Goal: Information Seeking & Learning: Learn about a topic

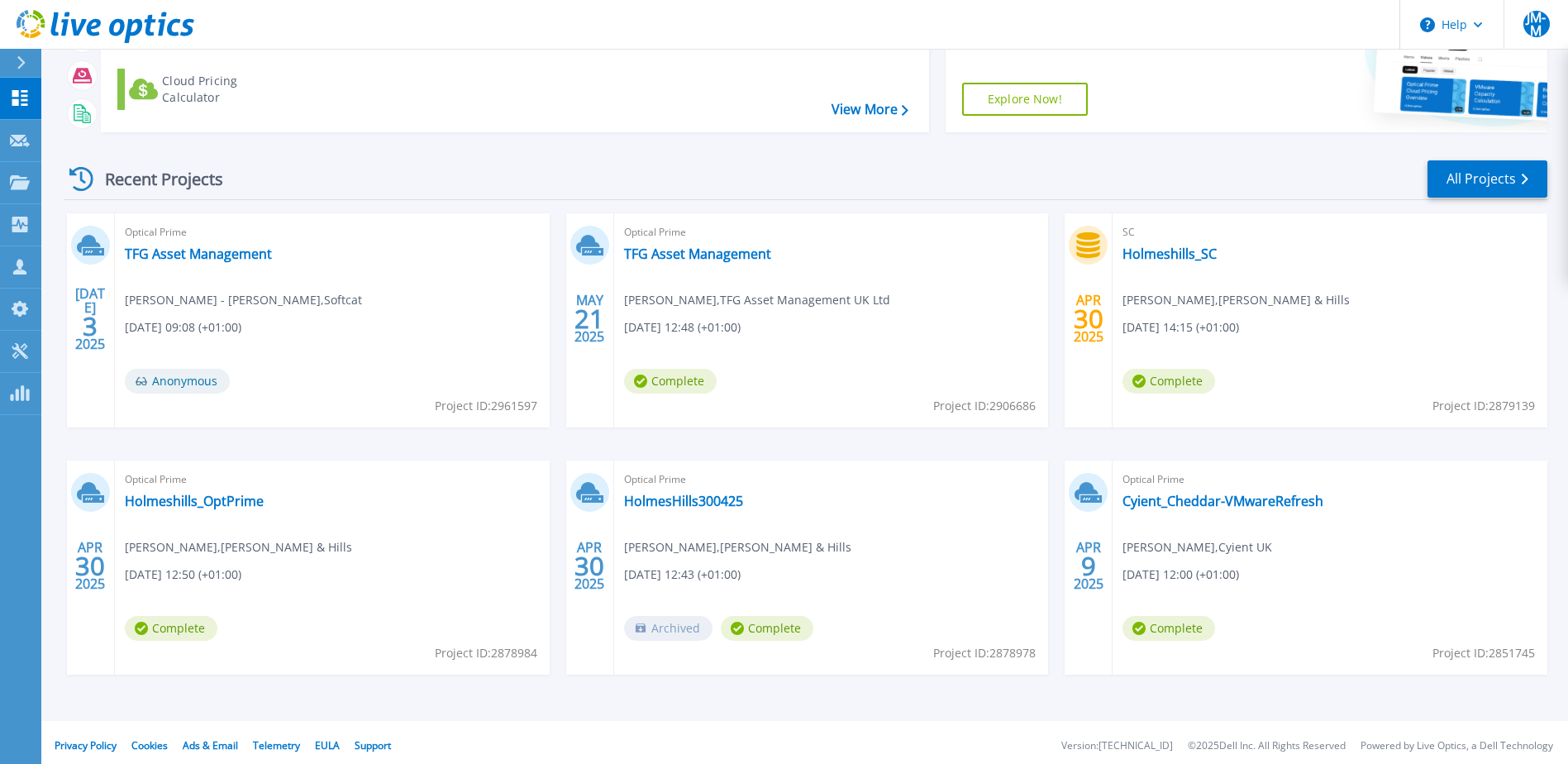
scroll to position [152, 0]
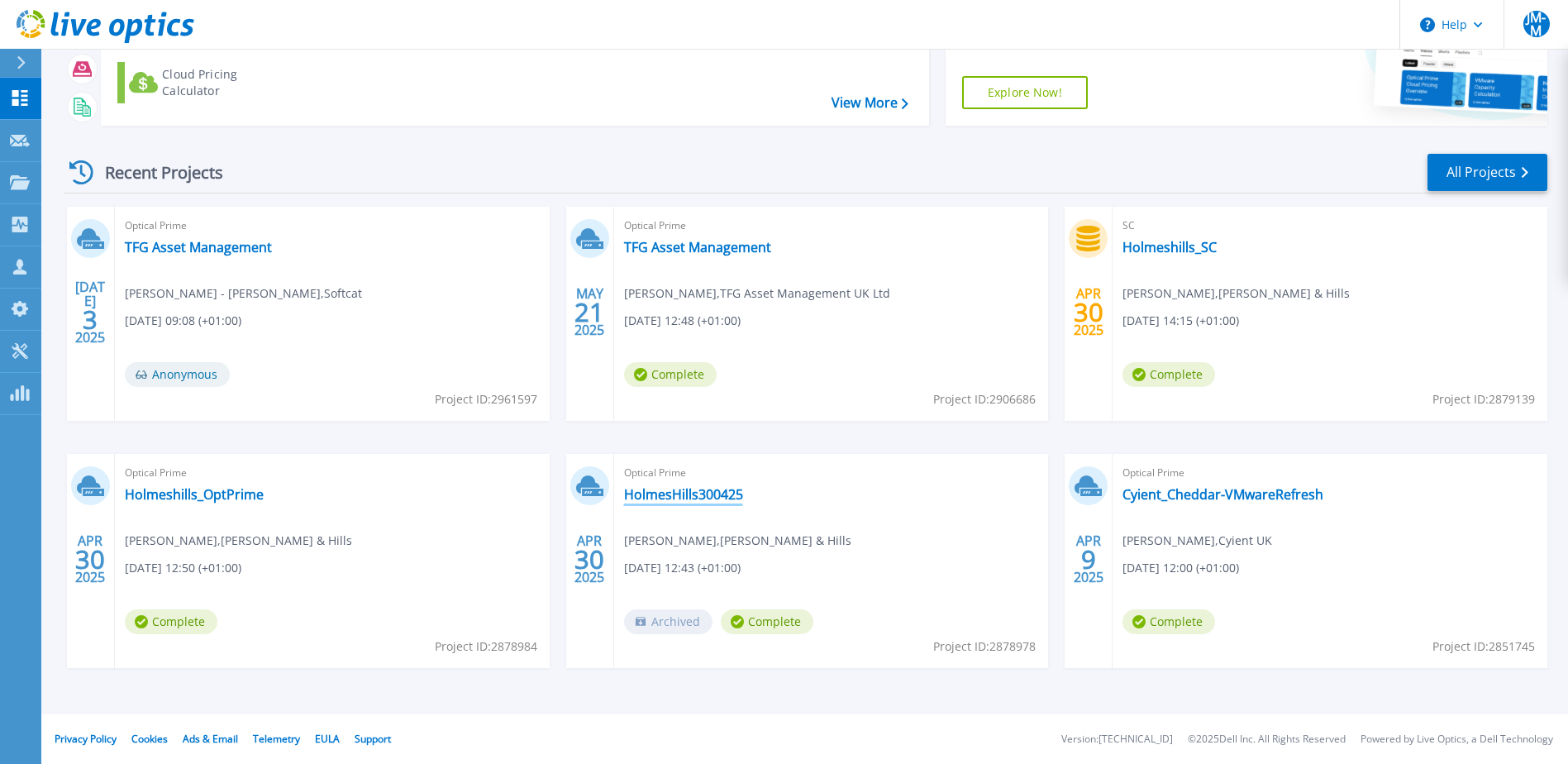
click at [676, 498] on link "HolmesHills300425" at bounding box center [683, 494] width 119 height 17
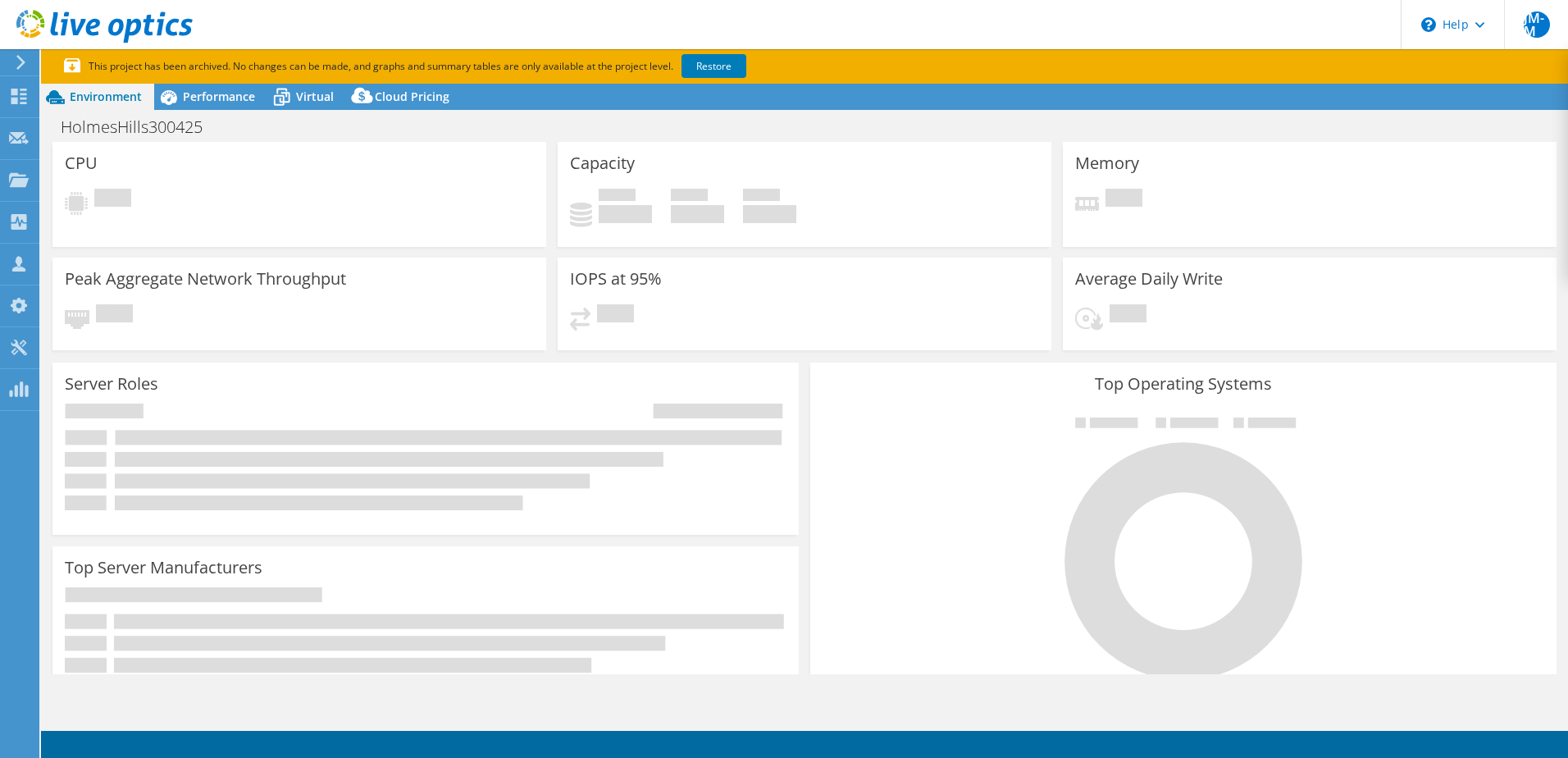
select select "USD"
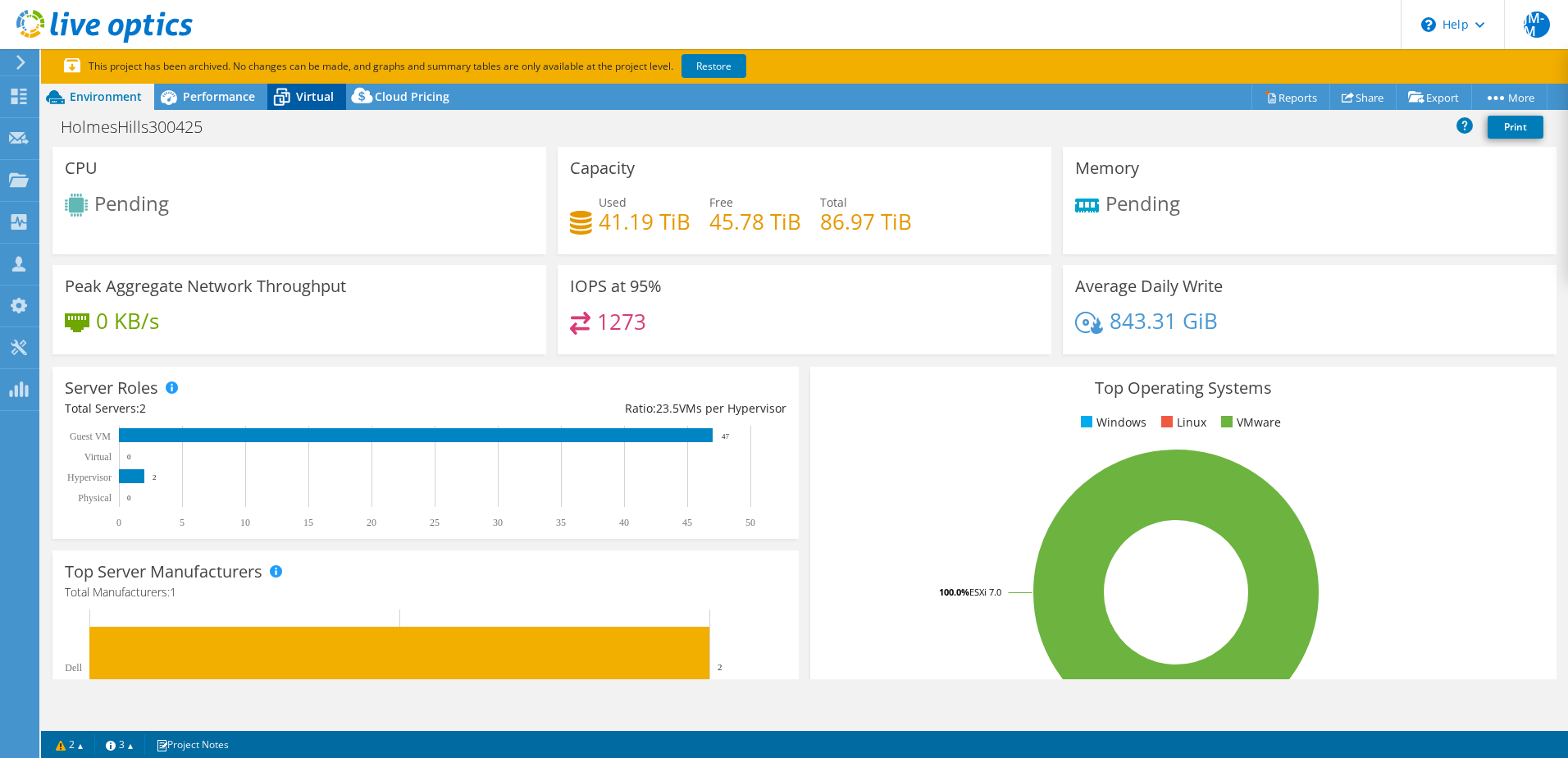
click at [312, 94] on span "Virtual" at bounding box center [315, 96] width 38 height 16
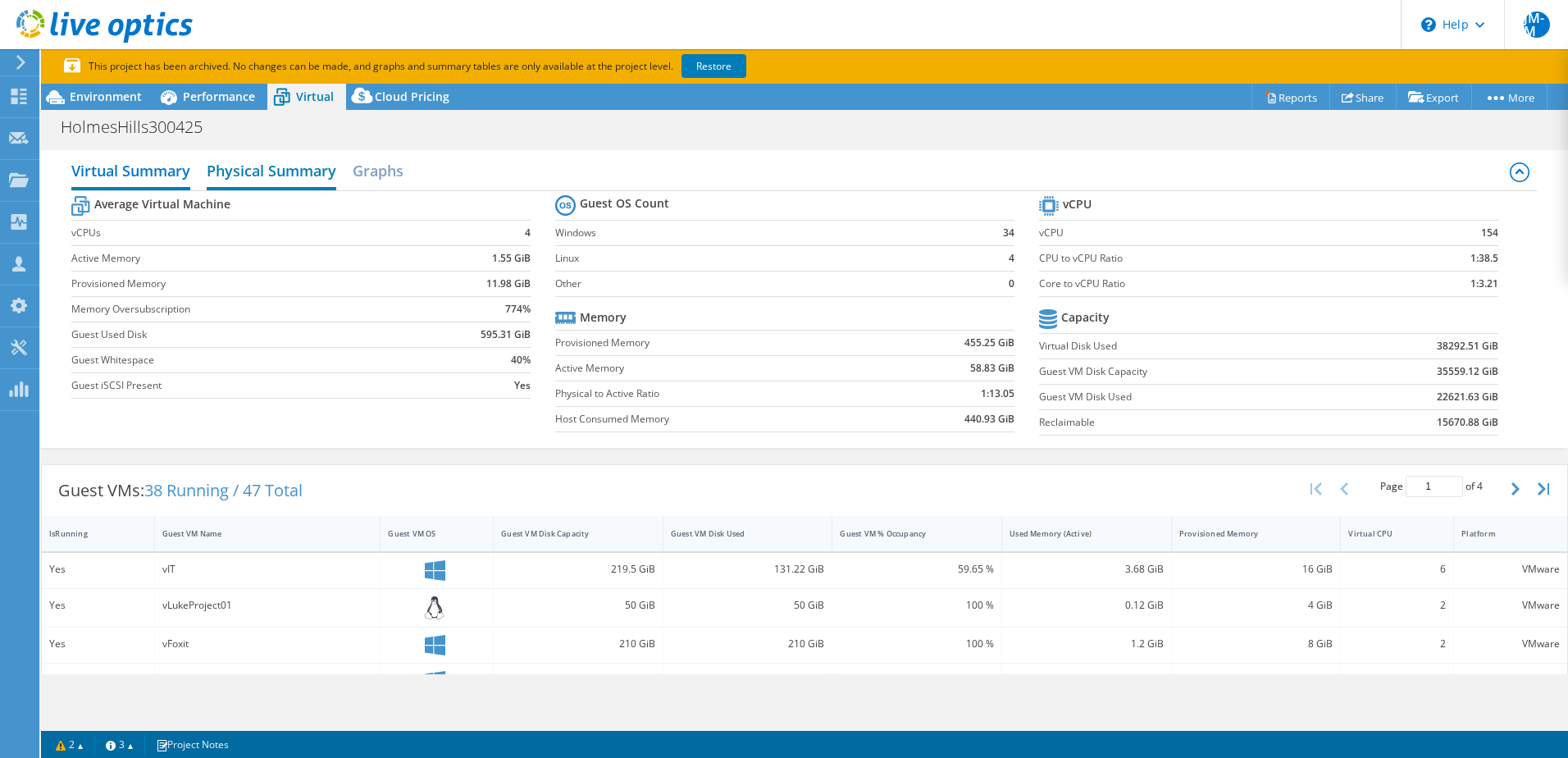
click at [275, 168] on h2 "Physical Summary" at bounding box center [271, 171] width 130 height 36
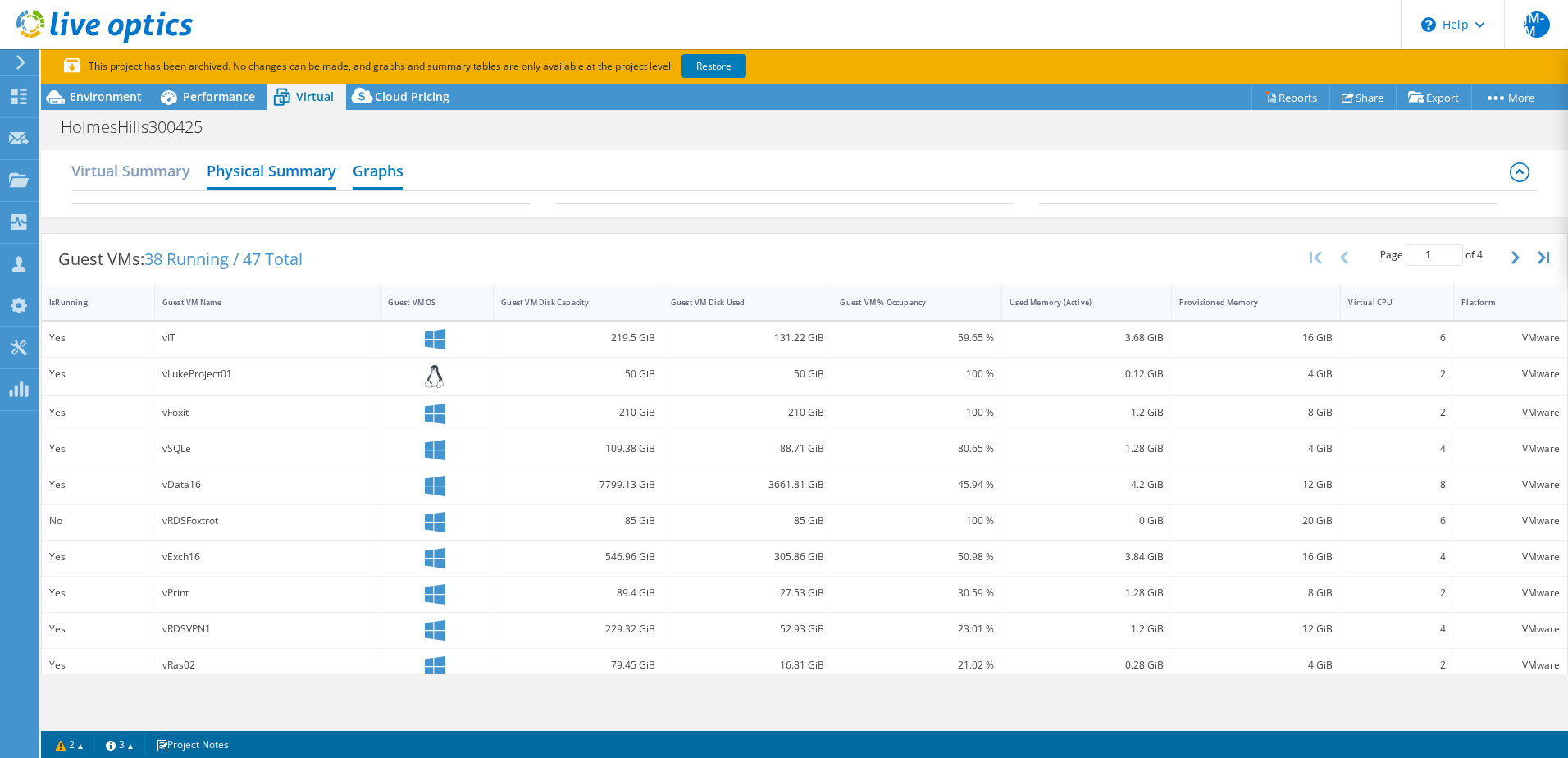
click at [377, 181] on h2 "Graphs" at bounding box center [378, 171] width 51 height 36
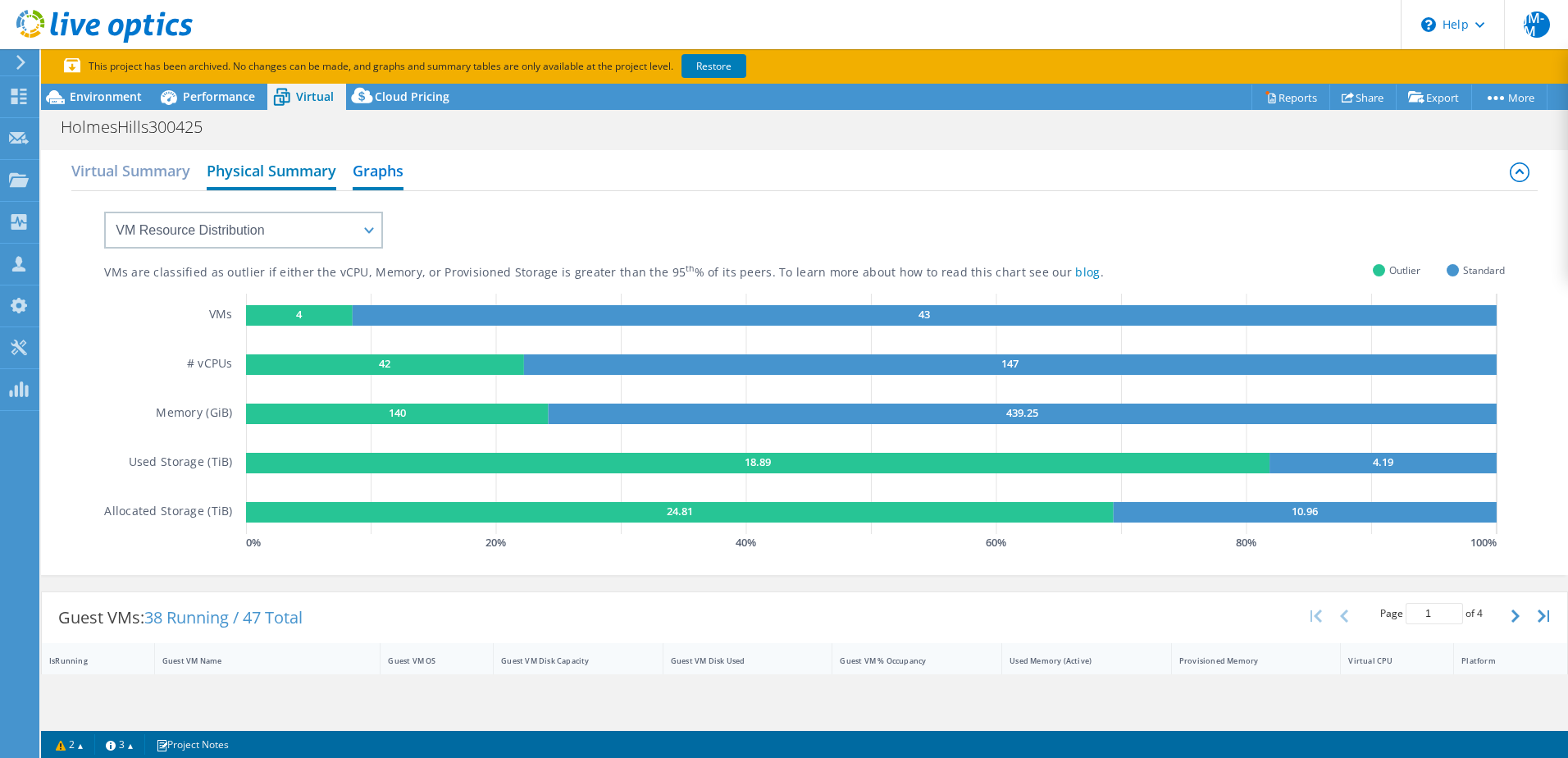
click at [249, 184] on h2 "Physical Summary" at bounding box center [271, 171] width 130 height 36
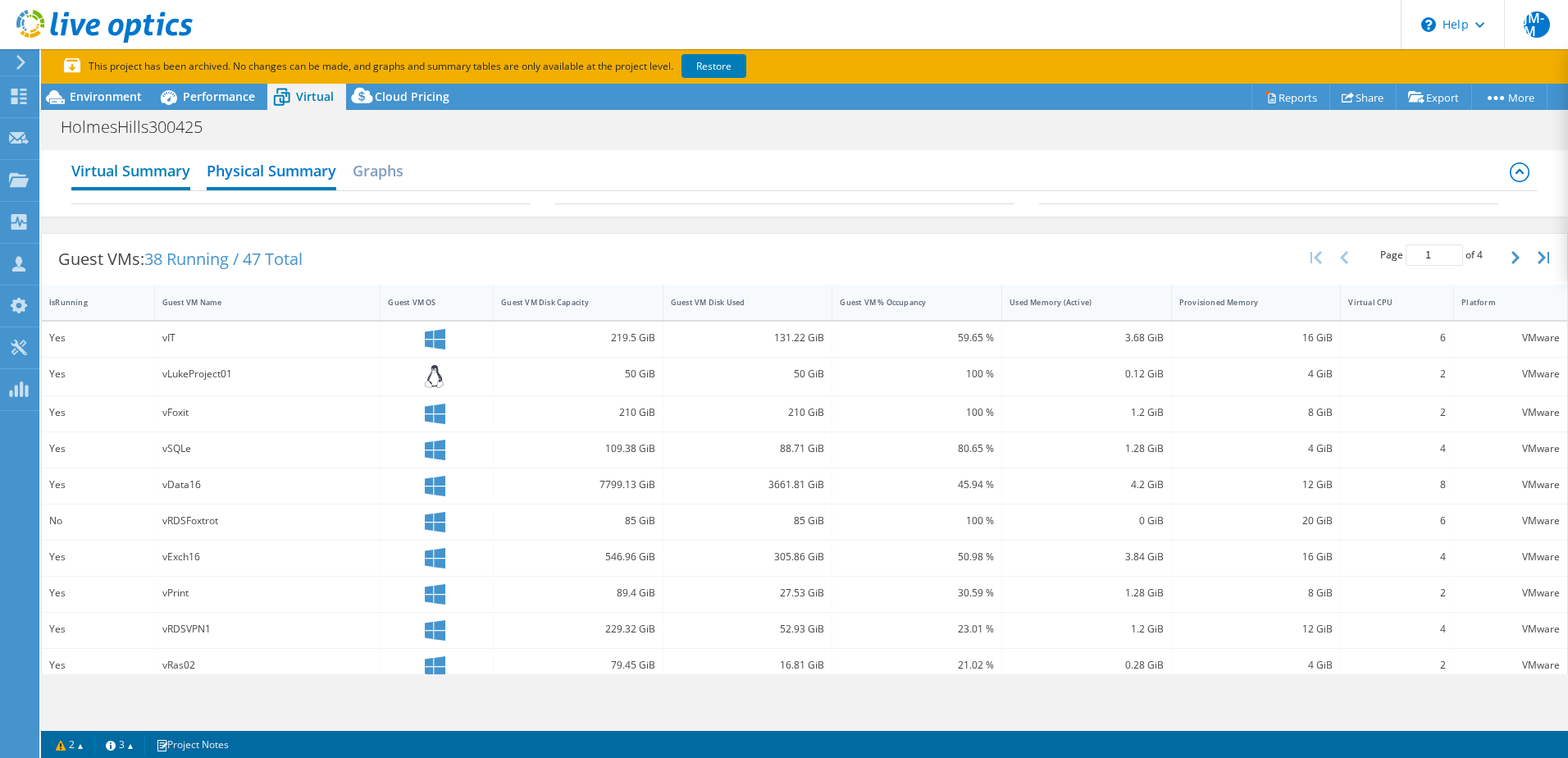
click at [161, 170] on h2 "Virtual Summary" at bounding box center [131, 171] width 119 height 36
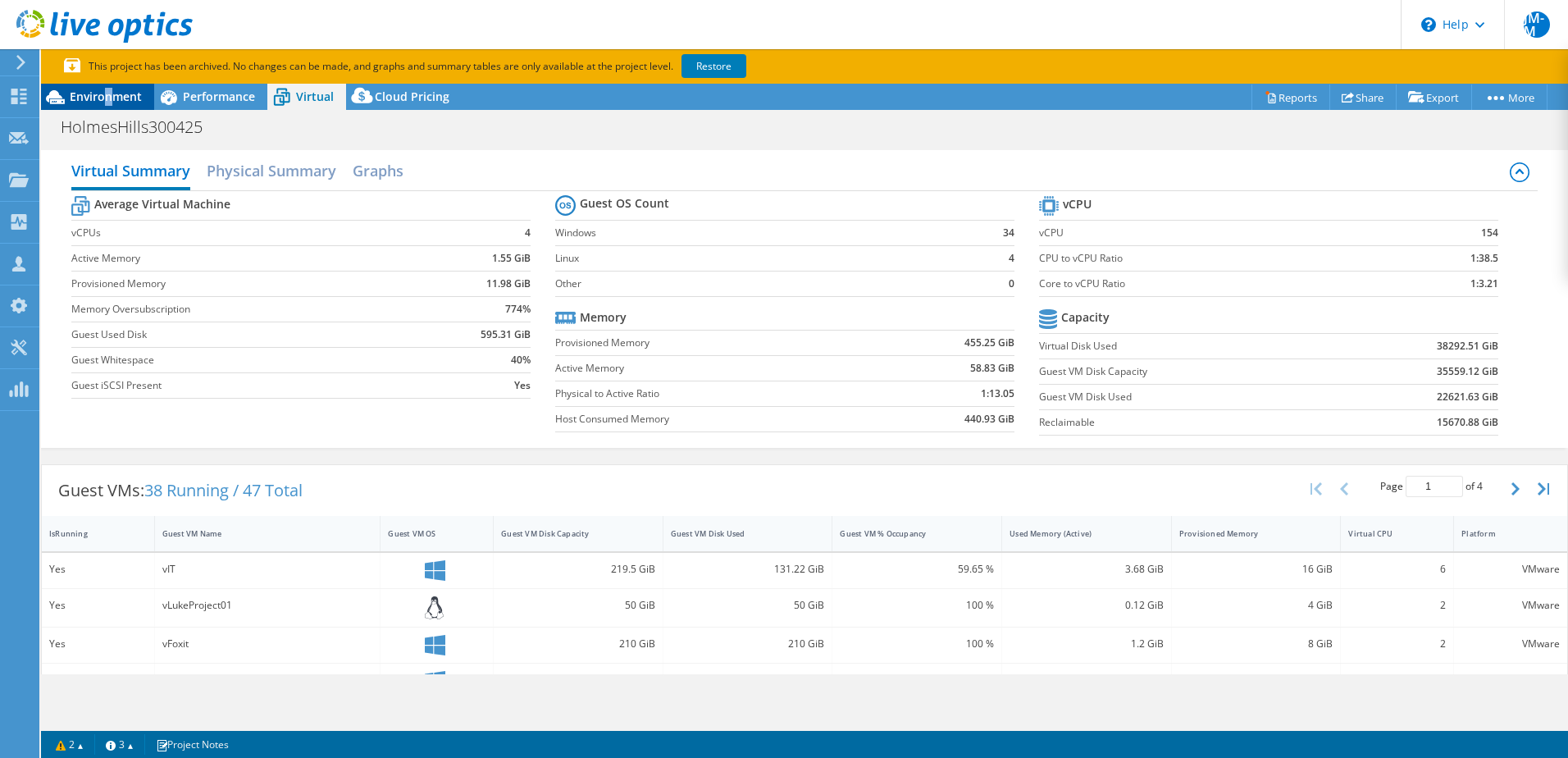
click at [109, 89] on span "Environment" at bounding box center [106, 96] width 72 height 16
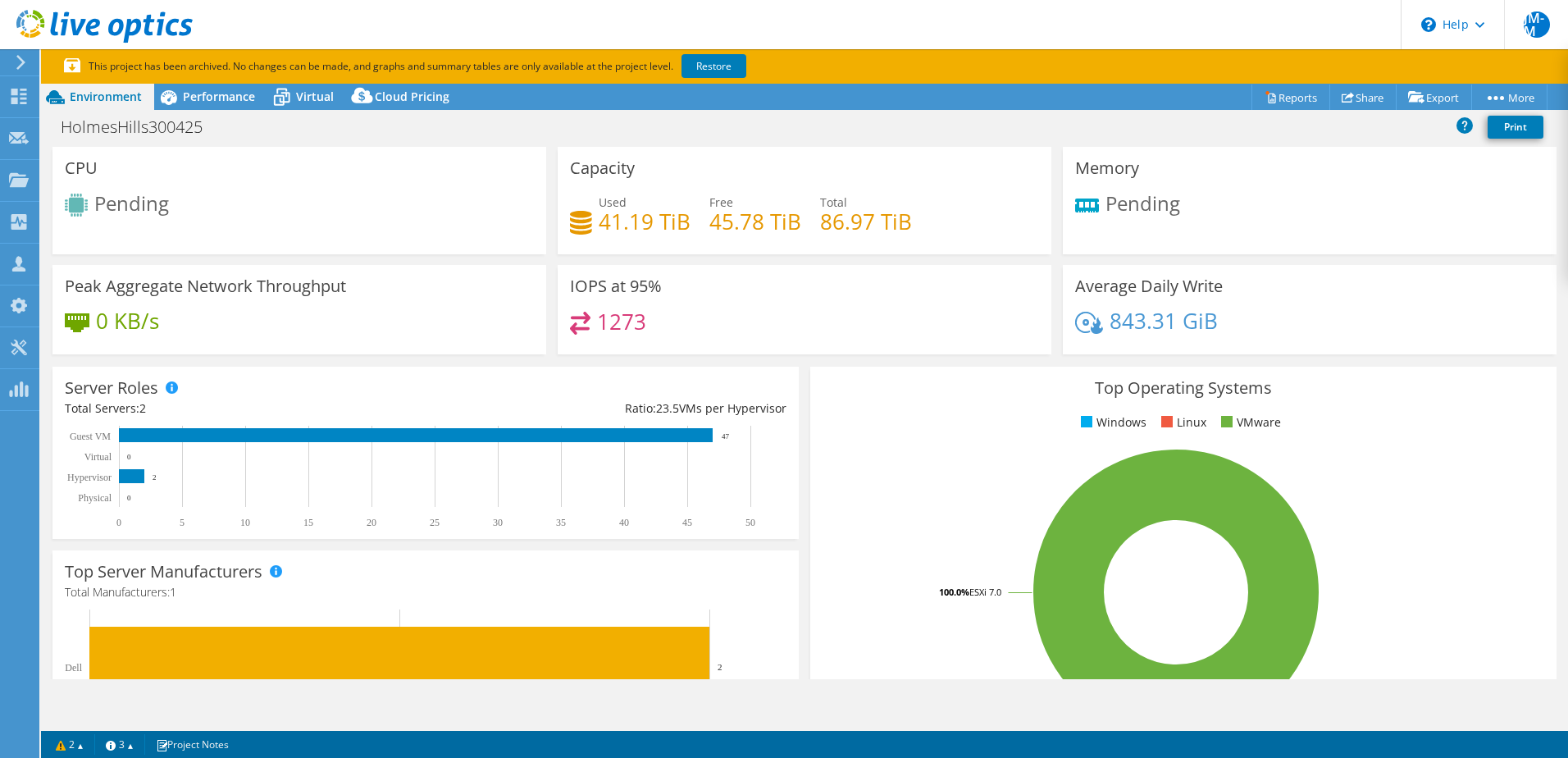
click at [410, 209] on div "Pending" at bounding box center [300, 208] width 469 height 27
click at [194, 97] on span "Performance" at bounding box center [219, 96] width 72 height 16
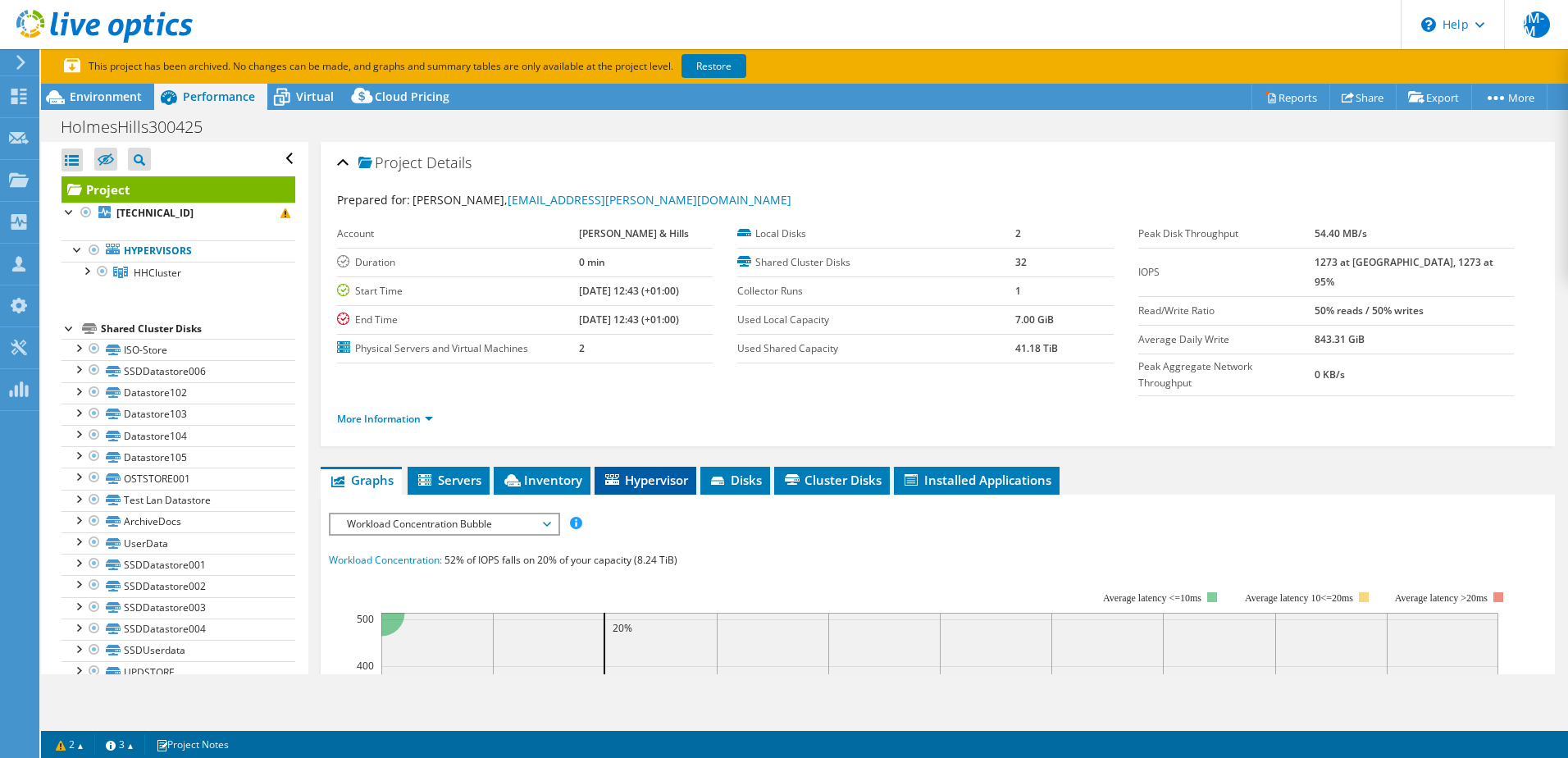
click at [641, 467] on li "Hypervisor" at bounding box center [645, 480] width 101 height 28
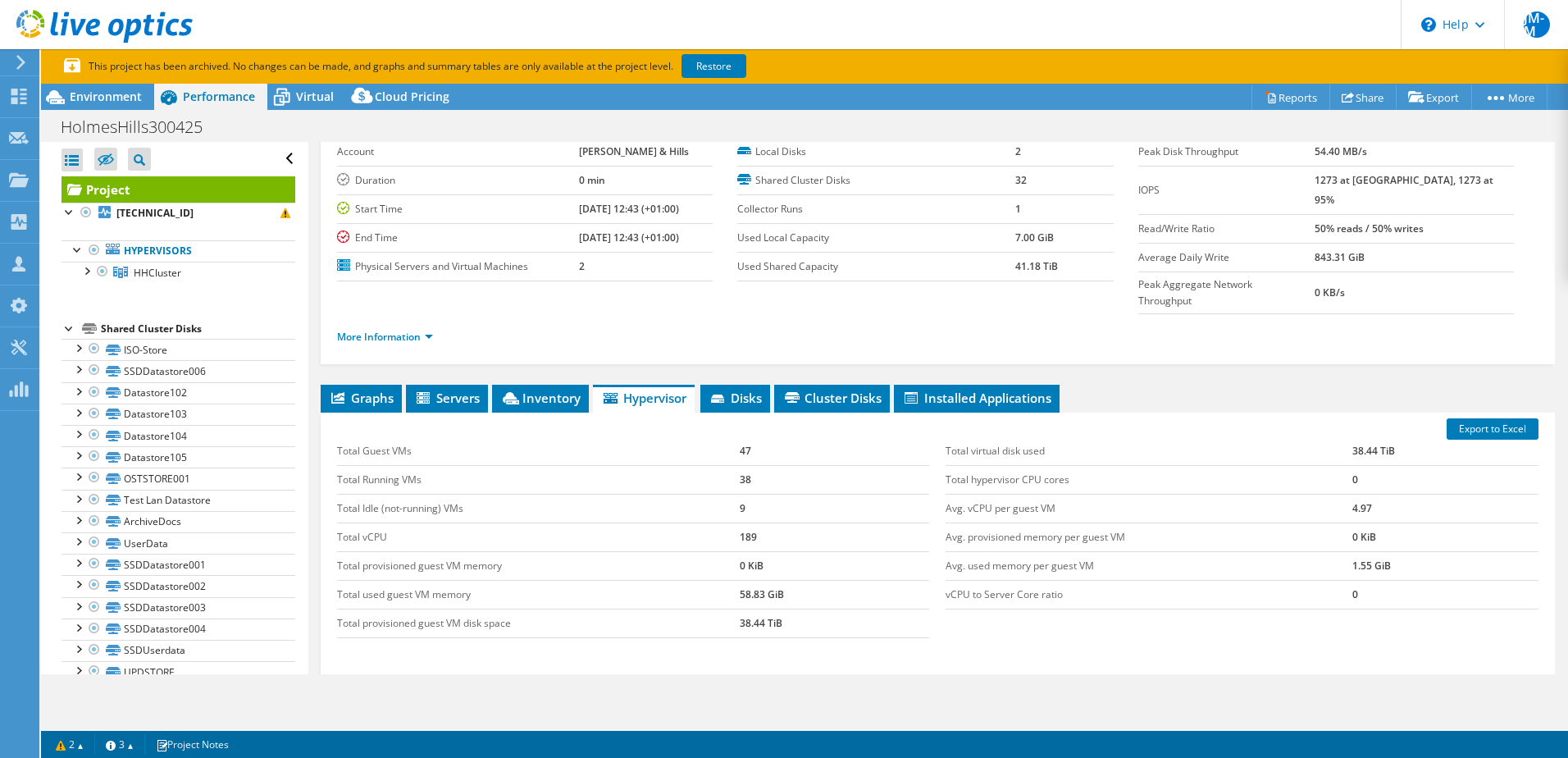
scroll to position [199, 0]
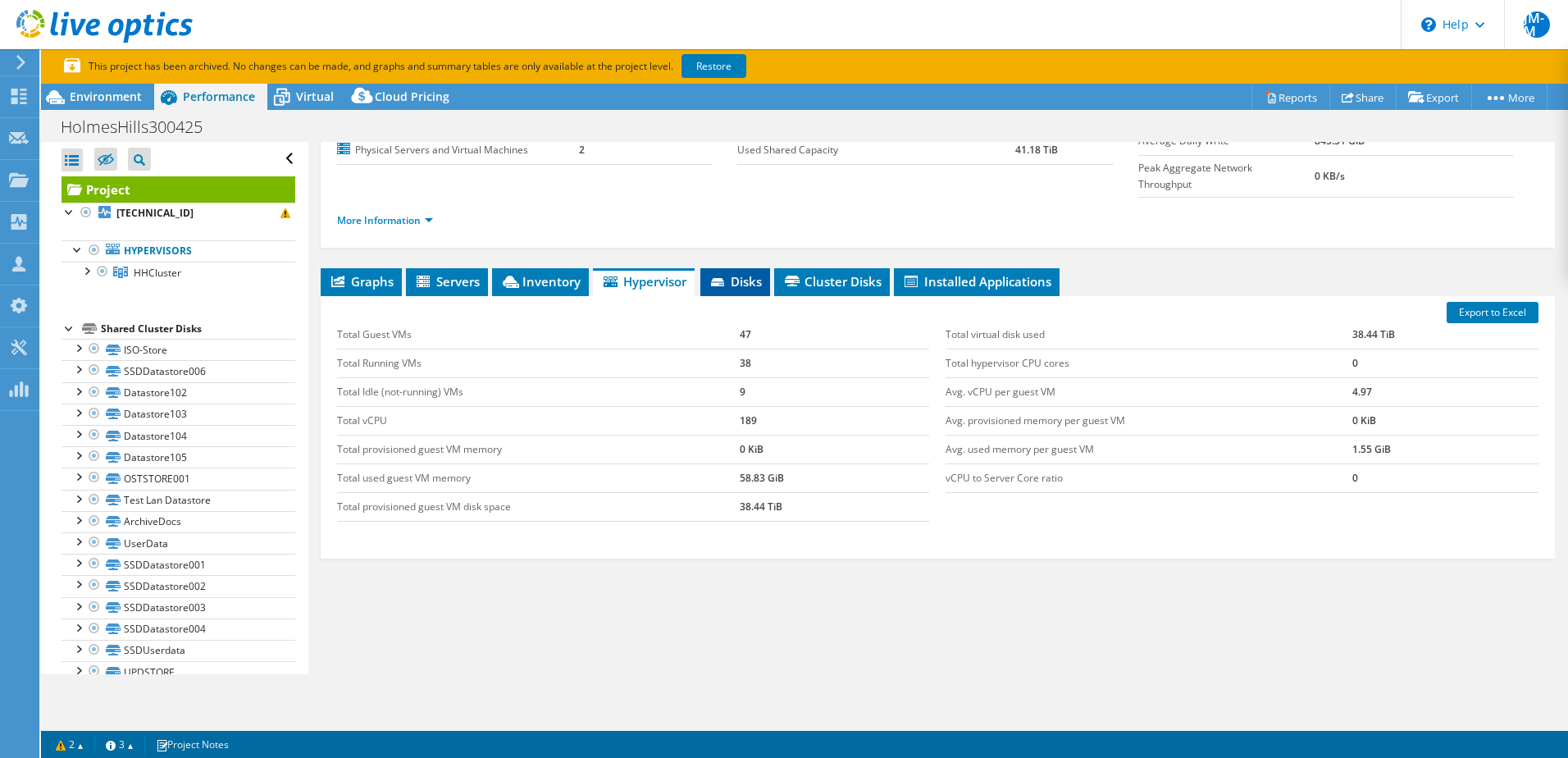
click at [744, 273] on span "Disks" at bounding box center [734, 281] width 54 height 17
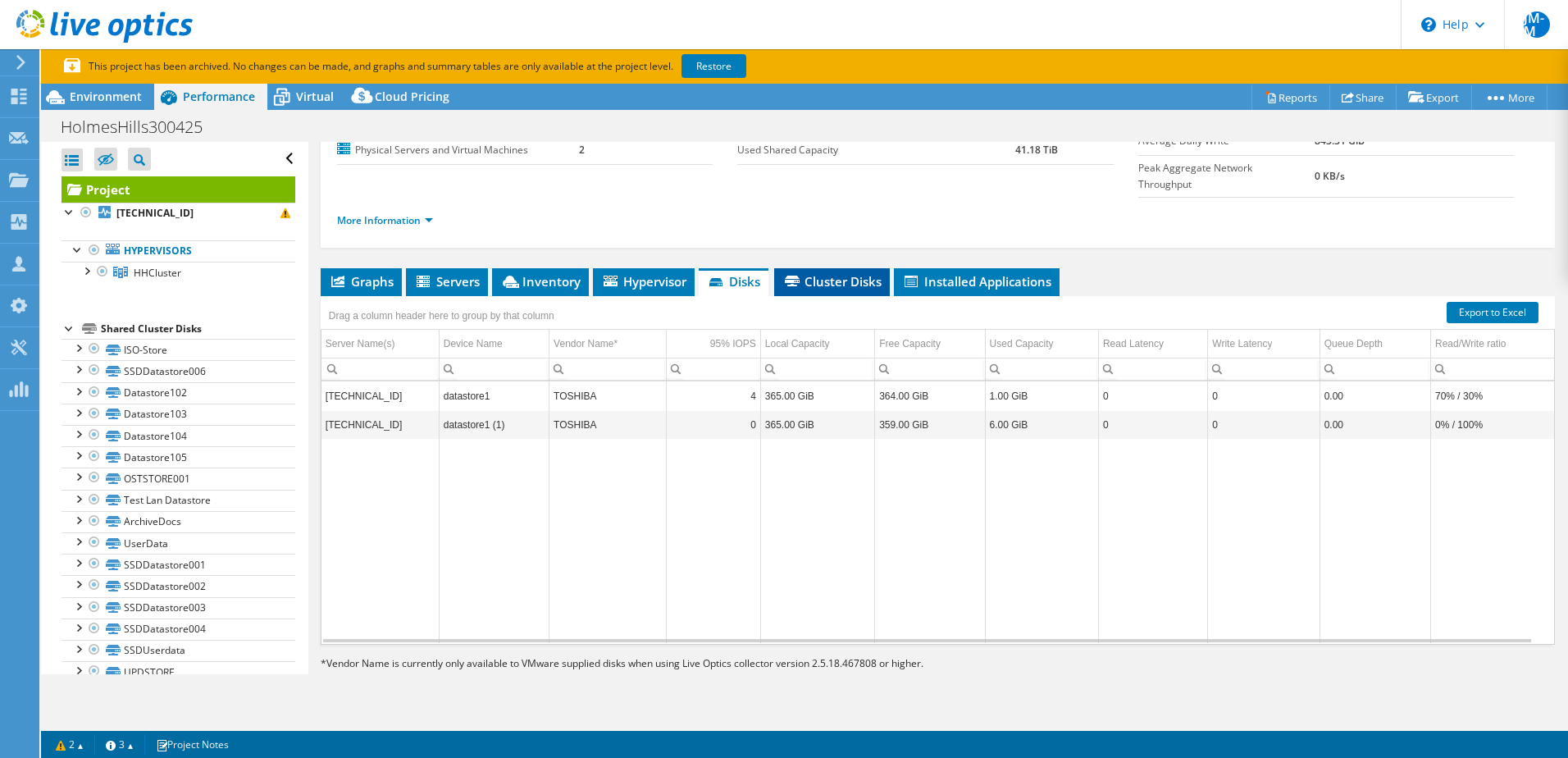
click at [842, 268] on li "Cluster Disks" at bounding box center [832, 282] width 116 height 28
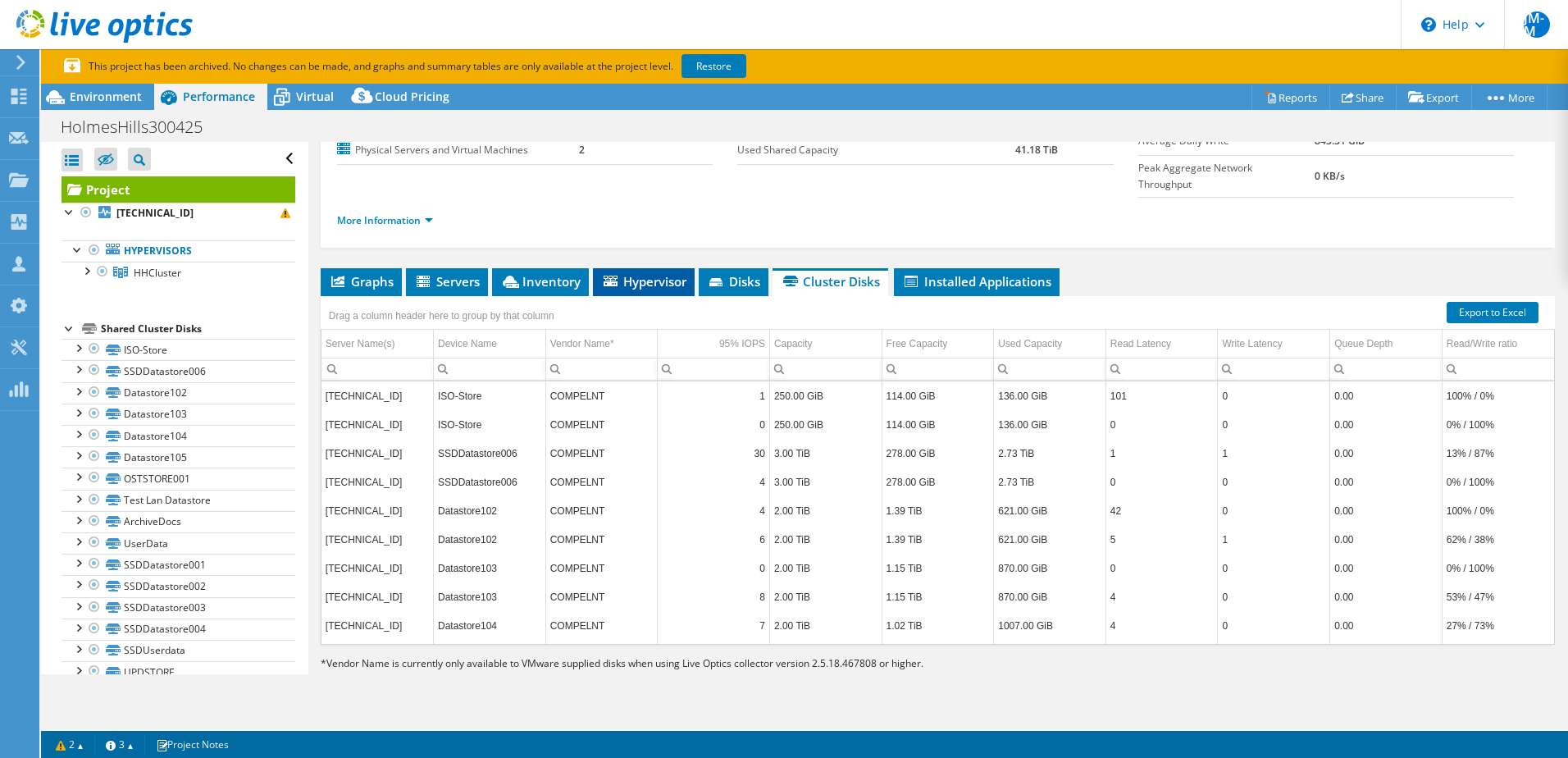
click at [641, 268] on li "Hypervisor" at bounding box center [644, 282] width 101 height 28
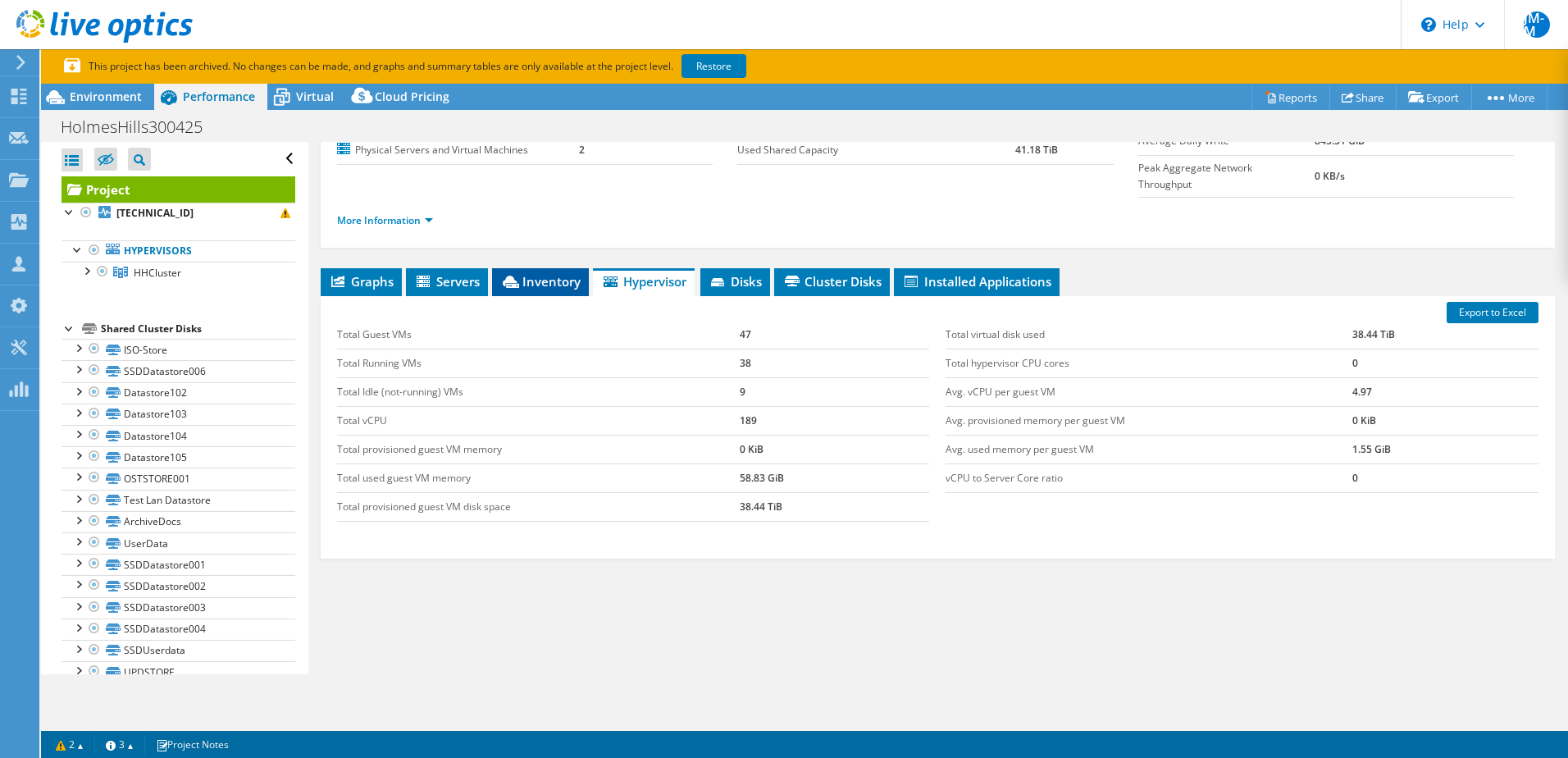
click at [546, 273] on span "Inventory" at bounding box center [540, 281] width 80 height 17
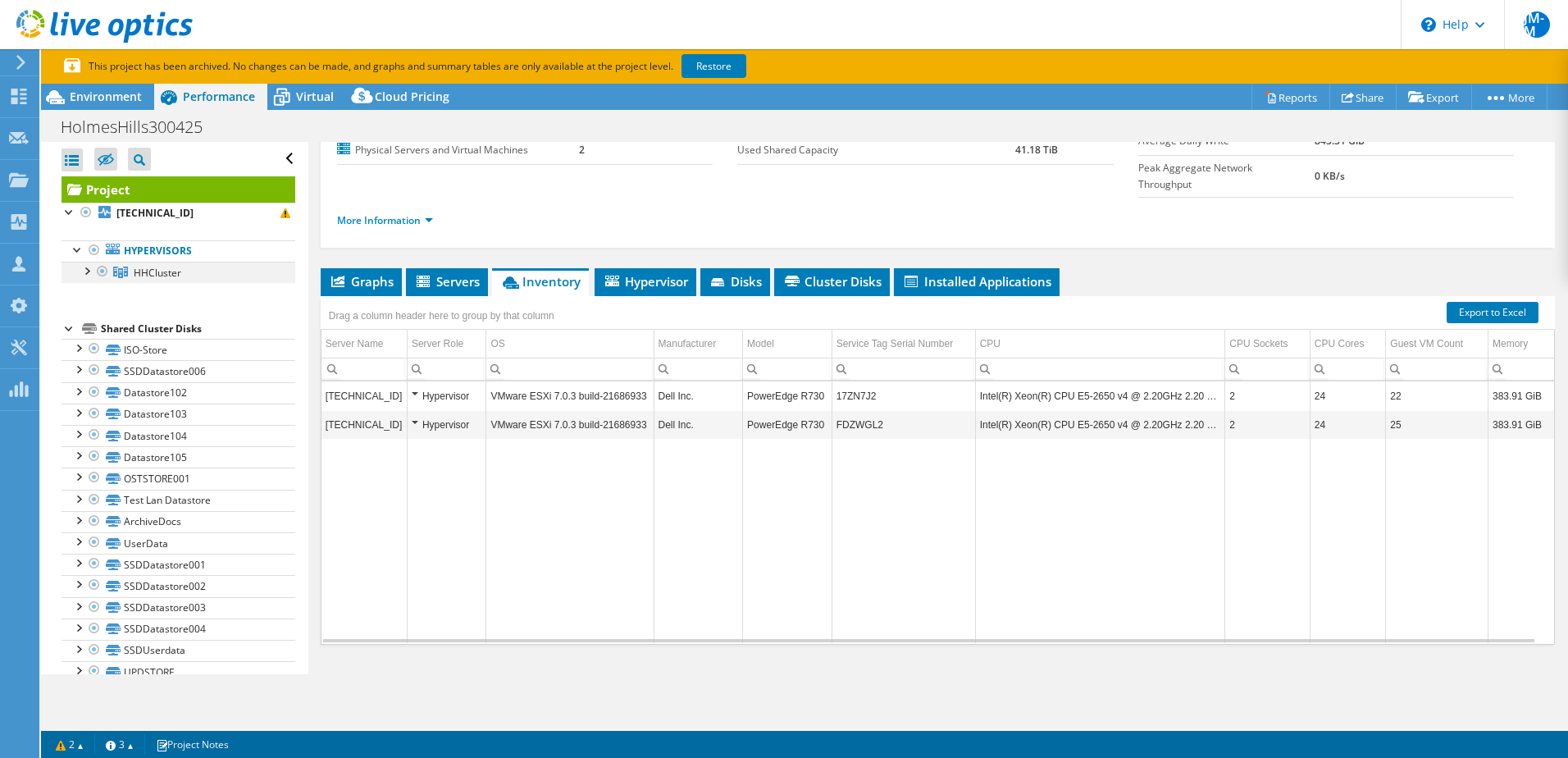
click at [90, 271] on div at bounding box center [86, 270] width 17 height 17
click at [89, 292] on div at bounding box center [93, 290] width 17 height 17
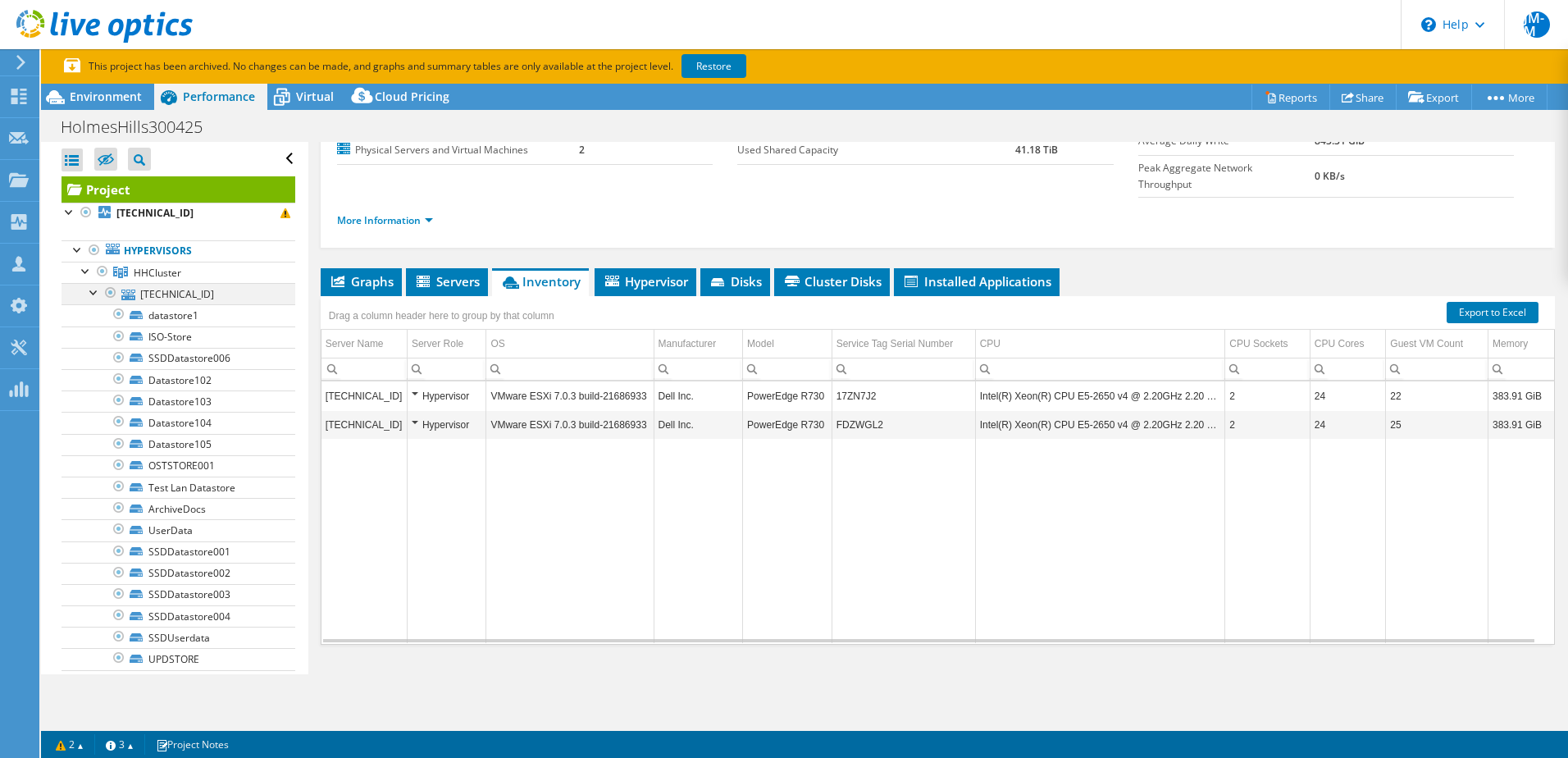
click at [89, 292] on div at bounding box center [93, 290] width 17 height 17
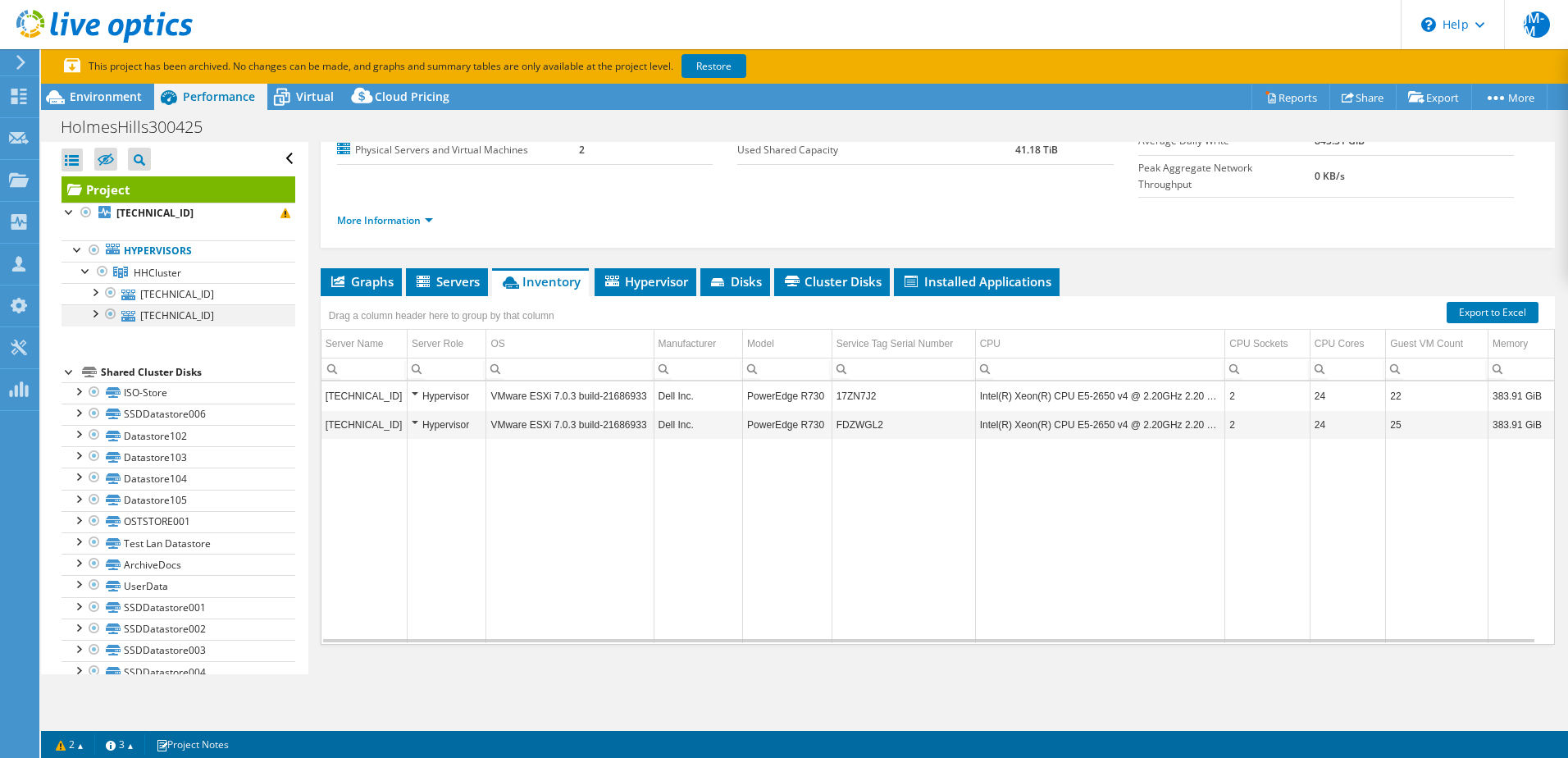
click at [94, 317] on div at bounding box center [93, 312] width 17 height 17
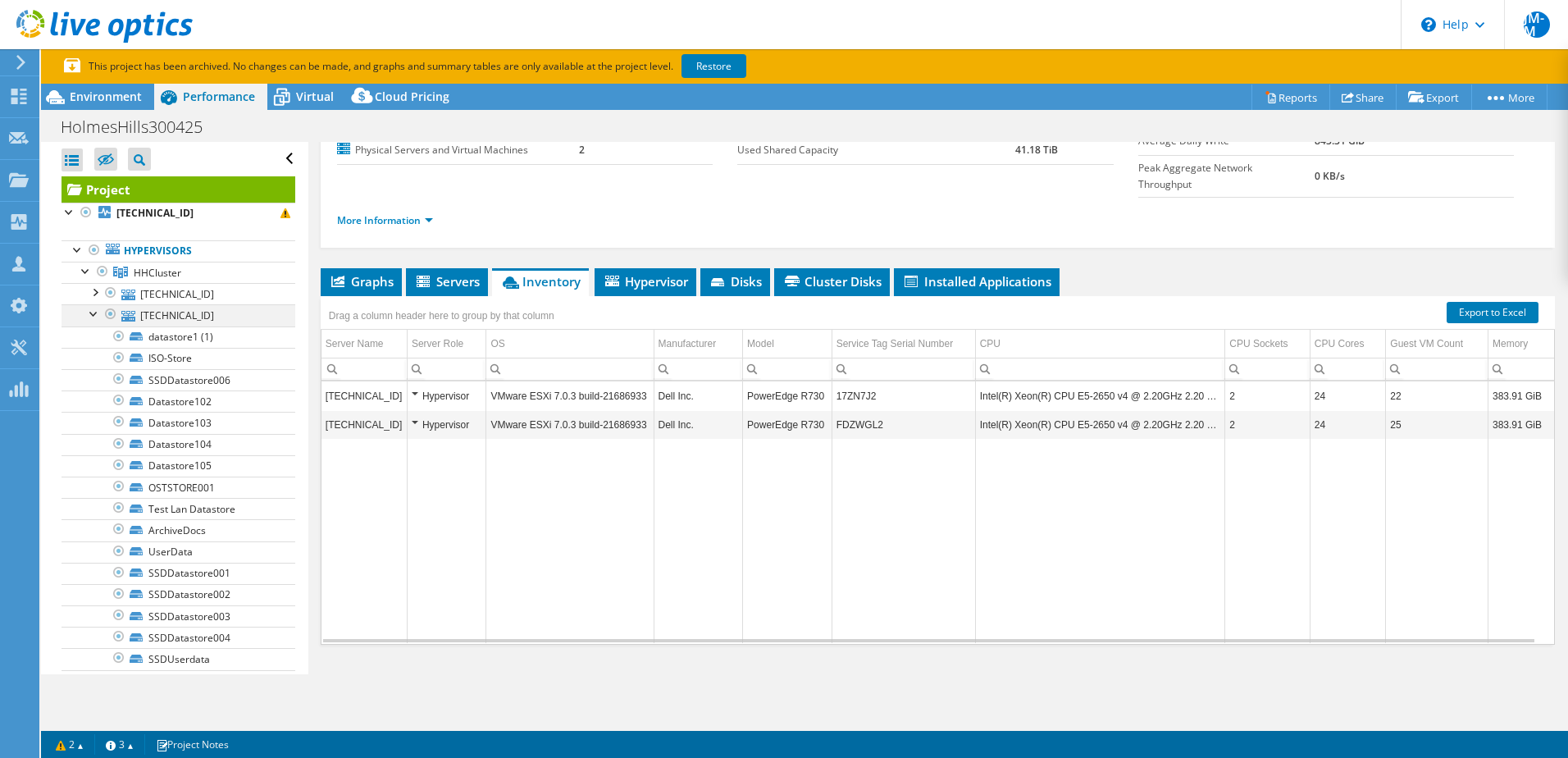
click at [94, 318] on div at bounding box center [93, 312] width 17 height 17
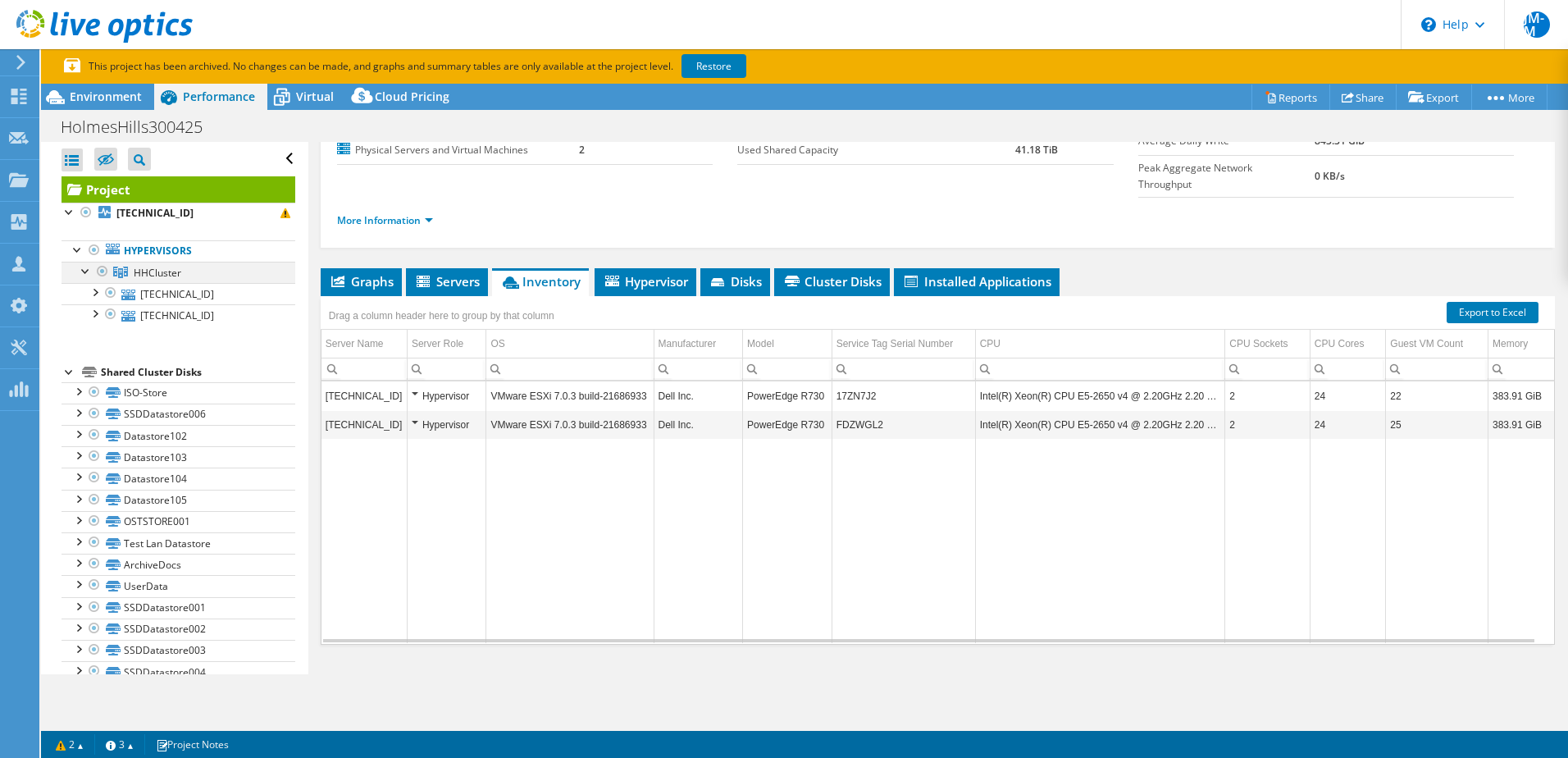
click at [84, 271] on div at bounding box center [86, 270] width 17 height 17
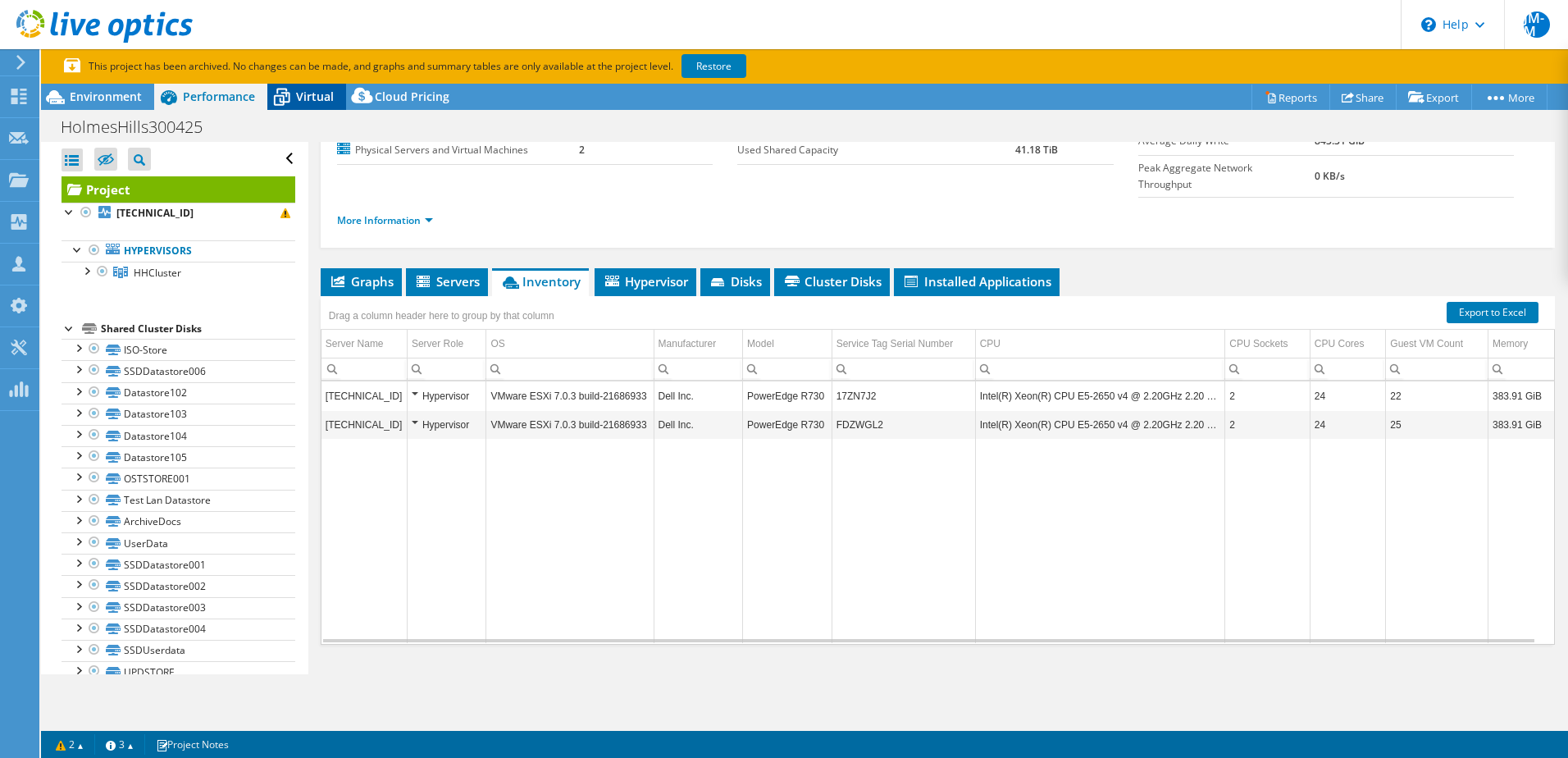
click at [309, 91] on span "Virtual" at bounding box center [315, 96] width 38 height 16
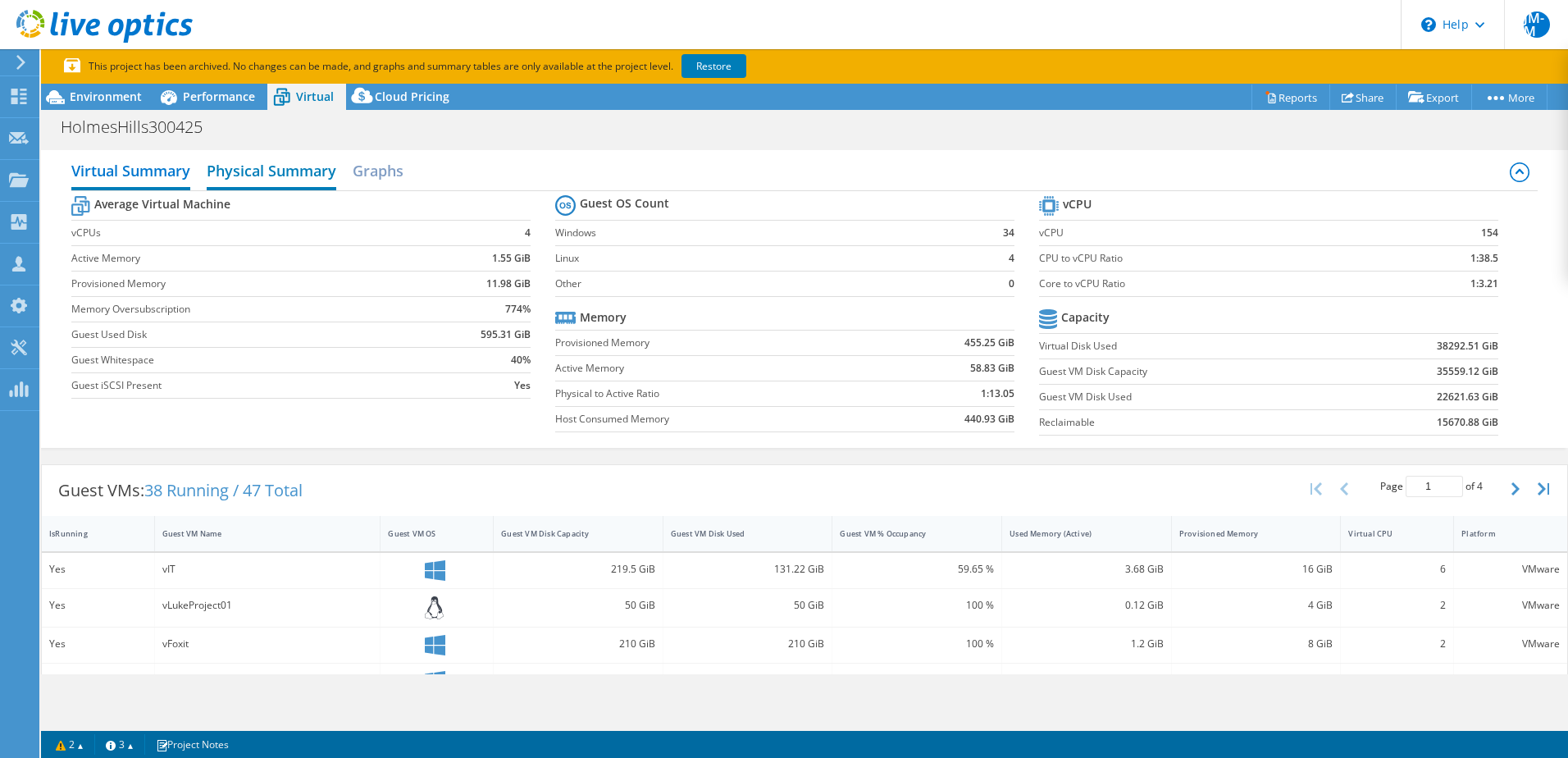
click at [262, 166] on h2 "Physical Summary" at bounding box center [271, 171] width 130 height 36
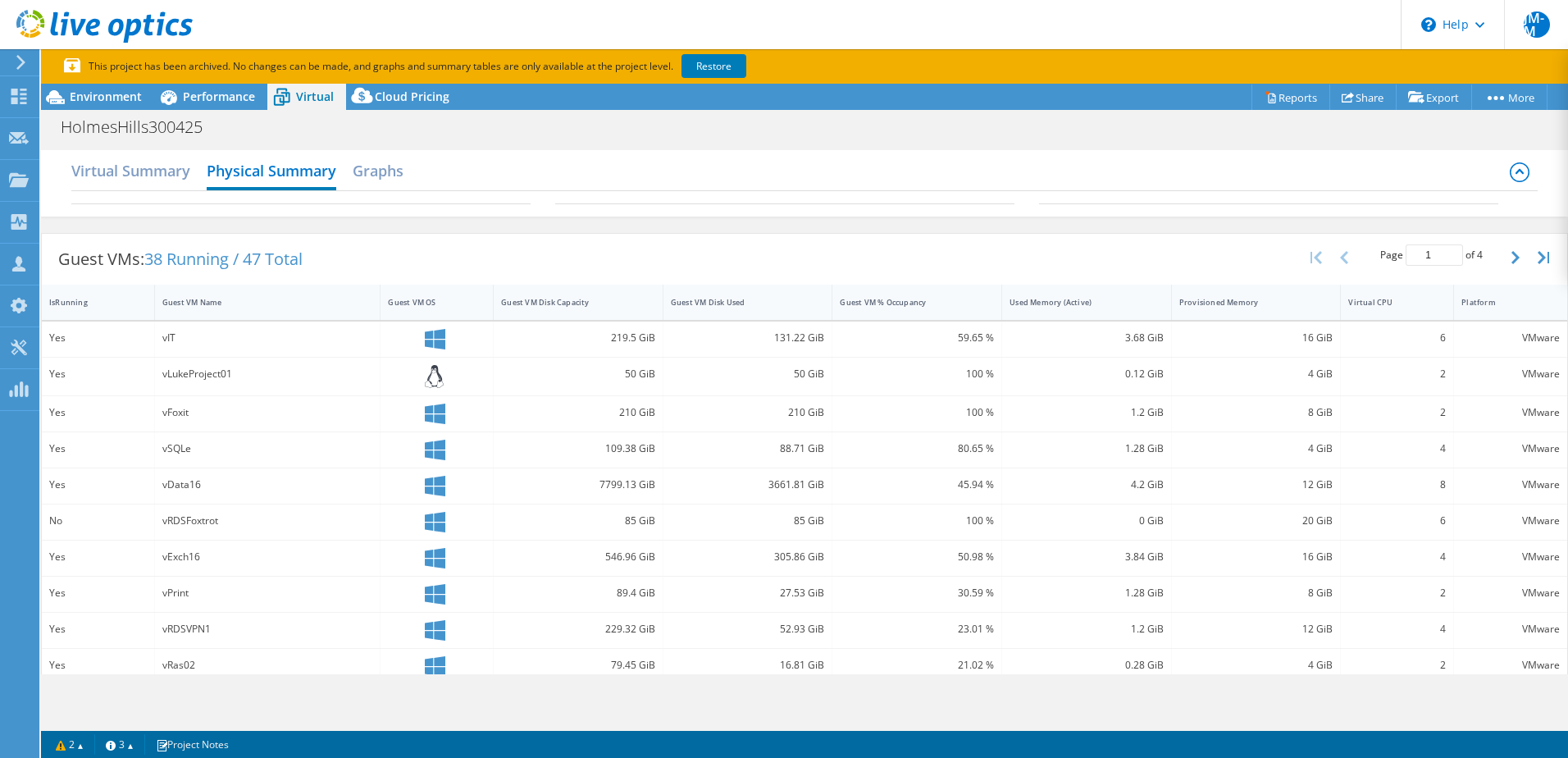
click at [351, 161] on div "Virtual Summary Physical Summary Graphs" at bounding box center [803, 172] width 1466 height 37
click at [381, 169] on h2 "Graphs" at bounding box center [378, 171] width 51 height 36
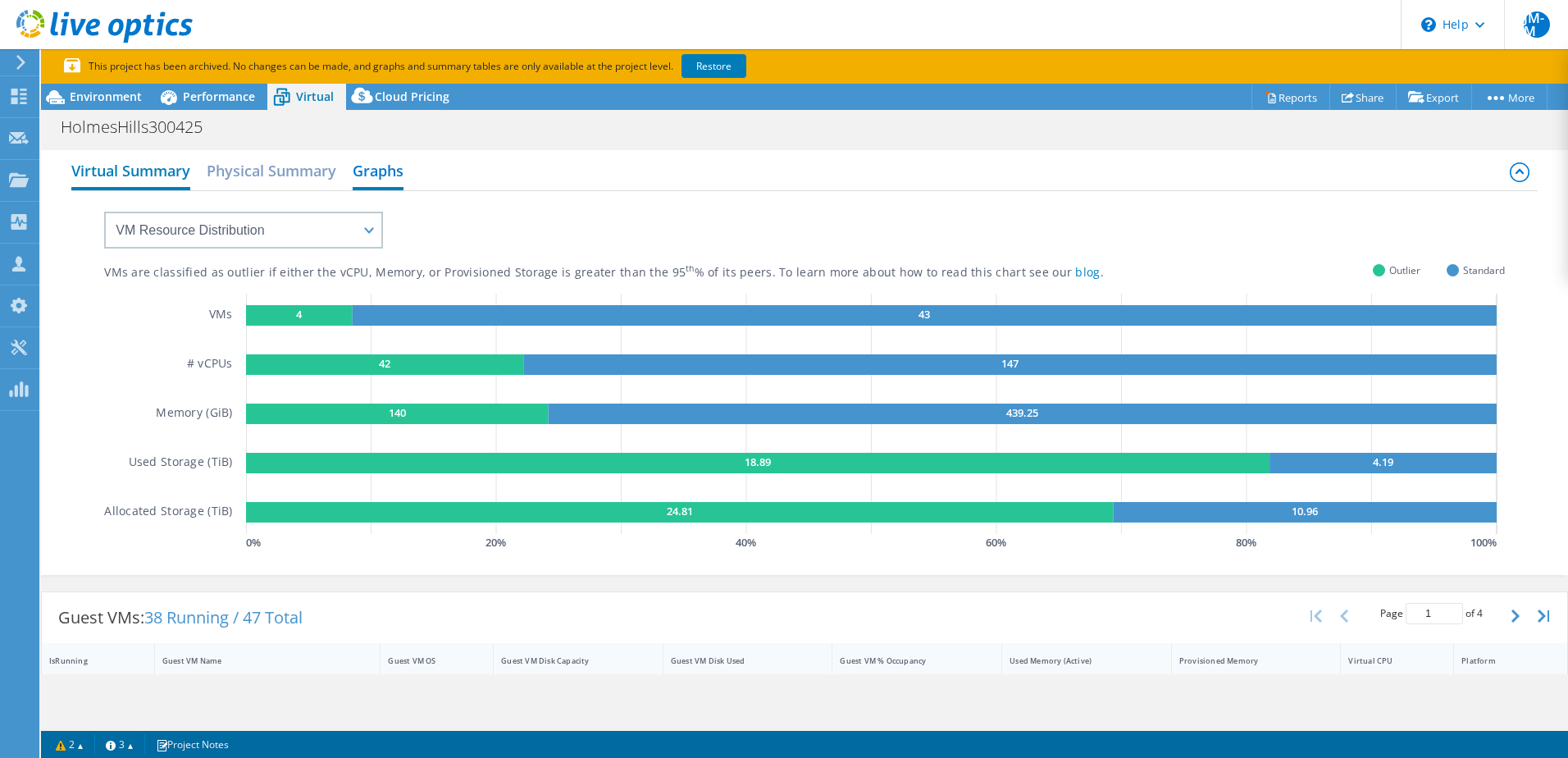
drag, startPoint x: 126, startPoint y: 158, endPoint x: 117, endPoint y: 161, distance: 9.5
click at [126, 158] on h2 "Virtual Summary" at bounding box center [131, 171] width 119 height 36
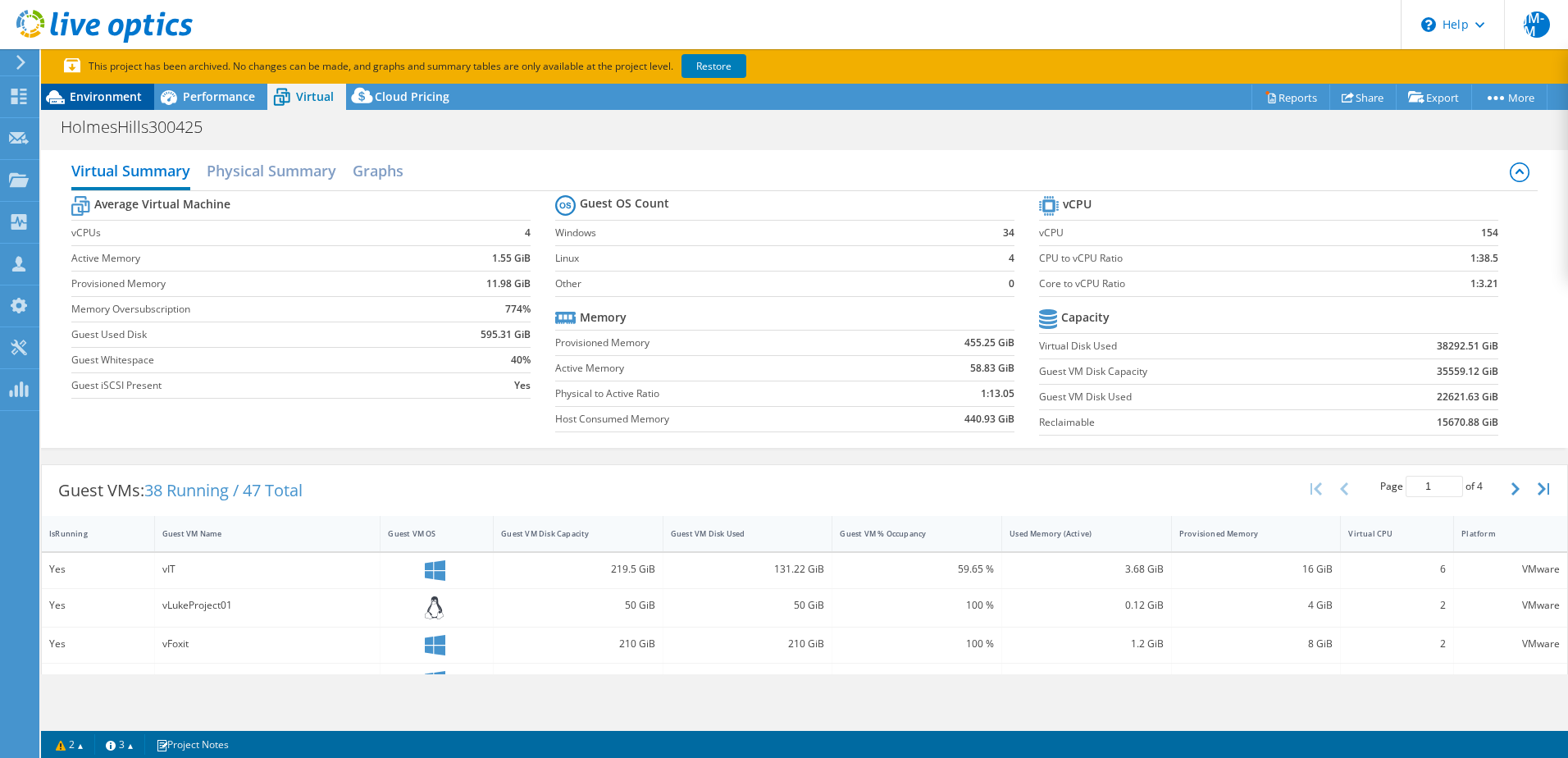
click at [84, 92] on span "Environment" at bounding box center [106, 96] width 72 height 16
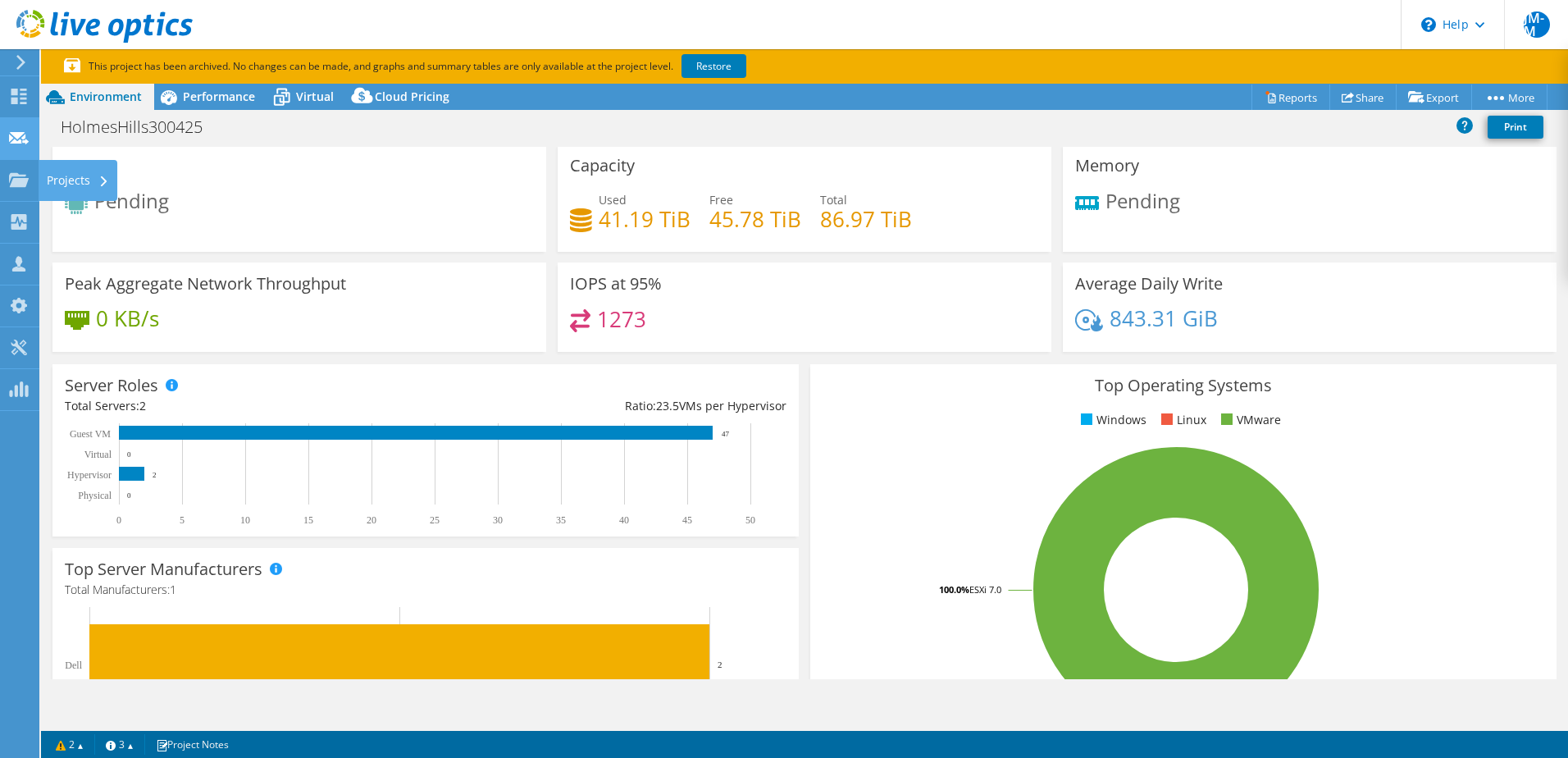
scroll to position [0, 0]
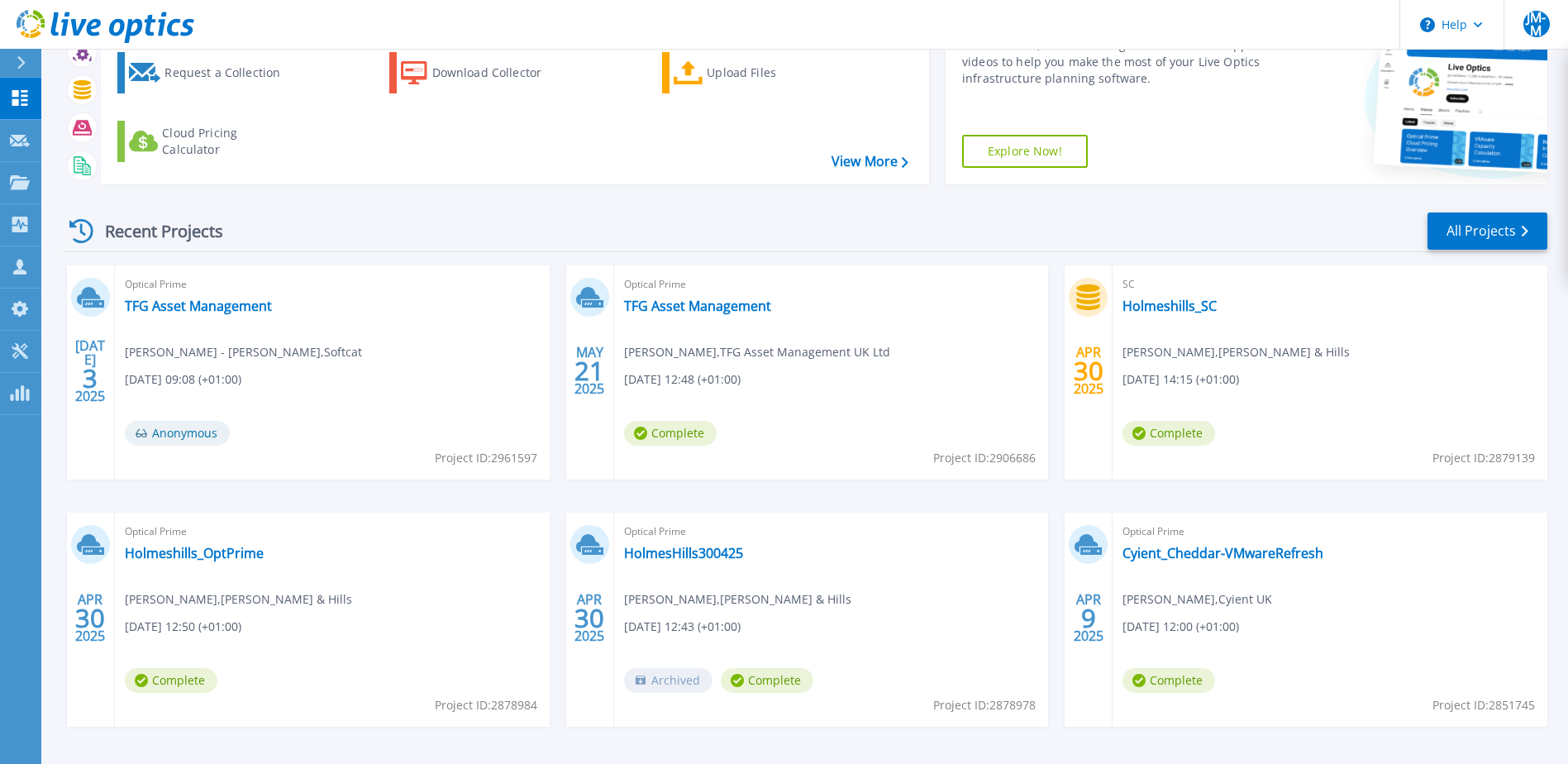
scroll to position [152, 0]
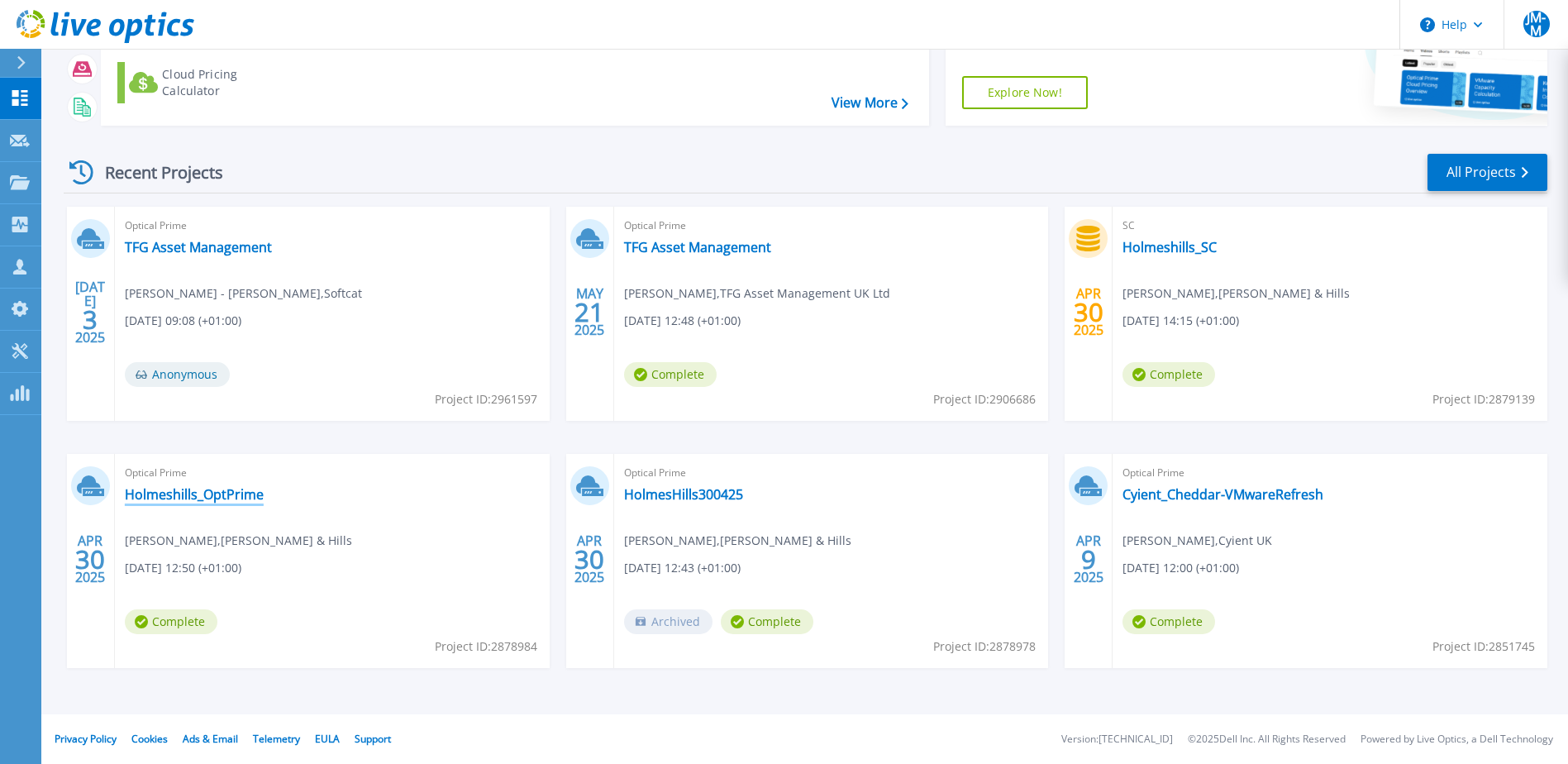
click at [206, 499] on link "Holmeshills_OptPrime" at bounding box center [193, 494] width 138 height 17
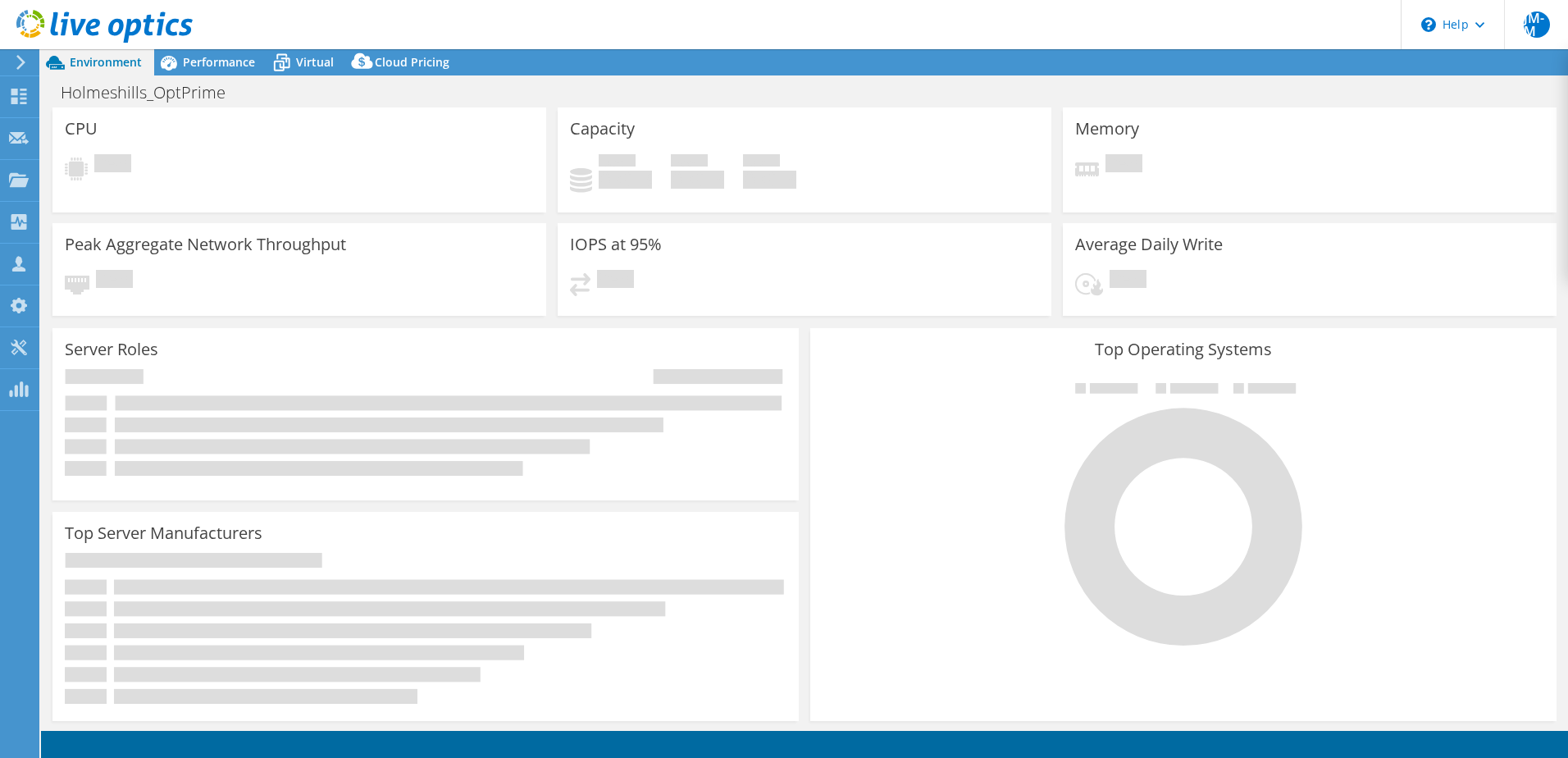
select select "EULondon"
select select "GBP"
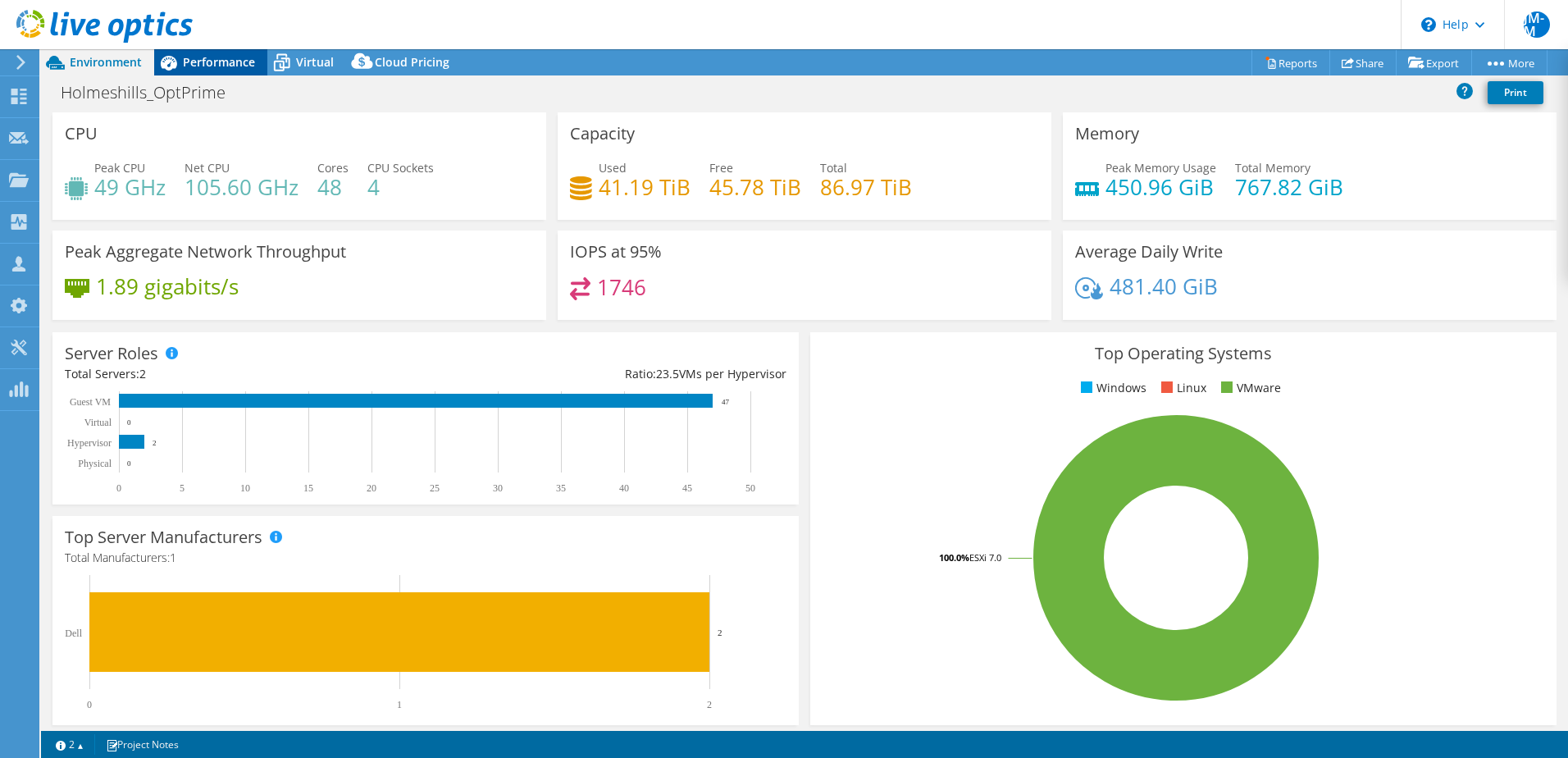
click at [209, 57] on span "Performance" at bounding box center [219, 62] width 72 height 16
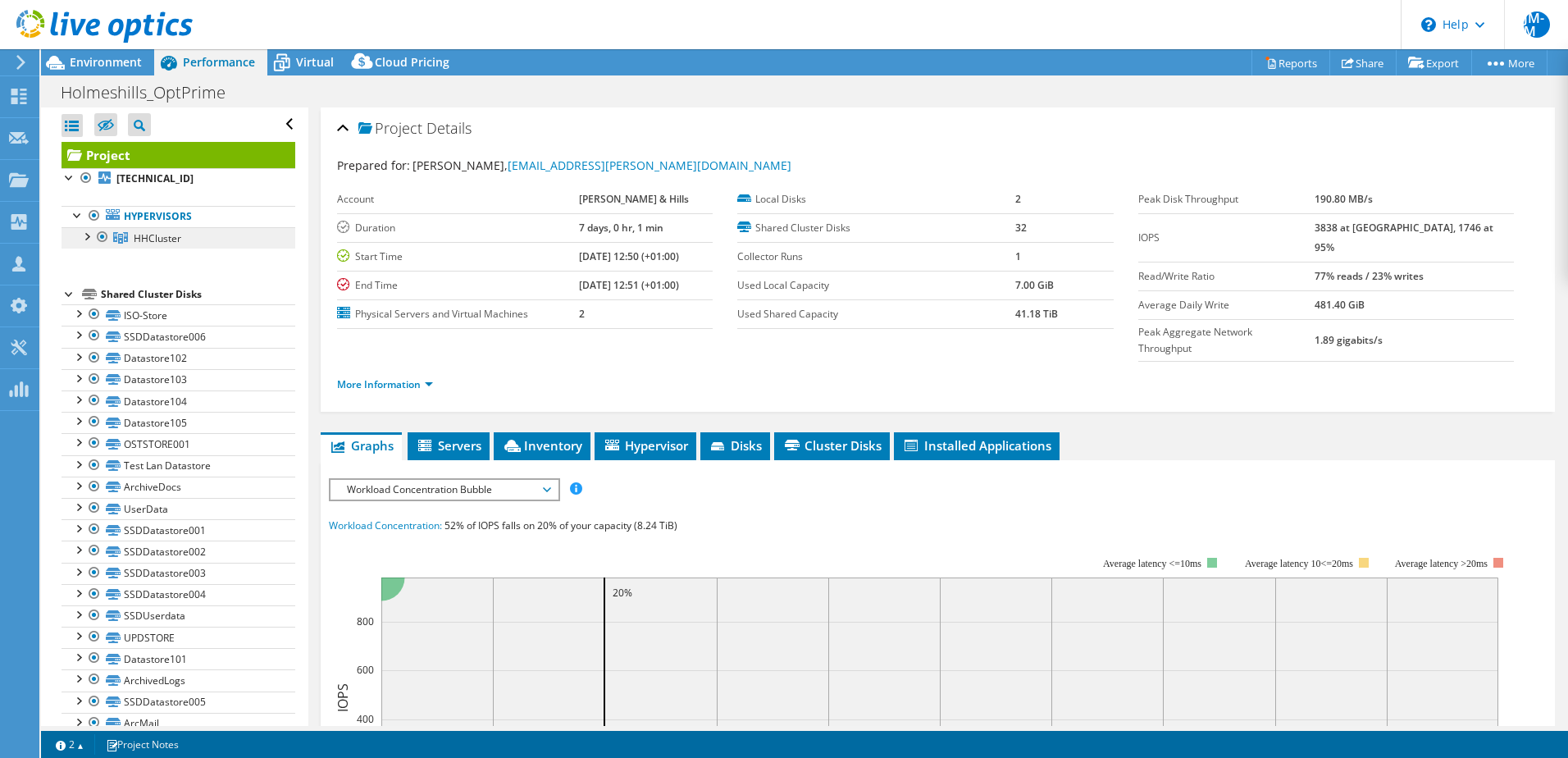
click at [75, 236] on link "HHCluster" at bounding box center [178, 238] width 234 height 21
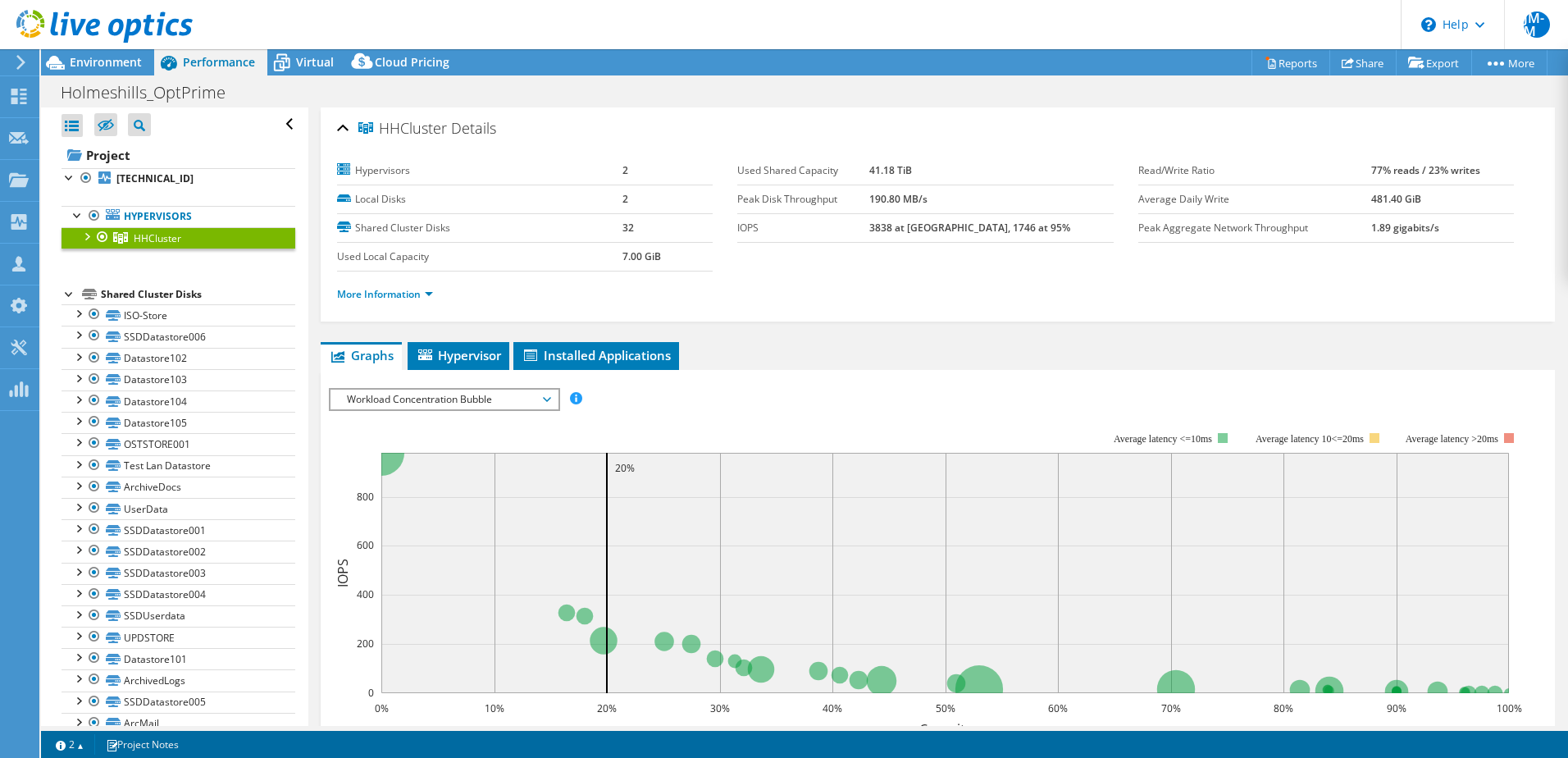
click at [86, 237] on div at bounding box center [86, 235] width 17 height 17
click at [86, 236] on div at bounding box center [86, 235] width 17 height 17
click at [470, 353] on span "Hypervisor" at bounding box center [459, 355] width 86 height 17
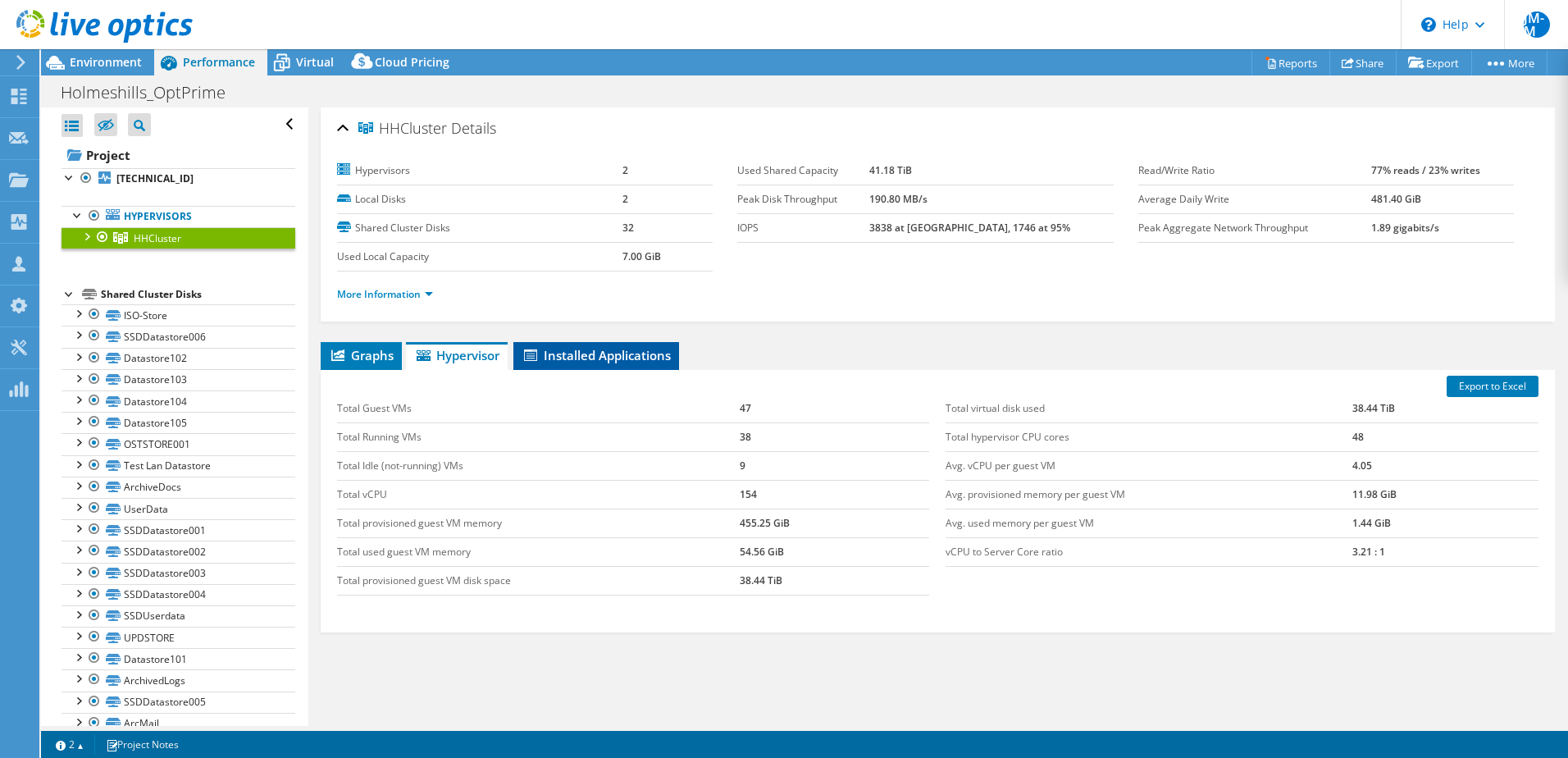
click at [622, 351] on span "Installed Applications" at bounding box center [595, 355] width 149 height 17
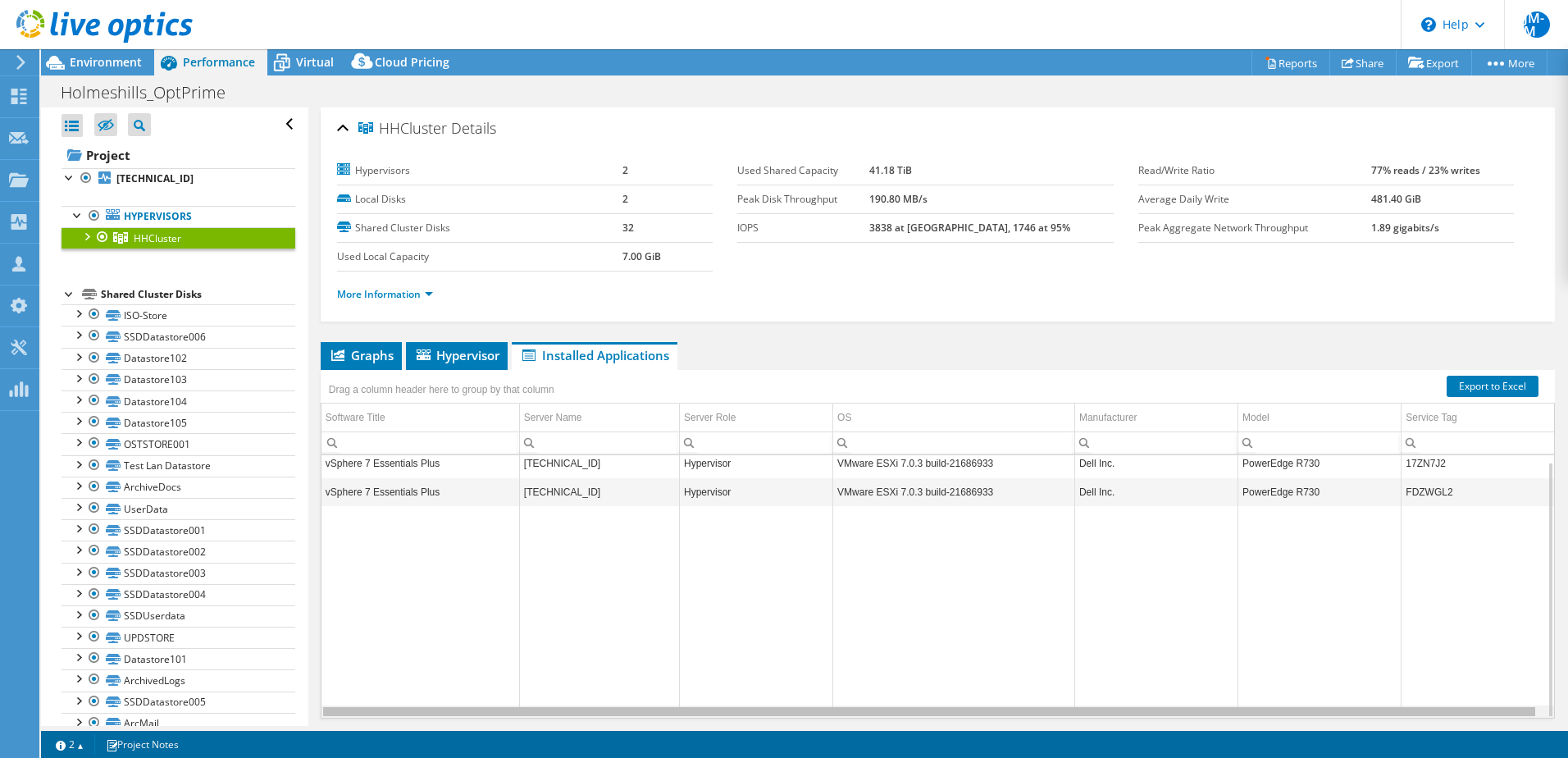
drag, startPoint x: 617, startPoint y: 714, endPoint x: 579, endPoint y: 732, distance: 42.0
click at [579, 732] on body "JM-M Channel Partner [PERSON_NAME] - Marlow [EMAIL_ADDRESS][DOMAIN_NAME] Softca…" at bounding box center [784, 379] width 1568 height 758
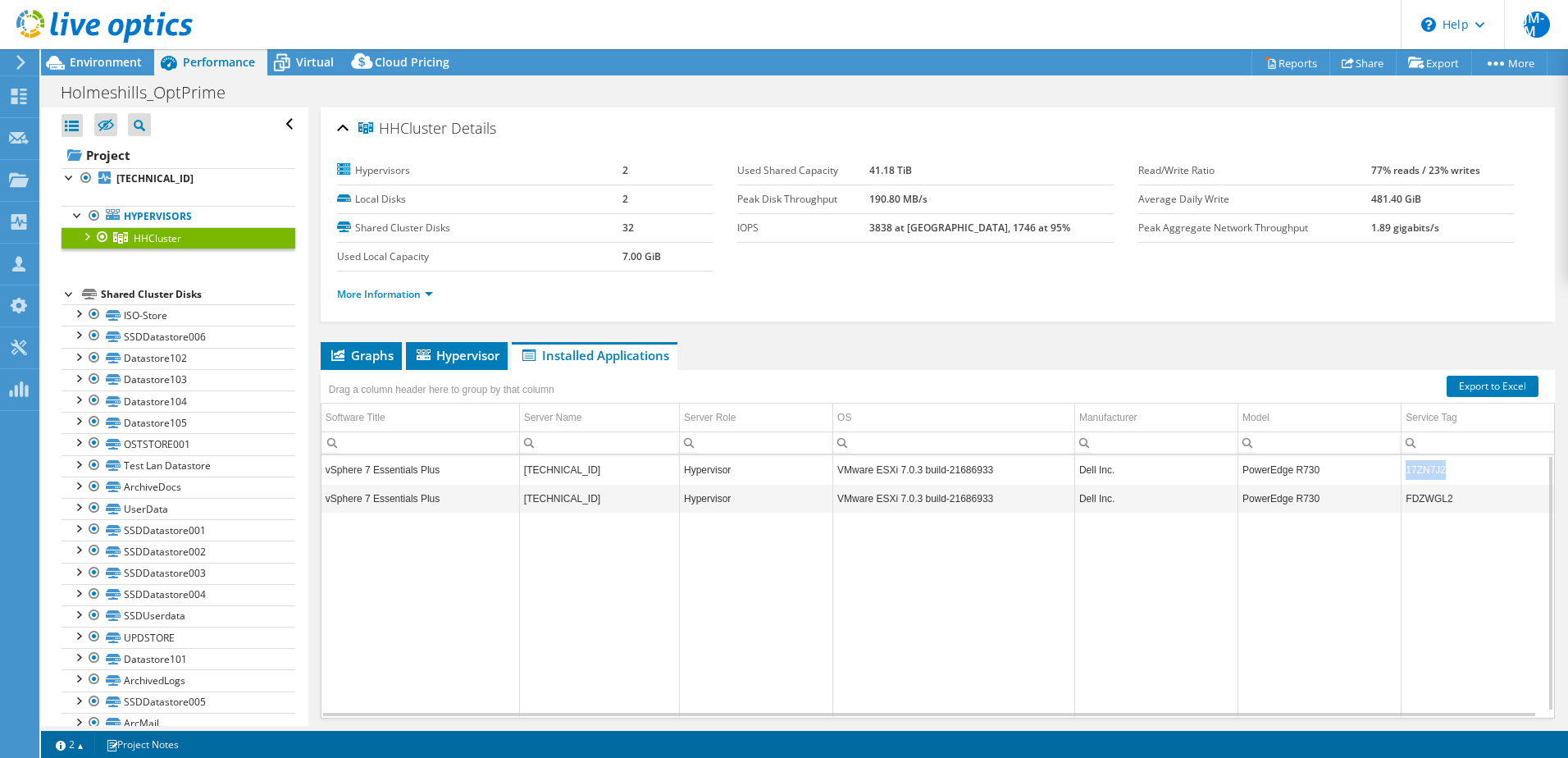
drag, startPoint x: 1440, startPoint y: 468, endPoint x: 1398, endPoint y: 474, distance: 42.4
click at [1401, 474] on td "17ZN7J2" at bounding box center [1477, 469] width 153 height 28
copy td "17ZN7J2"
click at [438, 359] on span "Hypervisor" at bounding box center [457, 355] width 86 height 17
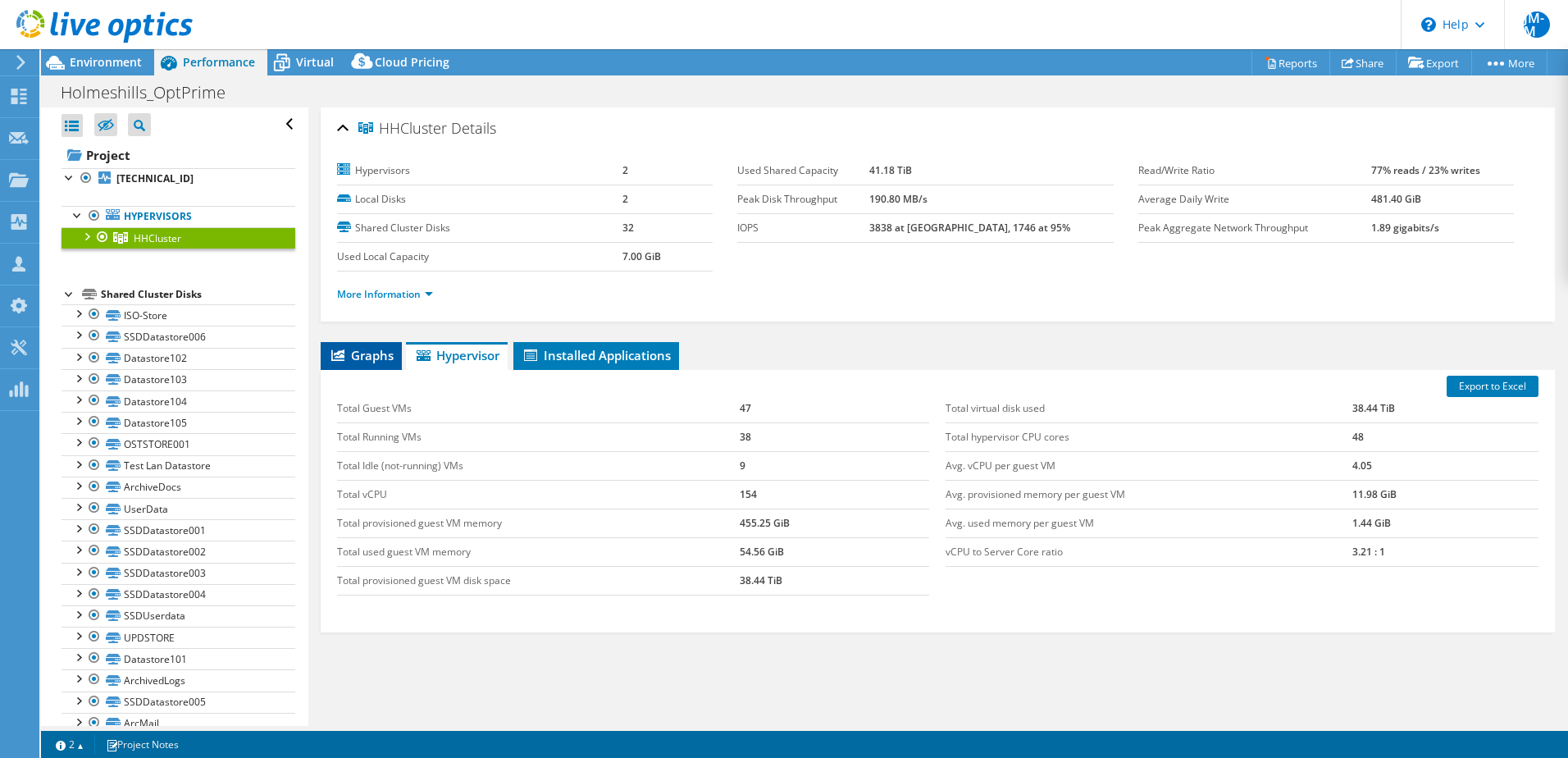
click at [354, 360] on span "Graphs" at bounding box center [361, 355] width 65 height 17
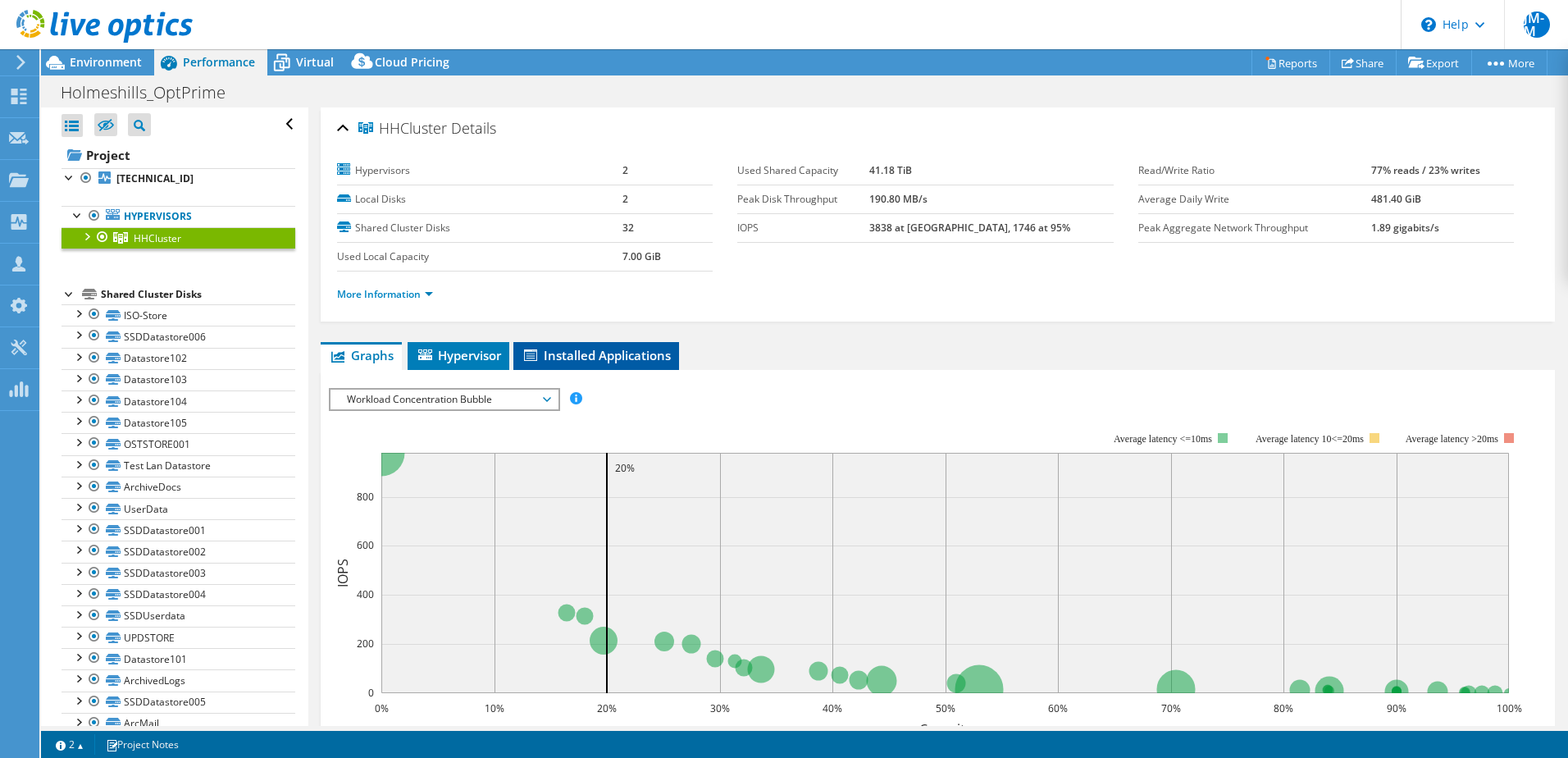
click at [583, 345] on li "Installed Applications" at bounding box center [596, 356] width 166 height 28
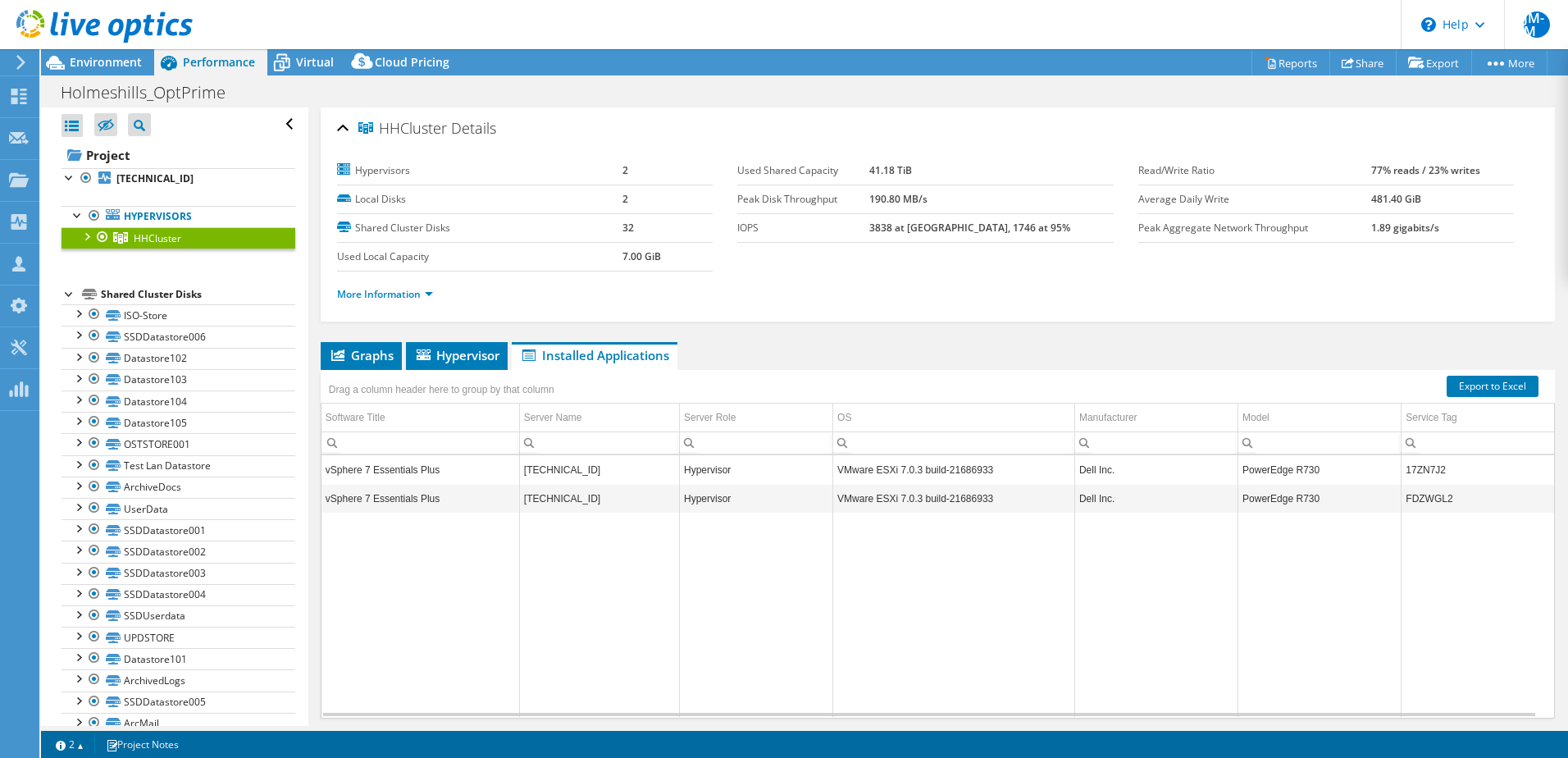
click at [87, 235] on div at bounding box center [86, 235] width 17 height 17
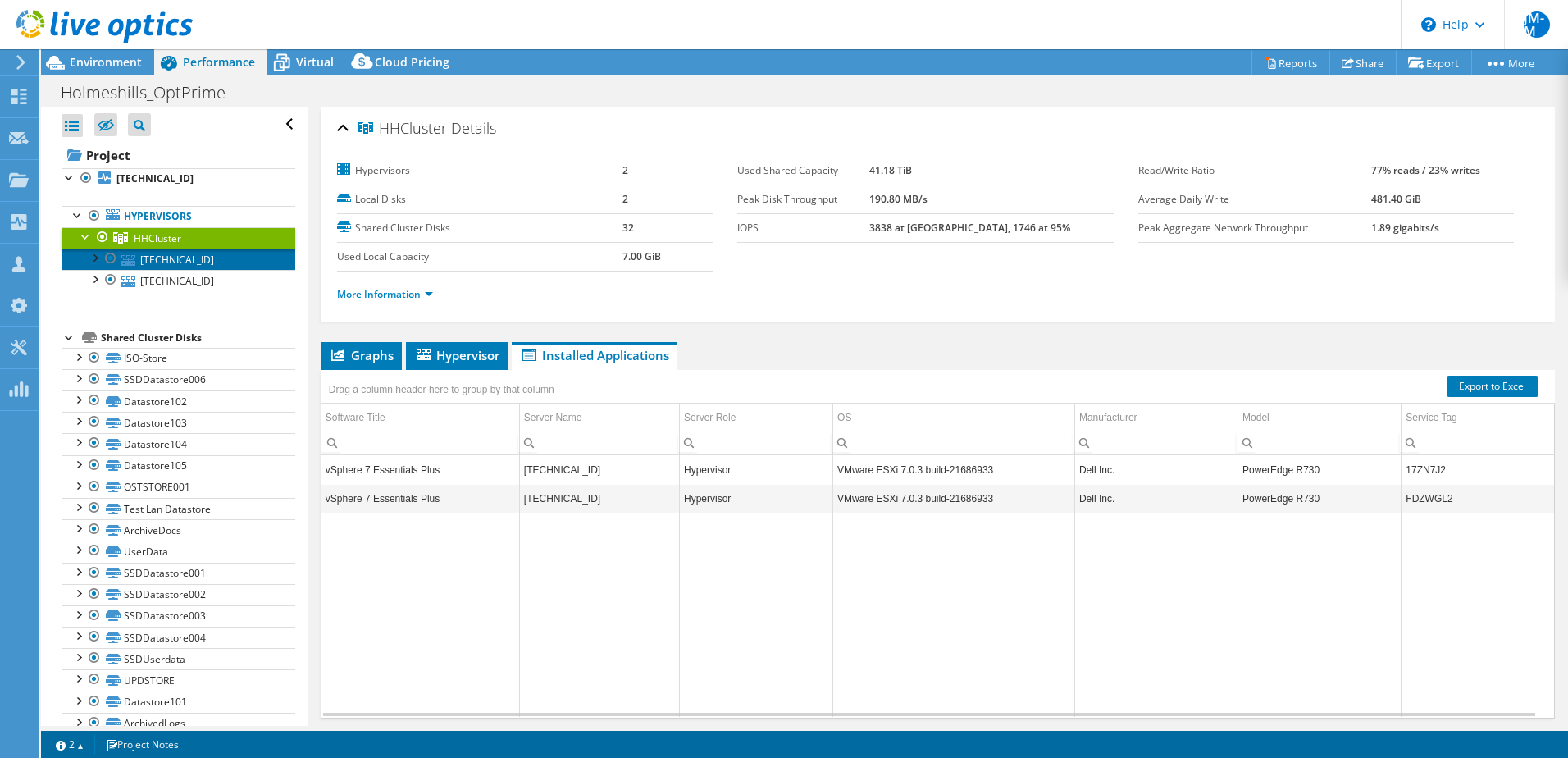
click at [151, 256] on link "[TECHNICAL_ID]" at bounding box center [178, 259] width 234 height 21
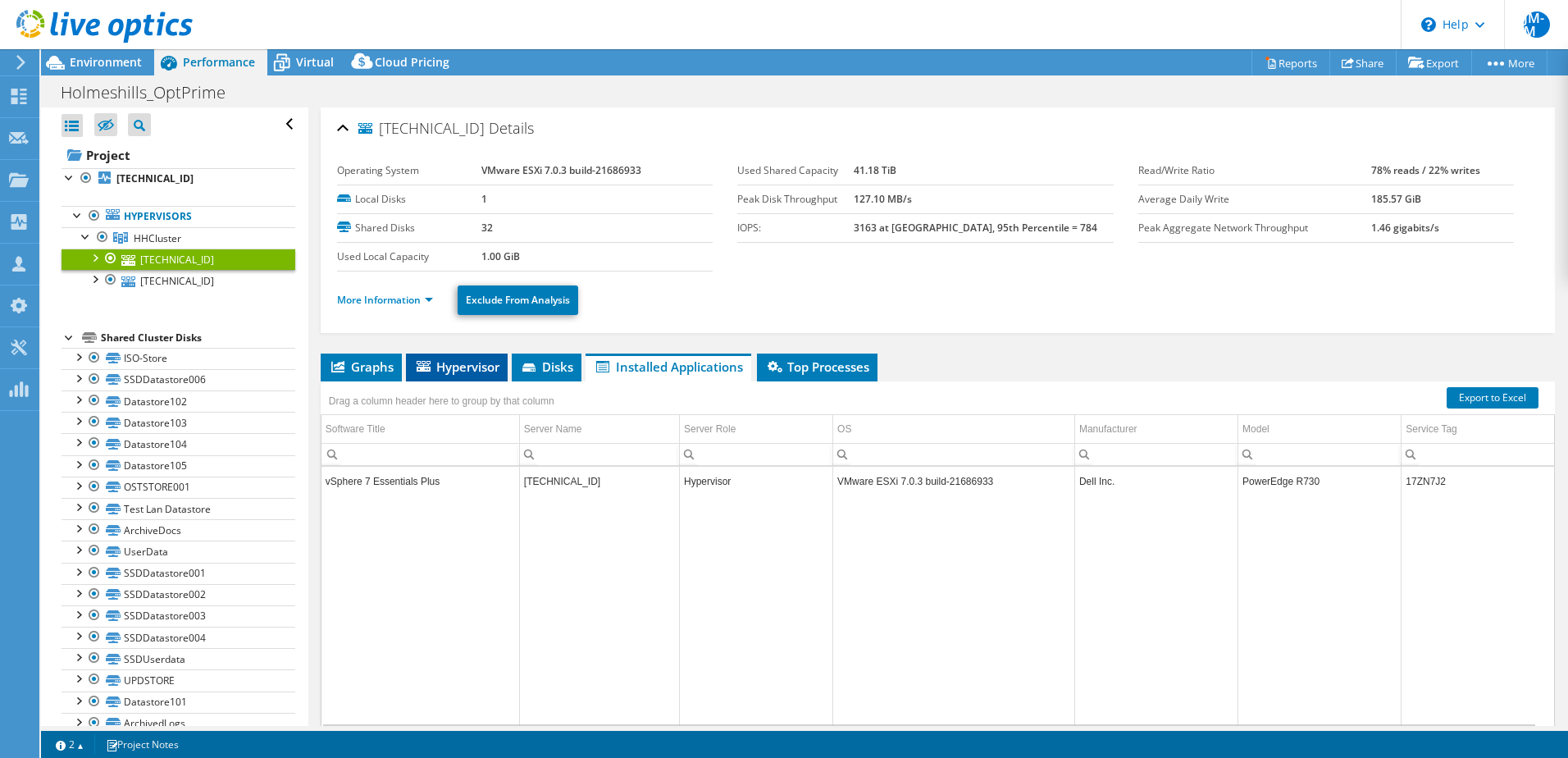
click at [443, 354] on li "Hypervisor" at bounding box center [457, 367] width 101 height 28
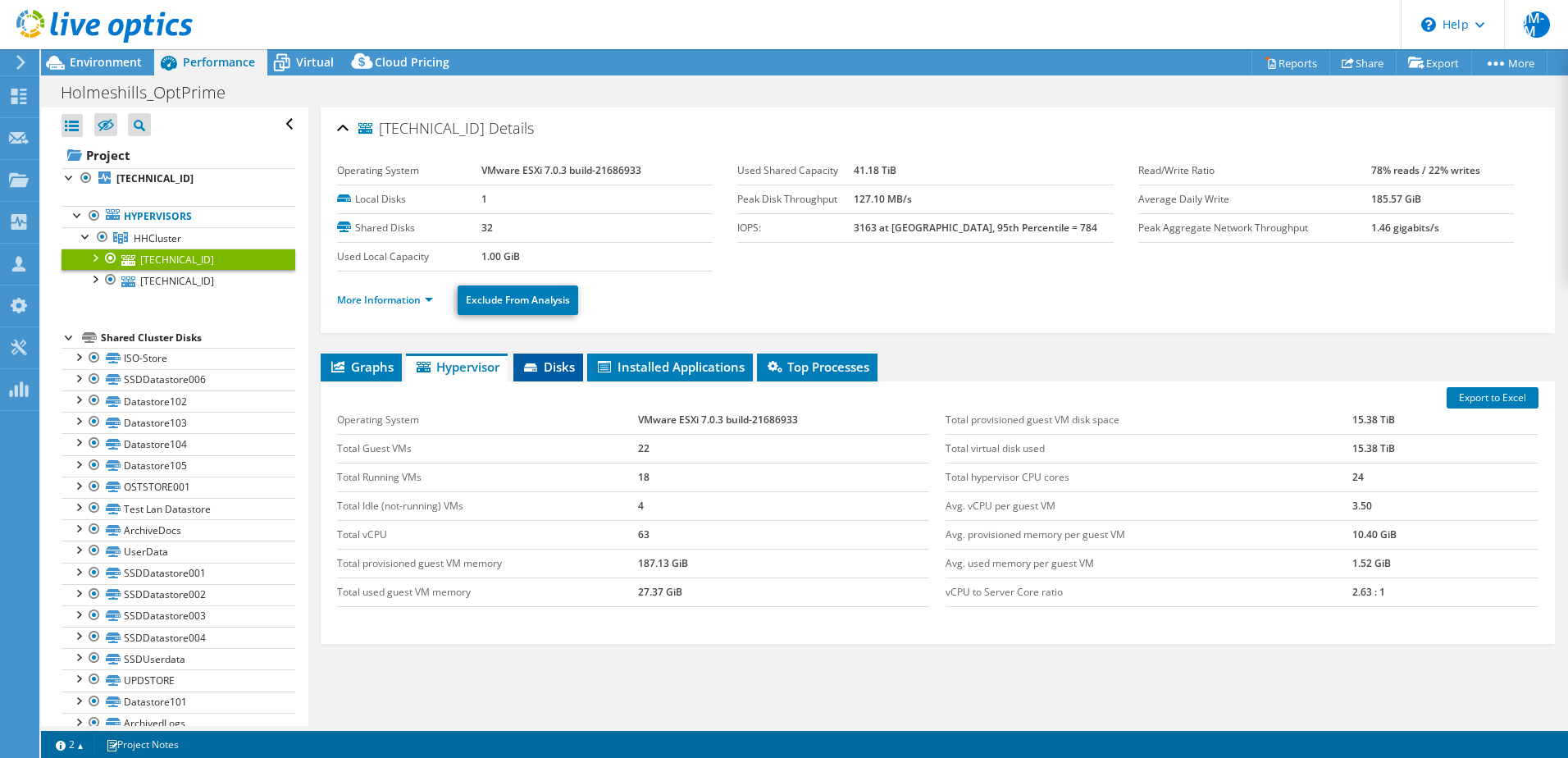
click at [542, 359] on span "Disks" at bounding box center [547, 366] width 54 height 17
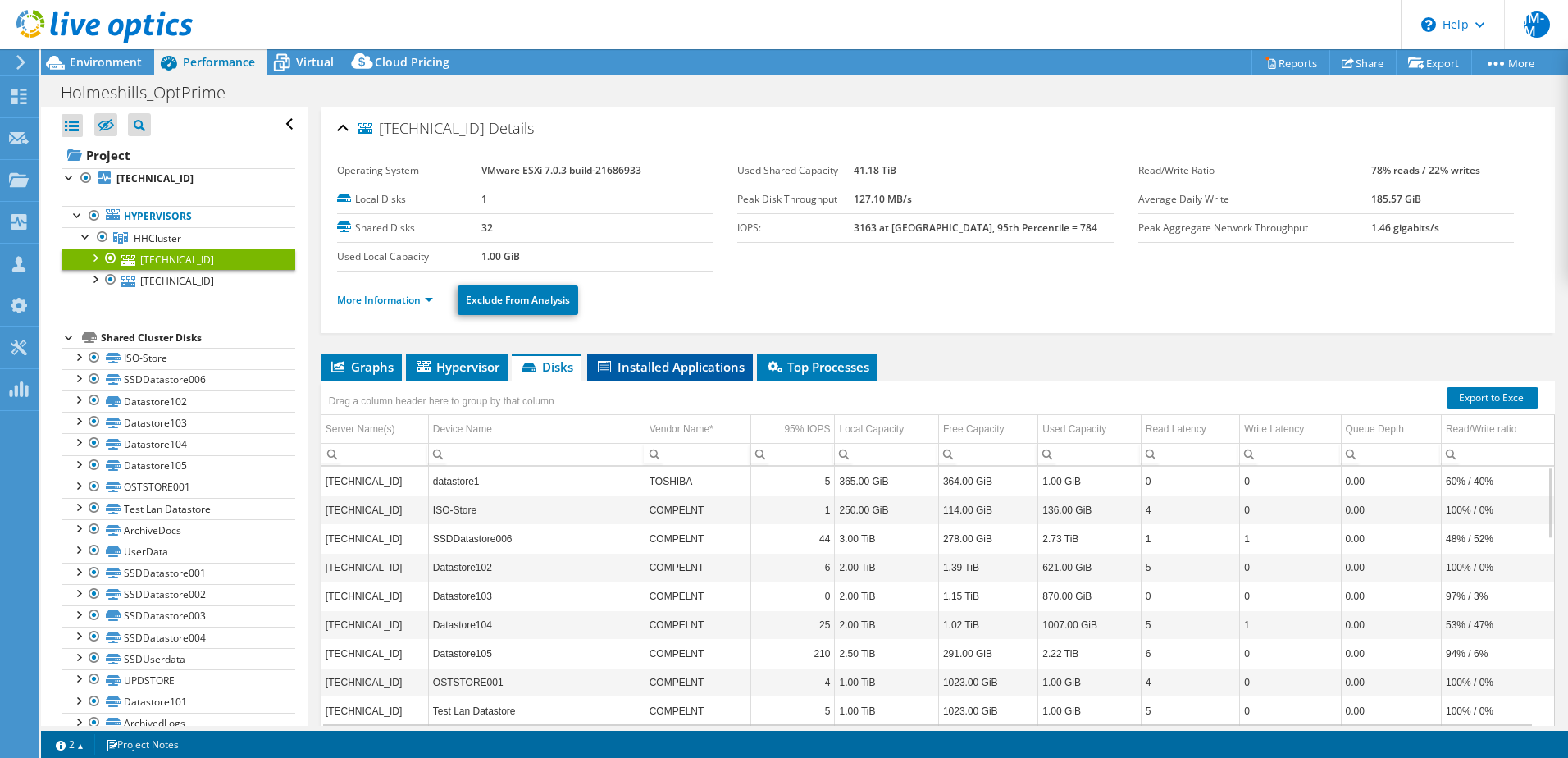
scroll to position [1, 0]
click at [694, 369] on span "Installed Applications" at bounding box center [669, 365] width 149 height 17
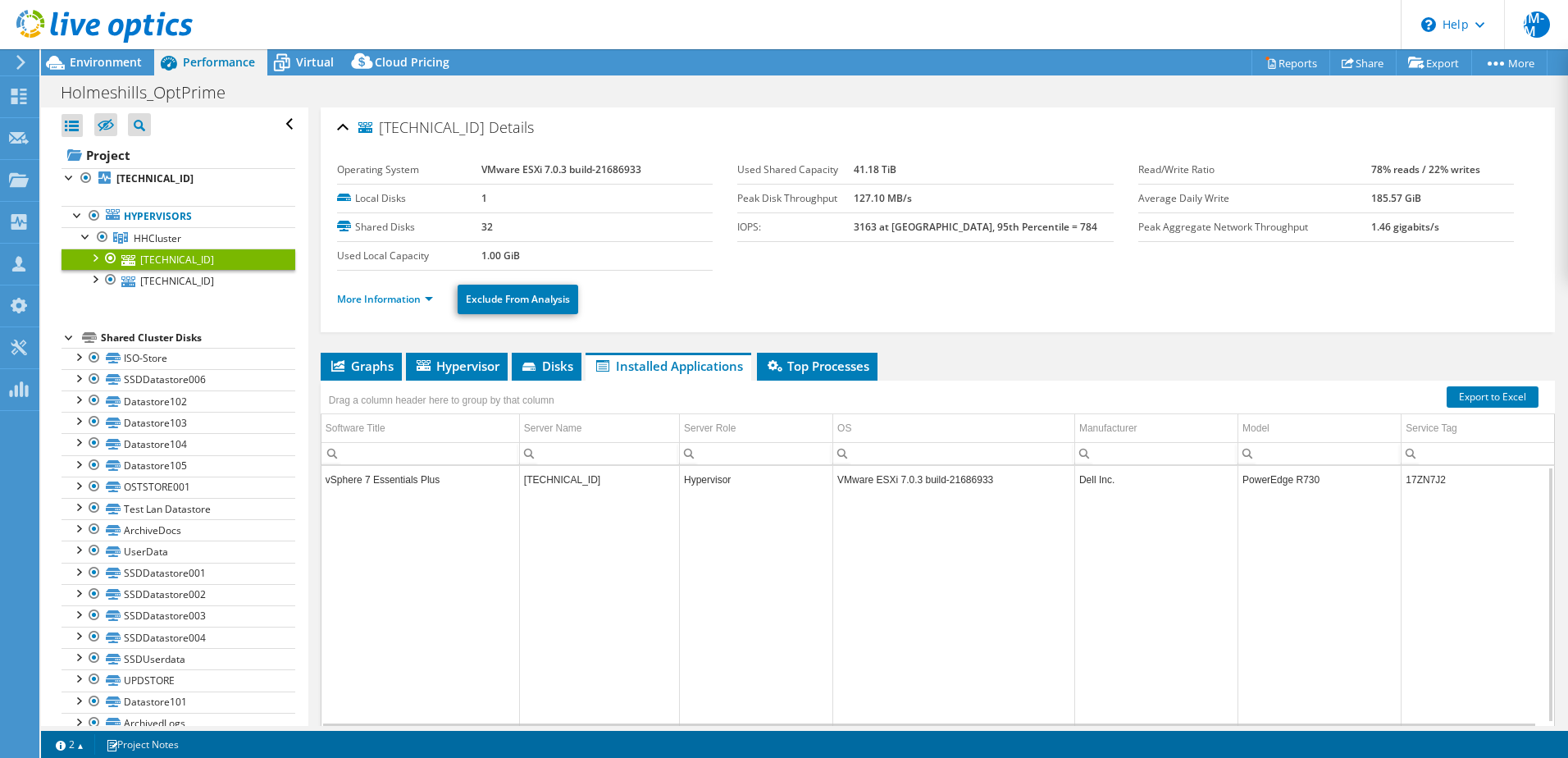
scroll to position [0, 0]
click at [533, 363] on icon at bounding box center [528, 366] width 13 height 8
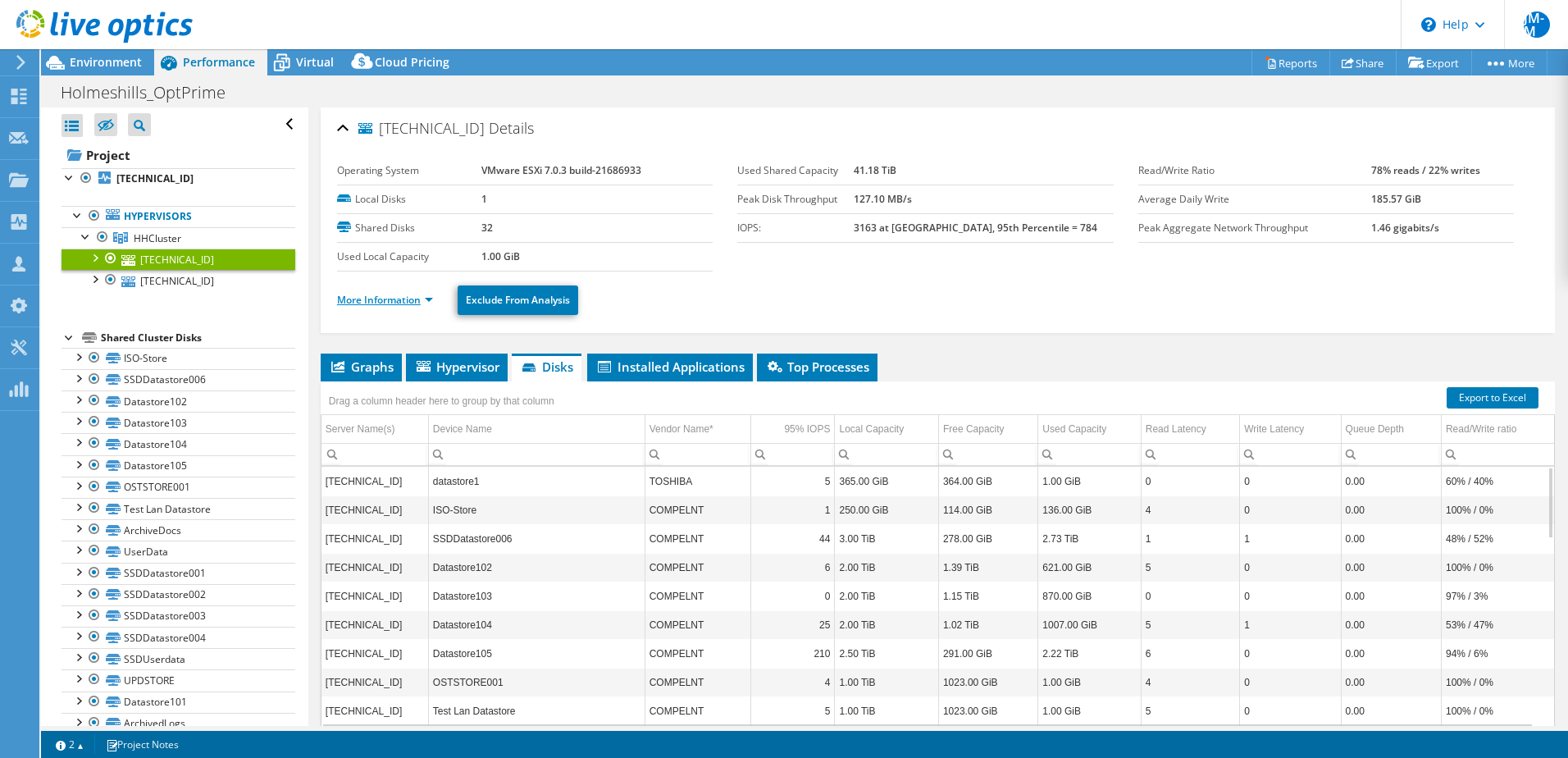
click at [408, 298] on link "More Information" at bounding box center [385, 300] width 95 height 14
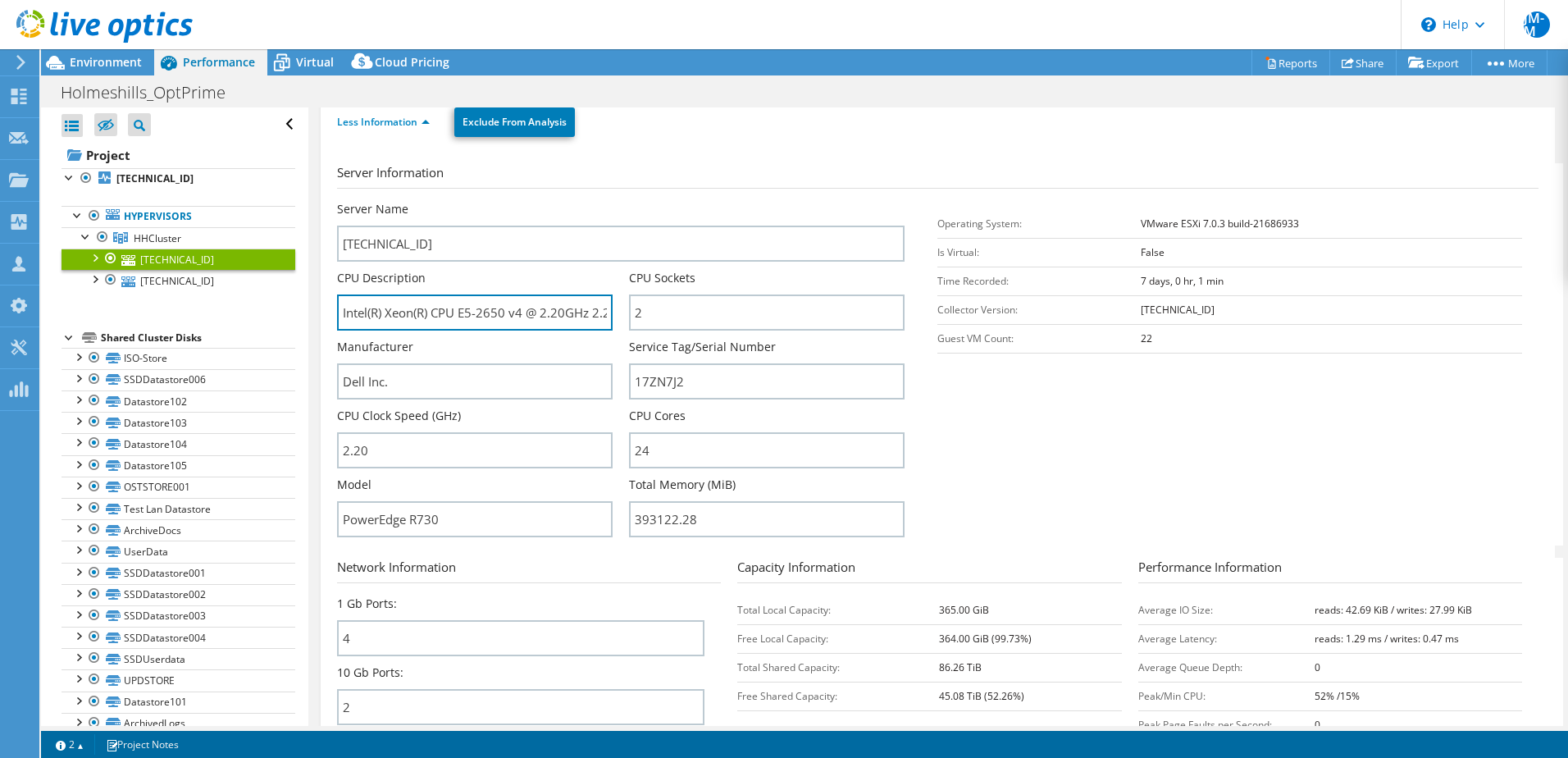
scroll to position [0, 39]
drag, startPoint x: 341, startPoint y: 315, endPoint x: 680, endPoint y: 309, distance: 339.1
click at [680, 201] on div "Server Name 192.168.250.8 CPU Description Intel(R) Xeon(R) CPU E5-2650 v4 @ 2.2…" at bounding box center [629, 201] width 584 height 0
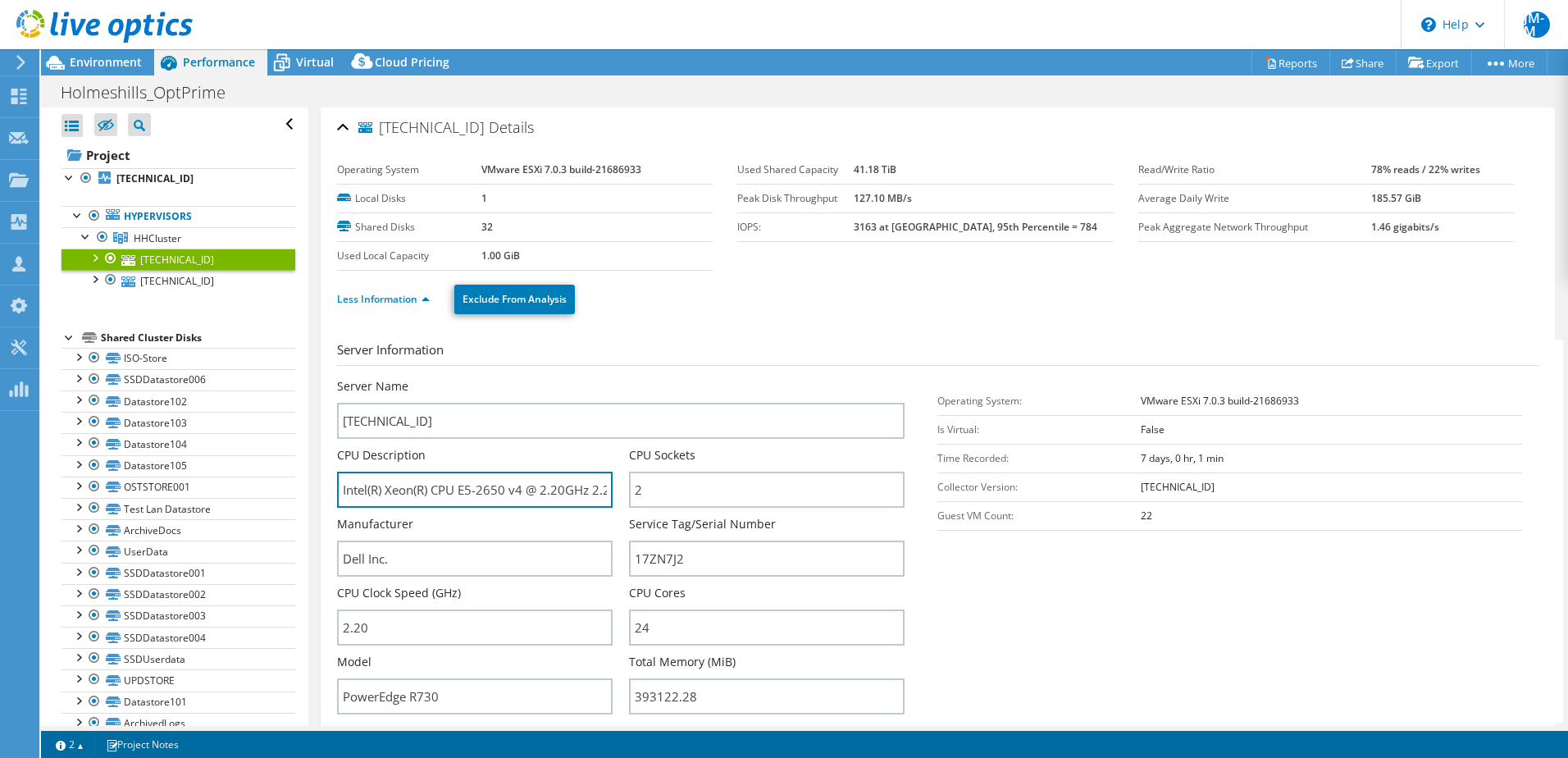
scroll to position [0, 0]
click at [399, 296] on link "Less Information" at bounding box center [383, 300] width 93 height 14
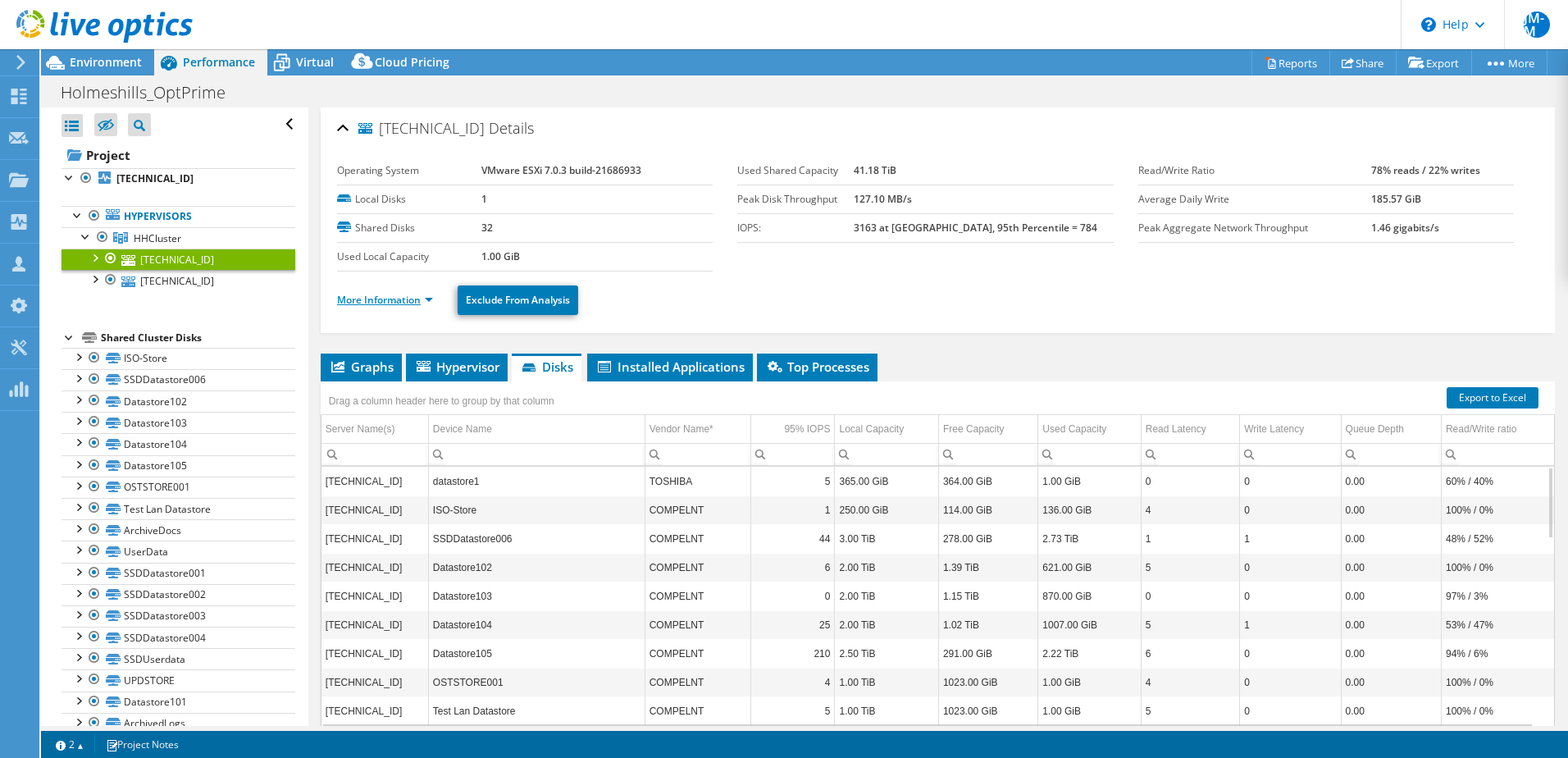
click at [402, 303] on link "More Information" at bounding box center [385, 300] width 95 height 14
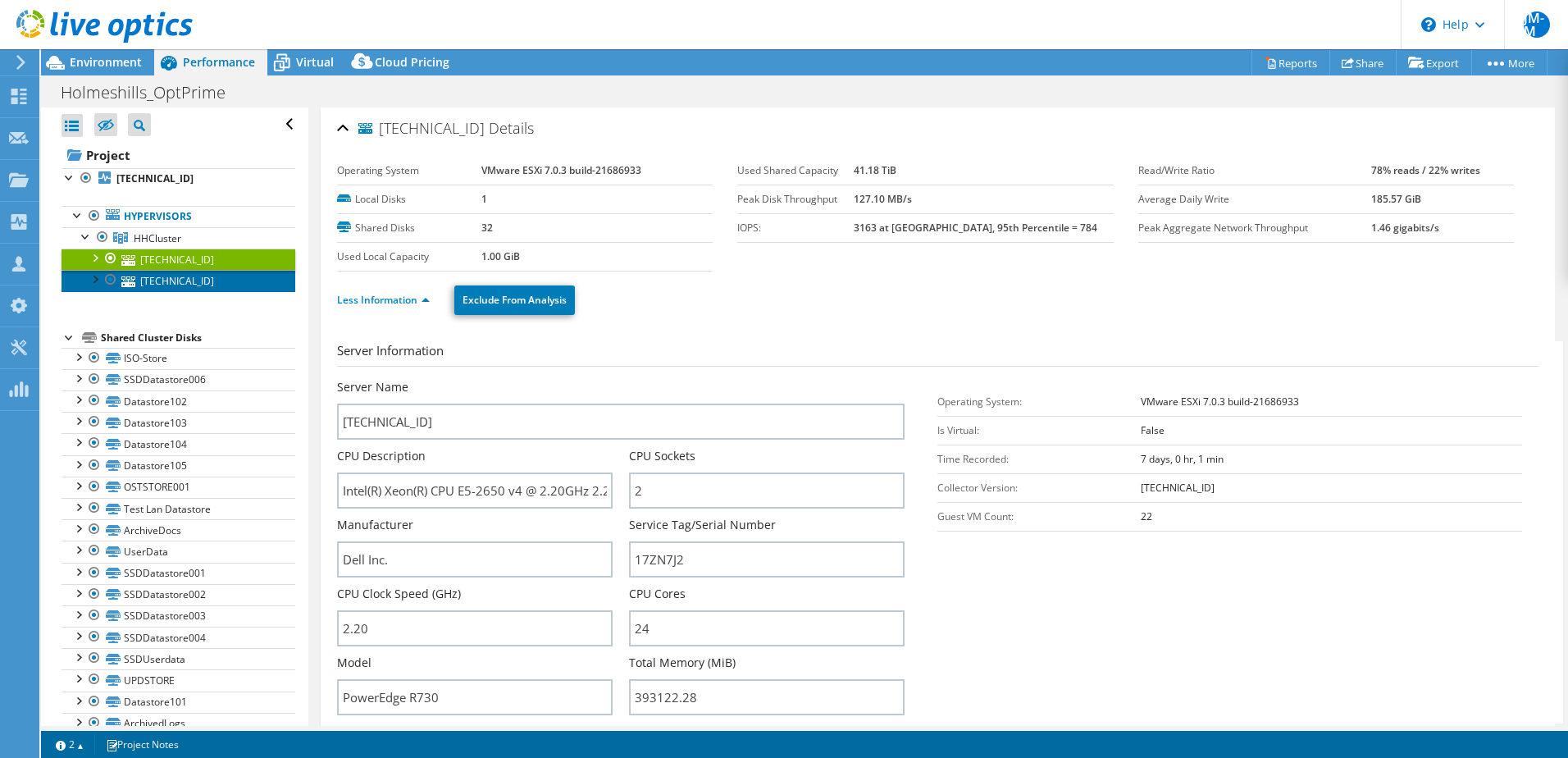
click at [145, 278] on link "[TECHNICAL_ID]" at bounding box center [178, 281] width 234 height 21
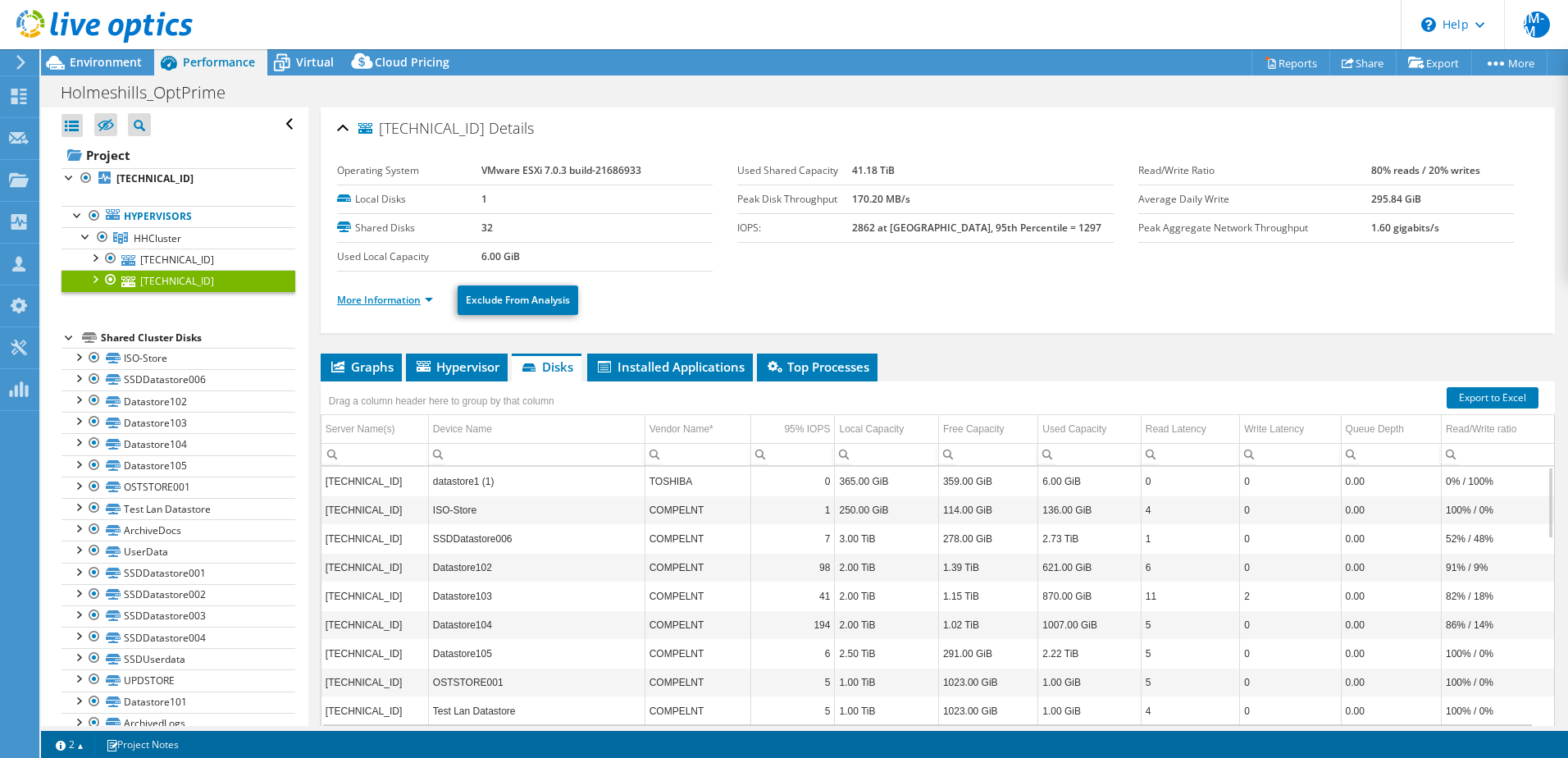
click at [404, 296] on link "More Information" at bounding box center [385, 300] width 95 height 14
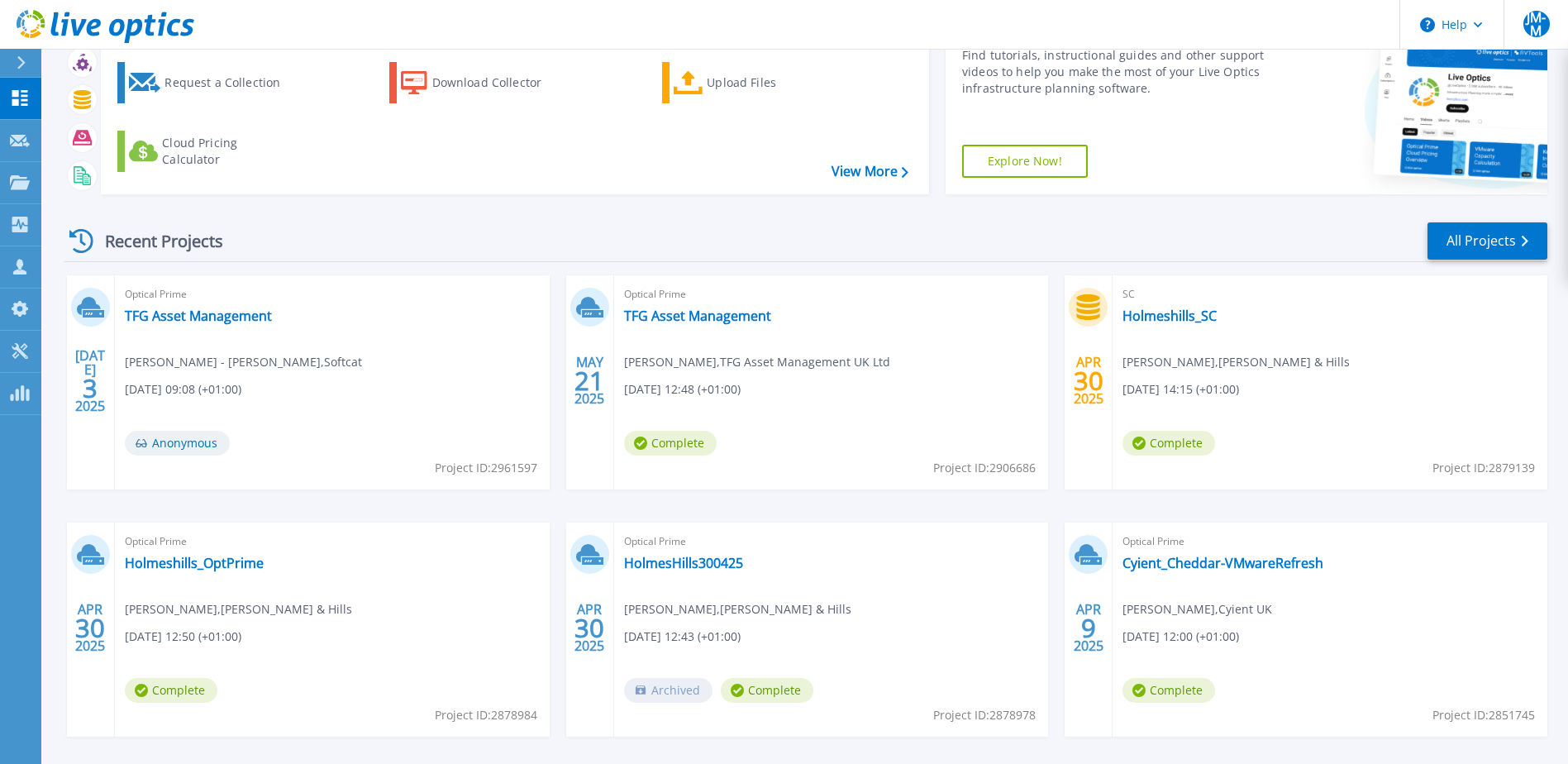
scroll to position [152, 0]
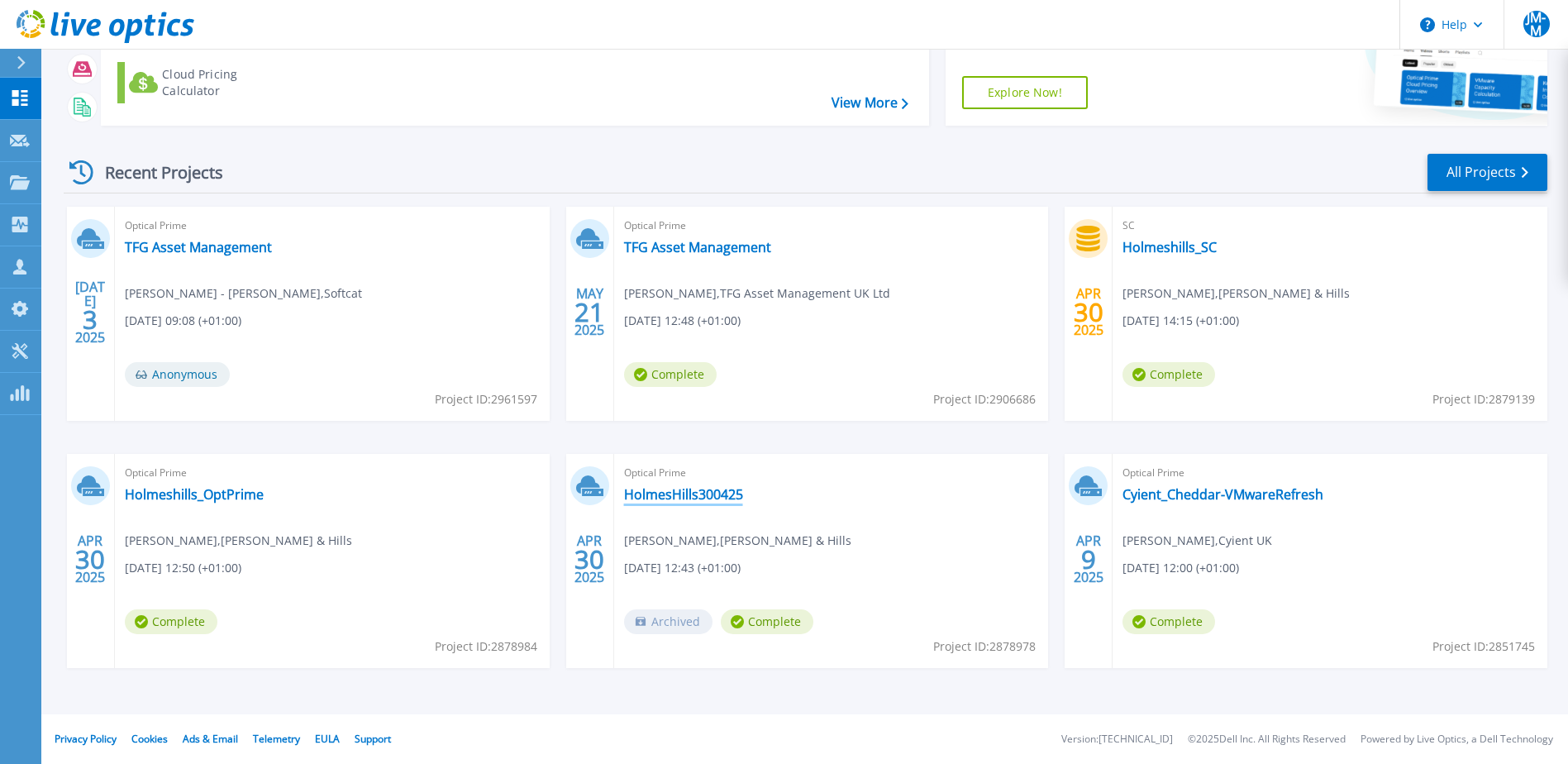
click at [689, 494] on link "HolmesHills300425" at bounding box center [683, 494] width 119 height 17
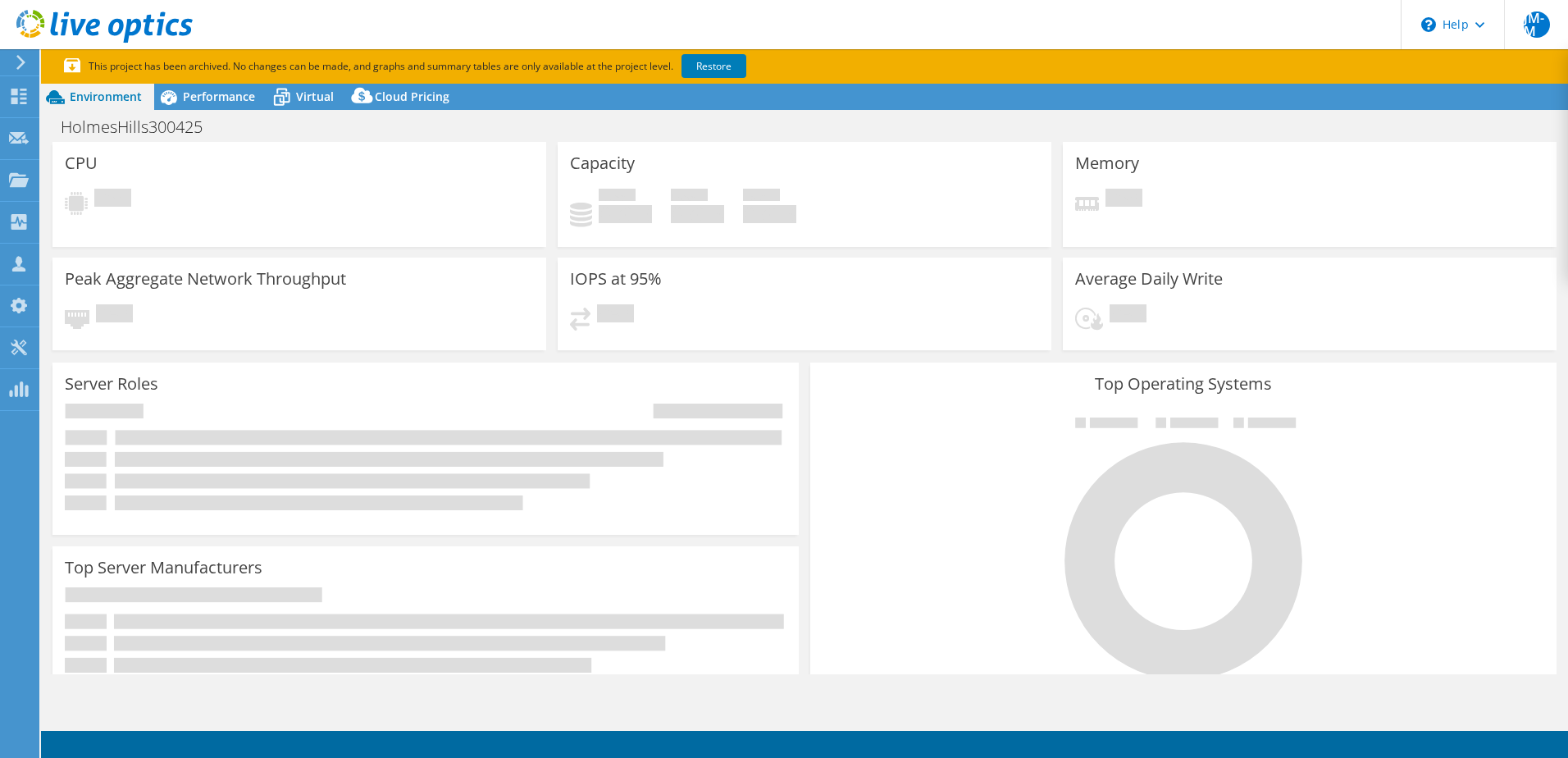
select select "USD"
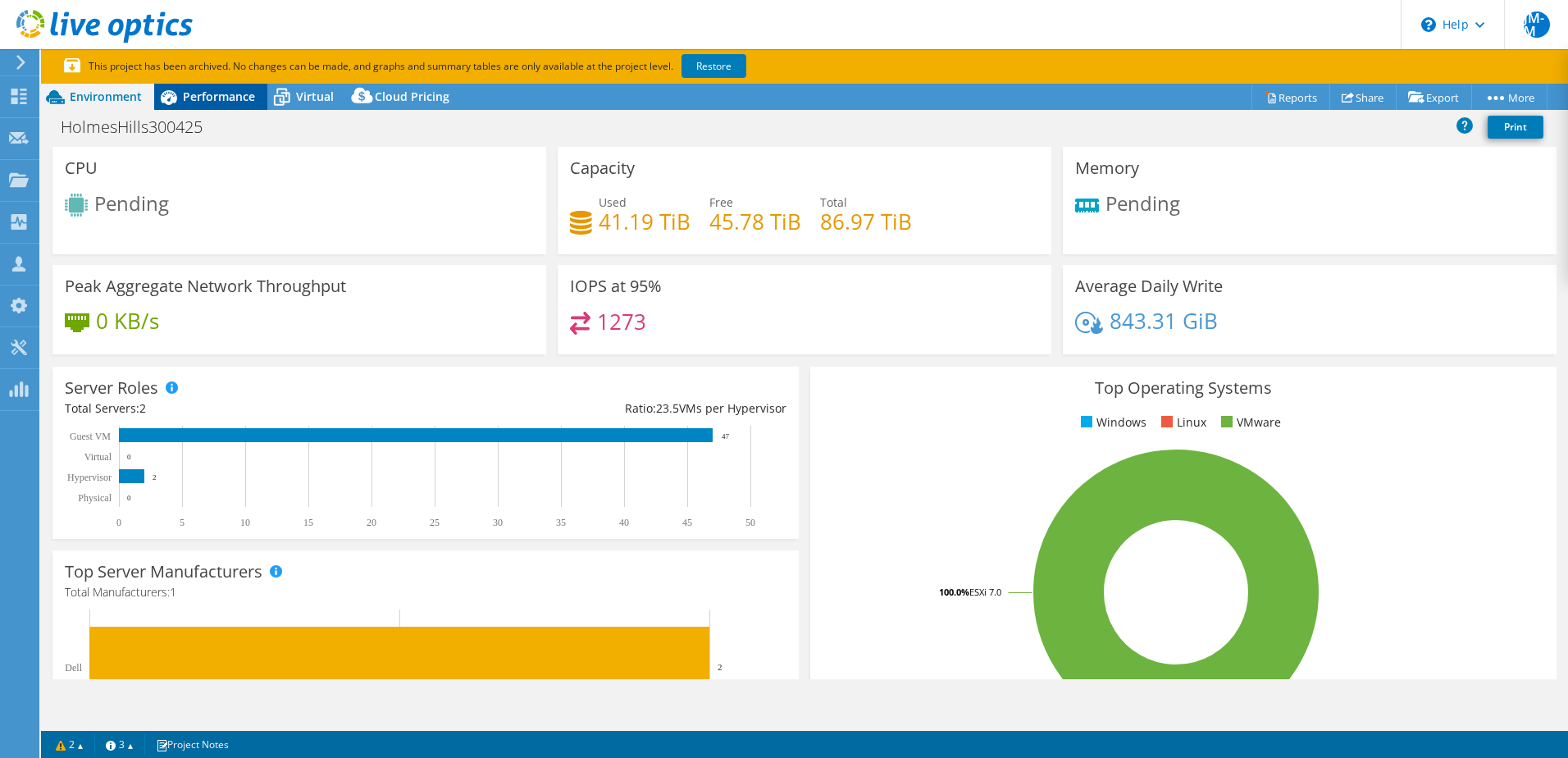
click at [247, 96] on span "Performance" at bounding box center [219, 96] width 72 height 16
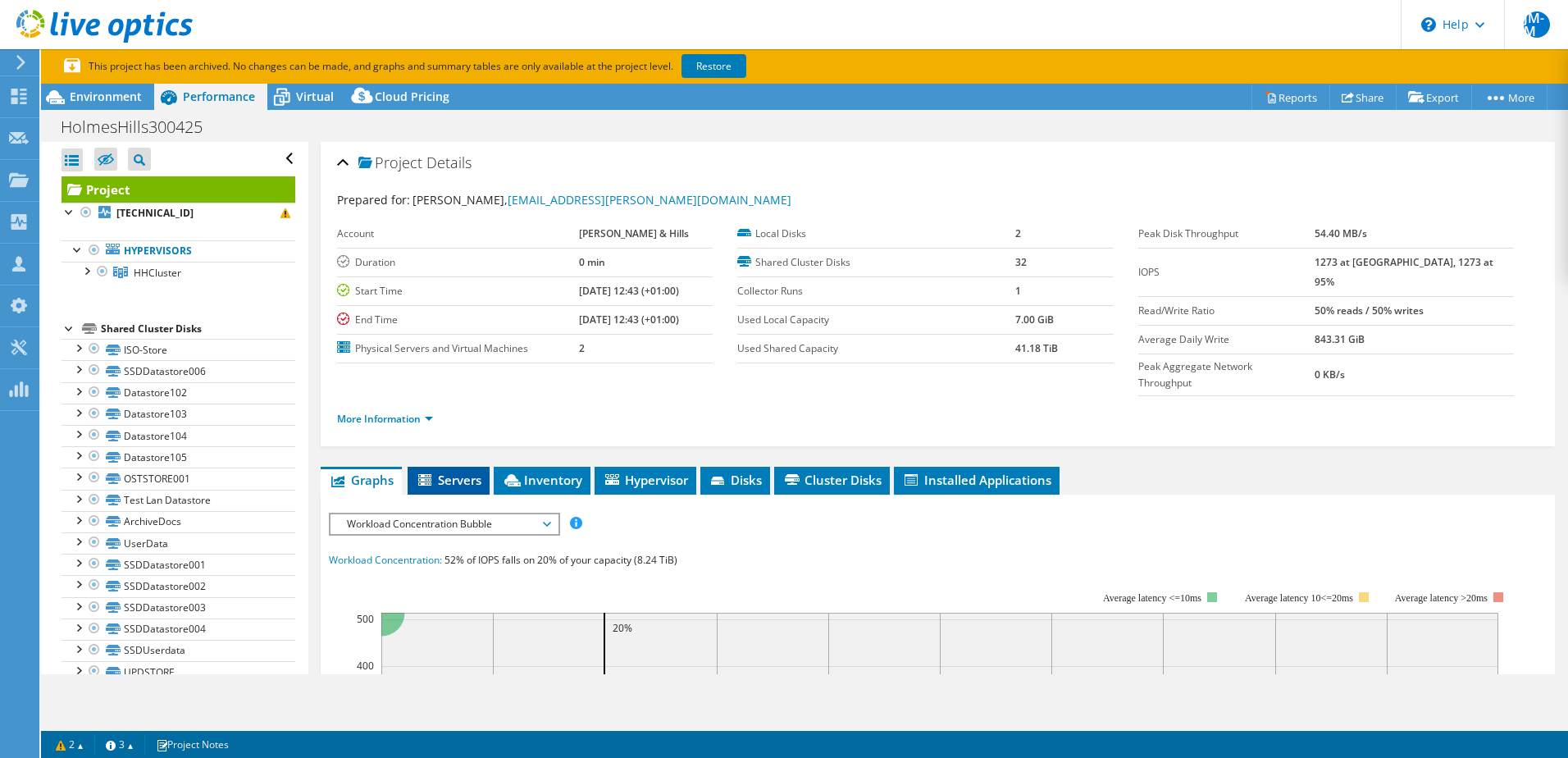
click at [464, 472] on span "Servers" at bounding box center [448, 479] width 65 height 17
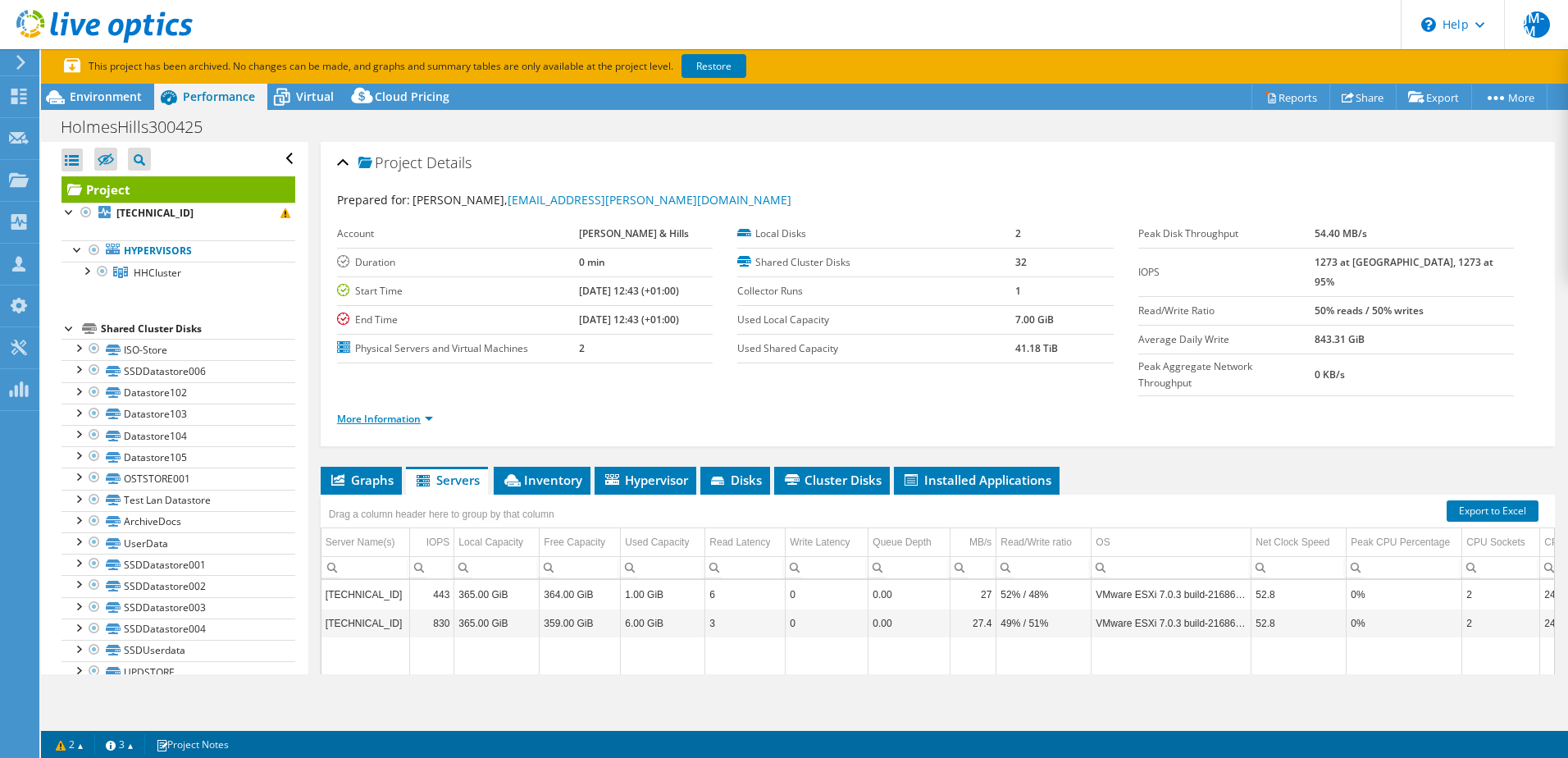
click at [392, 412] on link "More Information" at bounding box center [385, 419] width 95 height 14
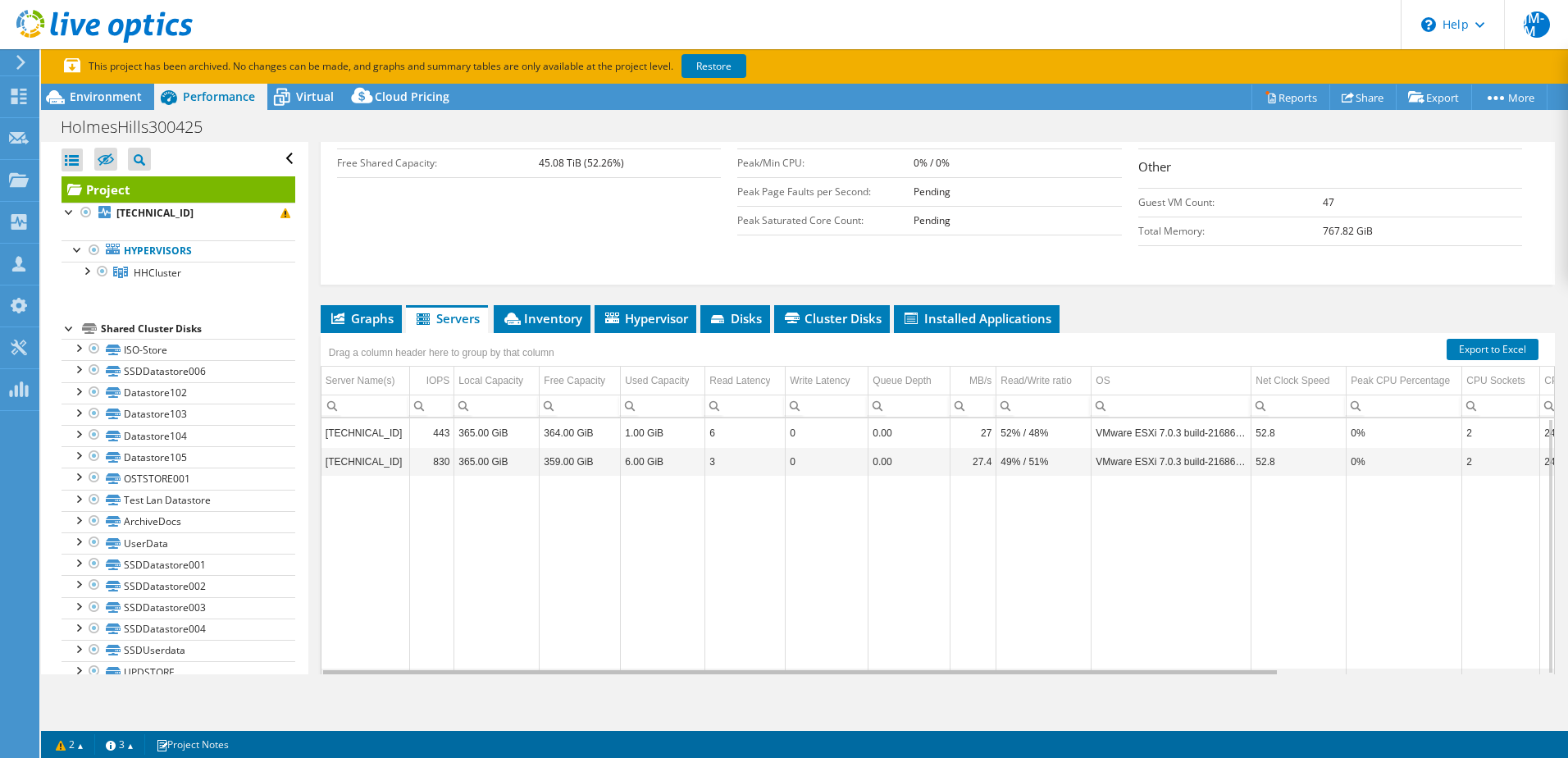
drag, startPoint x: 763, startPoint y: 641, endPoint x: 373, endPoint y: 408, distance: 454.3
click at [471, 642] on body "JM-M Channel Partner [PERSON_NAME] - Marlow [EMAIL_ADDRESS][DOMAIN_NAME] Softca…" at bounding box center [784, 379] width 1568 height 758
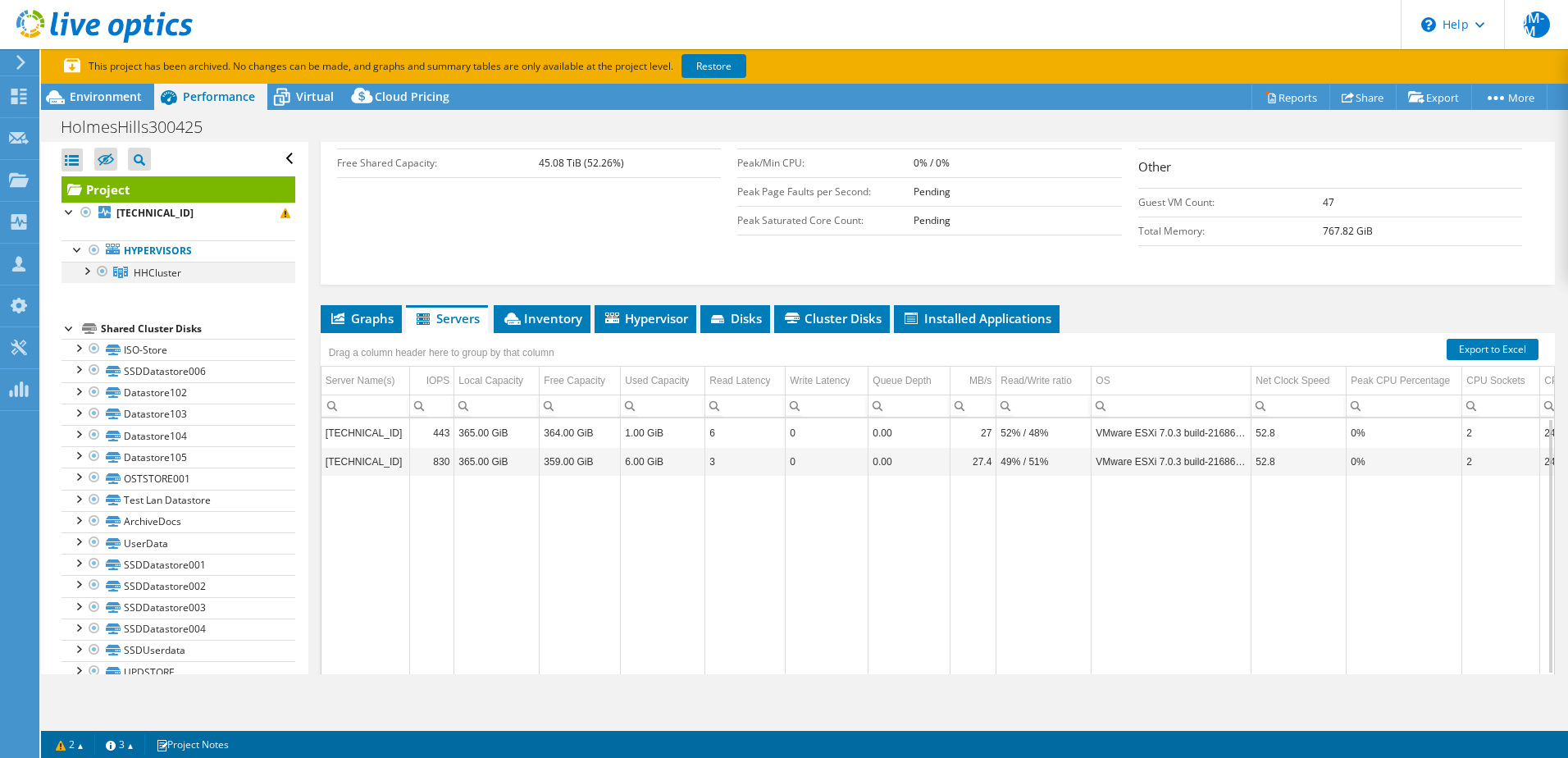
click at [84, 271] on div at bounding box center [86, 270] width 17 height 17
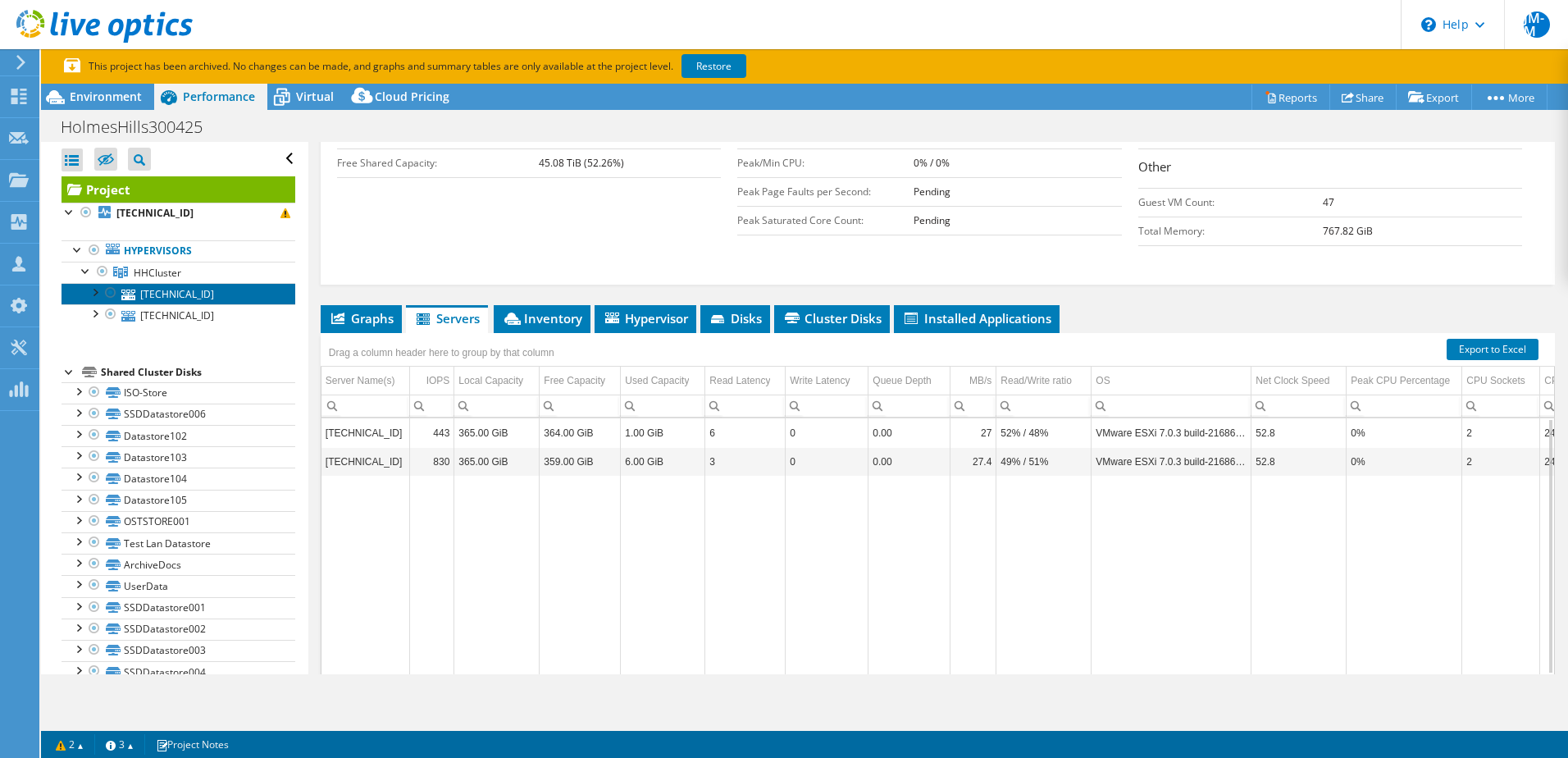
click at [148, 293] on link "[TECHNICAL_ID]" at bounding box center [178, 293] width 234 height 21
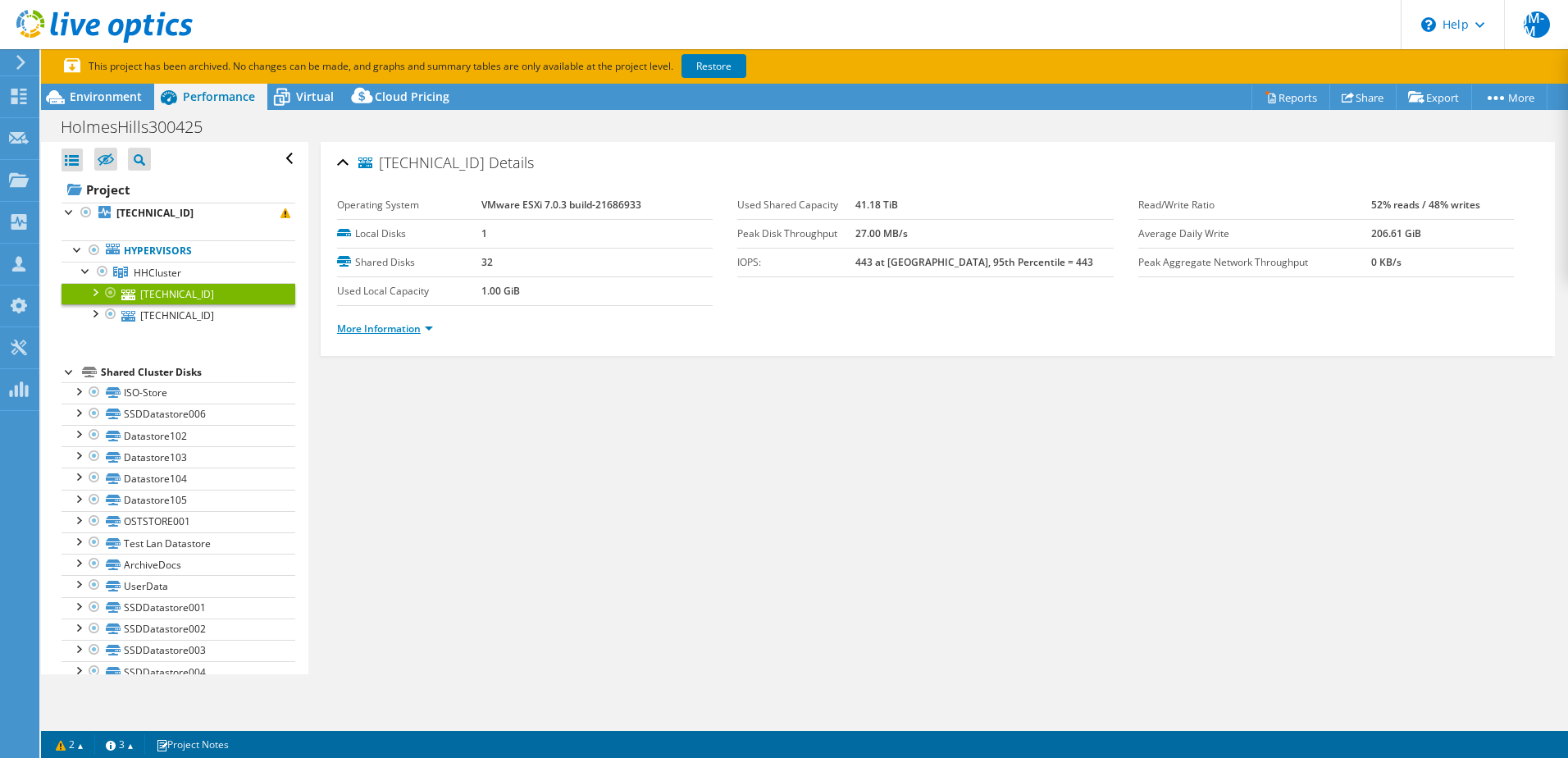
click at [373, 324] on link "More Information" at bounding box center [385, 328] width 95 height 14
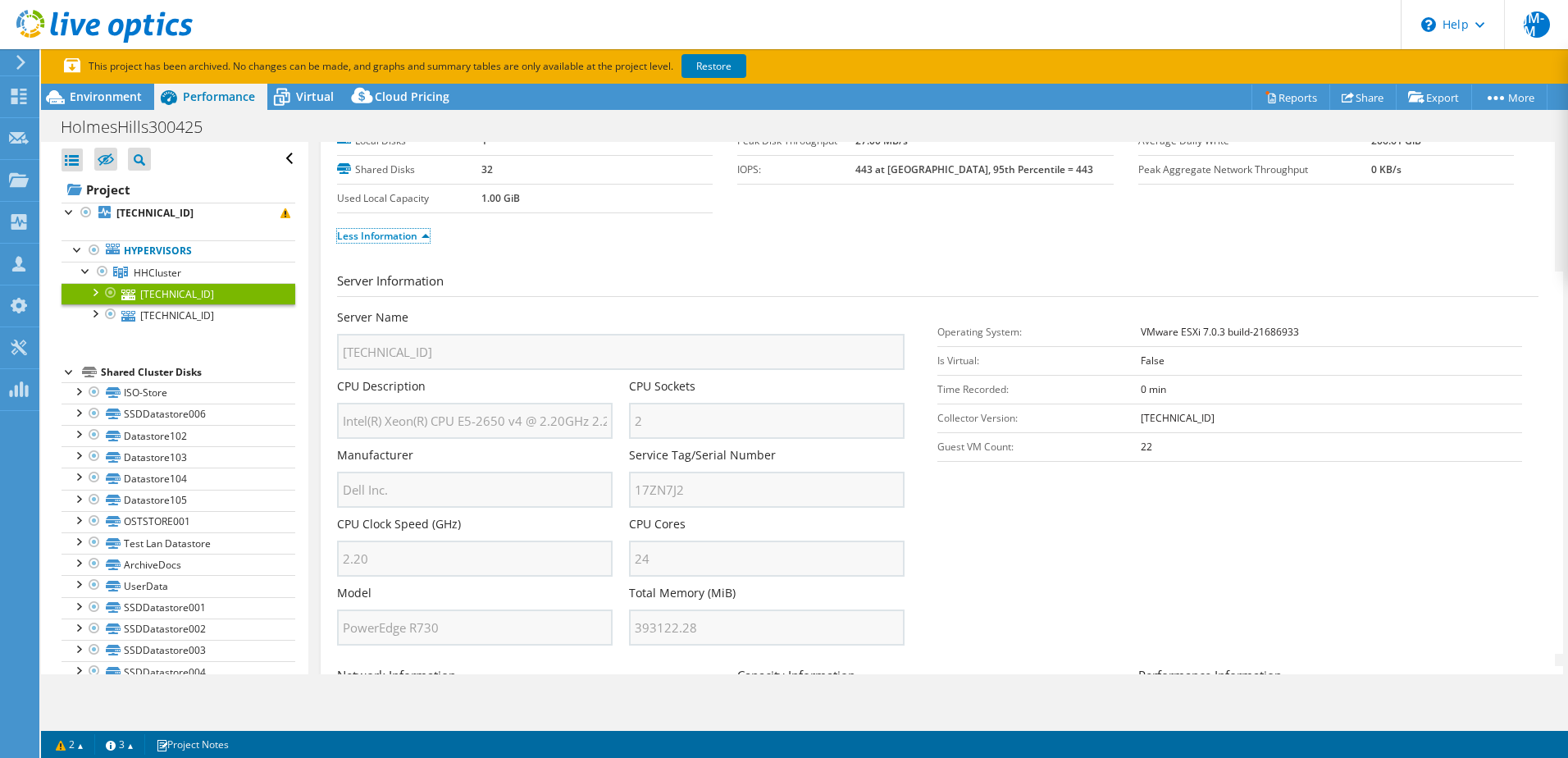
scroll to position [164, 0]
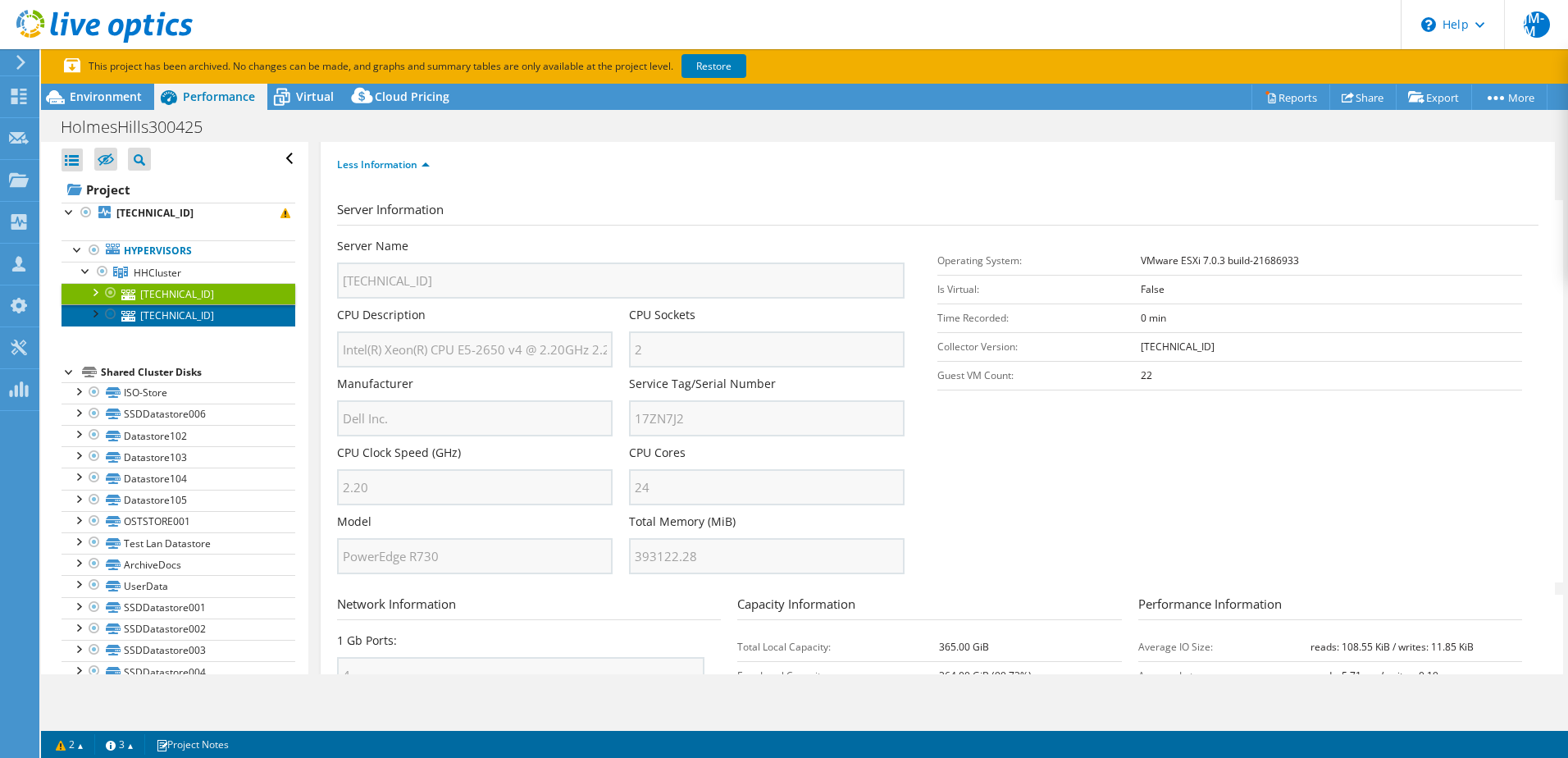
click at [160, 315] on link "[TECHNICAL_ID]" at bounding box center [178, 315] width 234 height 21
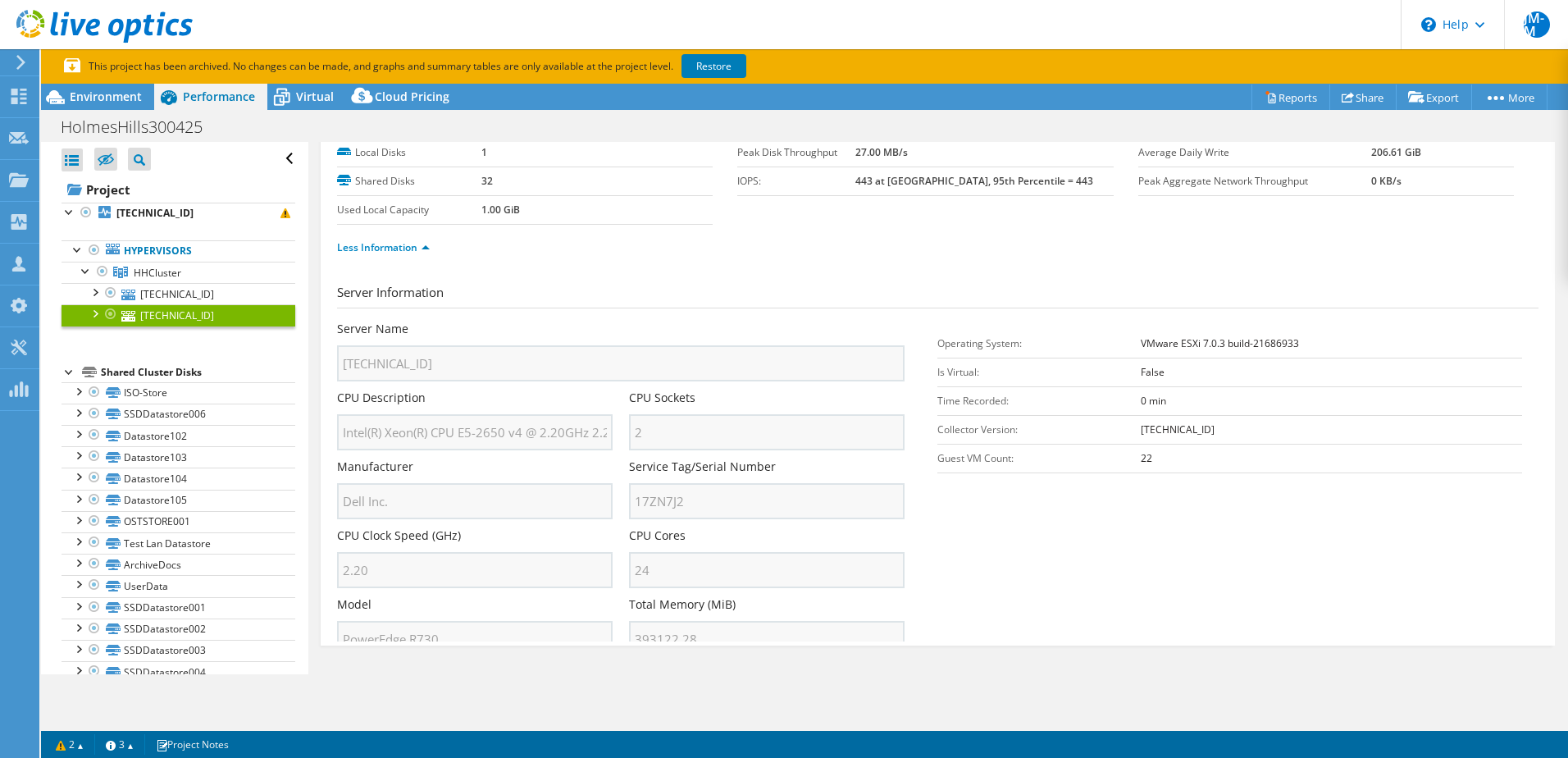
scroll to position [0, 0]
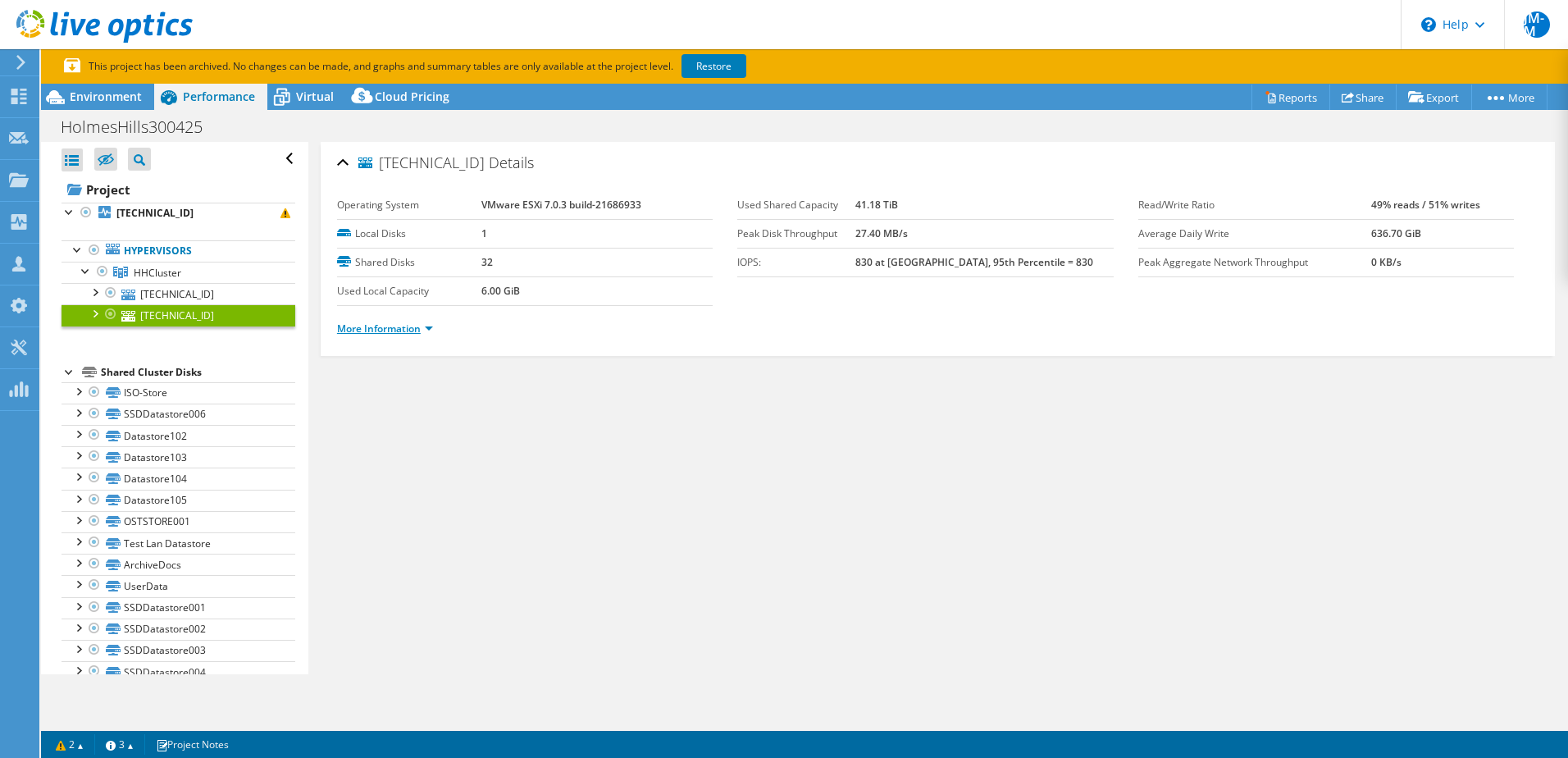
click at [398, 333] on link "More Information" at bounding box center [385, 328] width 95 height 14
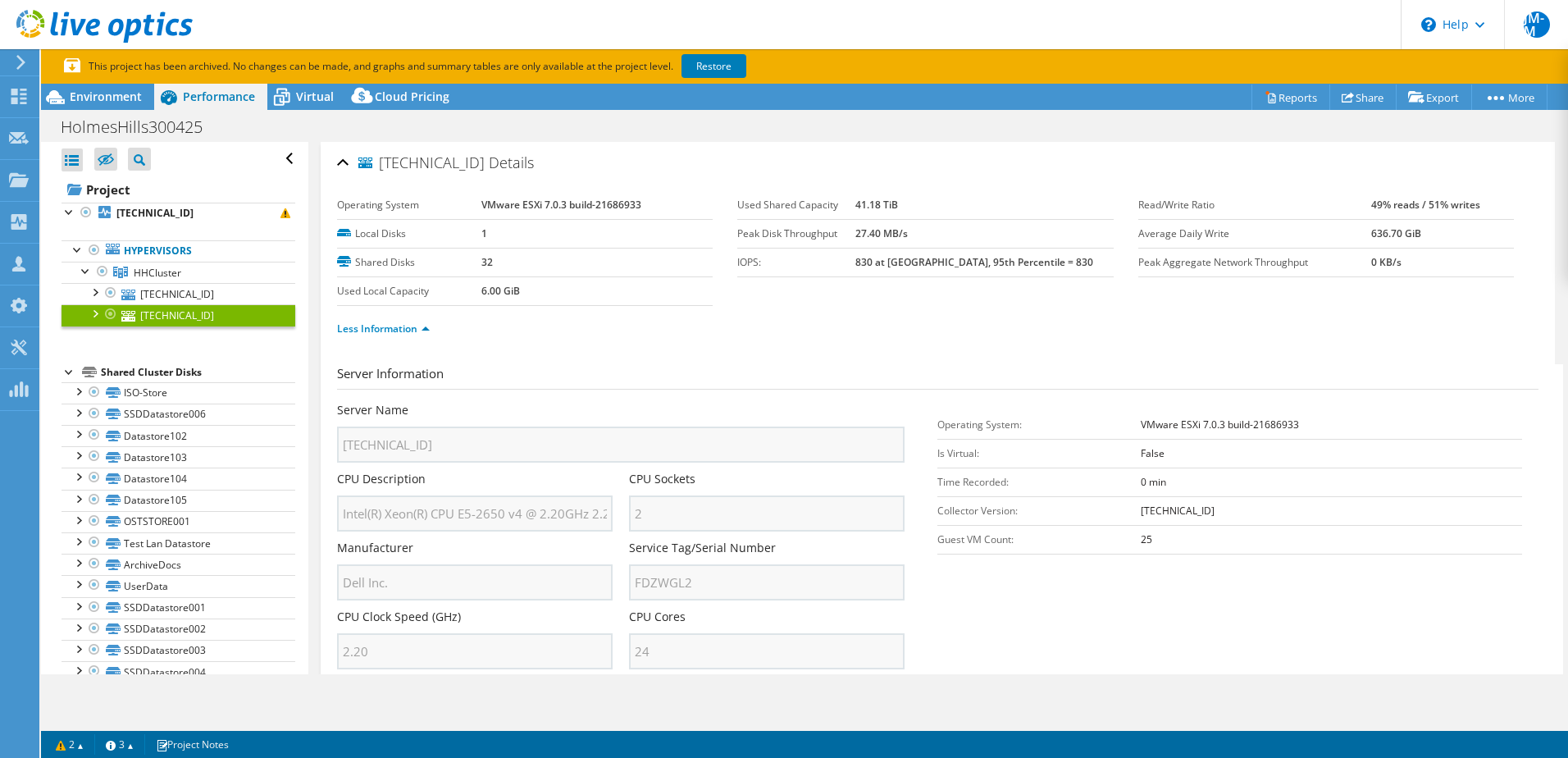
click at [615, 401] on div "Server Name [TECHNICAL_ID] CPU Description Intel(R) Xeon(R) CPU E5-2650 v4 @ 2.…" at bounding box center [629, 401] width 584 height 0
